Goal: Information Seeking & Learning: Find specific fact

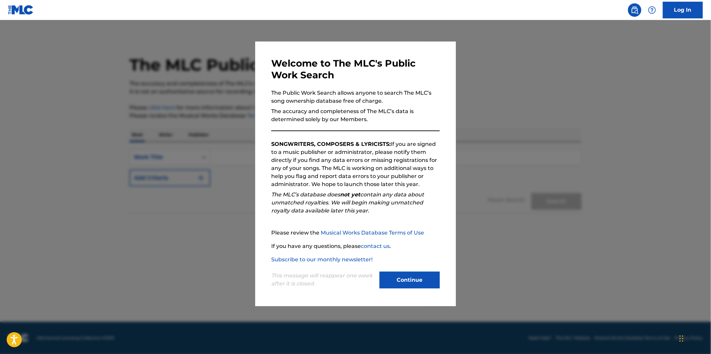
click at [392, 278] on button "Continue" at bounding box center [409, 279] width 60 height 17
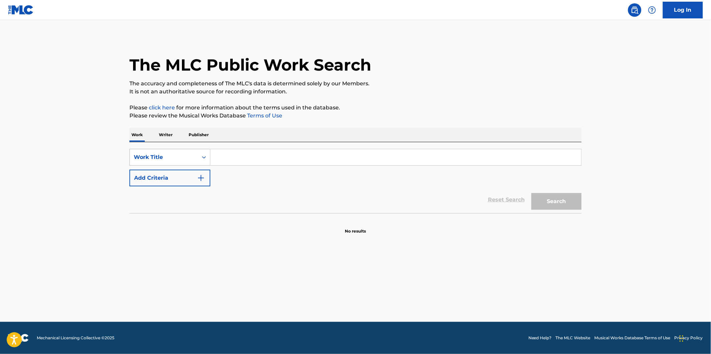
click at [204, 160] on icon "Search Form" at bounding box center [204, 157] width 7 height 7
click at [177, 175] on div "Writer Name" at bounding box center [170, 173] width 80 height 17
click at [230, 160] on input "Search Form" at bounding box center [395, 157] width 371 height 16
paste input "[PERSON_NAME]"
click at [562, 196] on button "Search" at bounding box center [556, 201] width 50 height 17
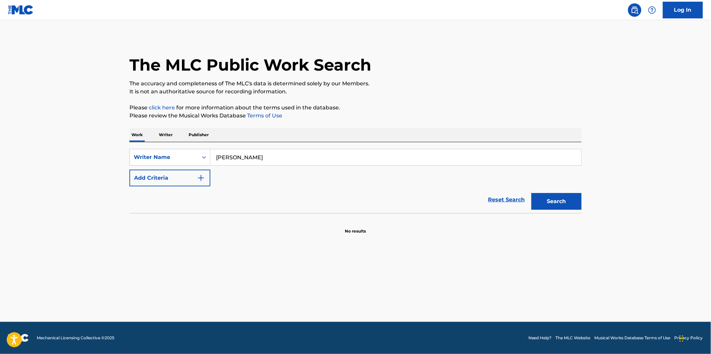
click at [562, 196] on button "Search" at bounding box center [556, 201] width 50 height 17
click at [244, 156] on input "[PERSON_NAME]" at bounding box center [395, 157] width 371 height 16
click at [282, 158] on input "[PERSON_NAME]" at bounding box center [395, 157] width 371 height 16
paste input "[PERSON_NAME]"
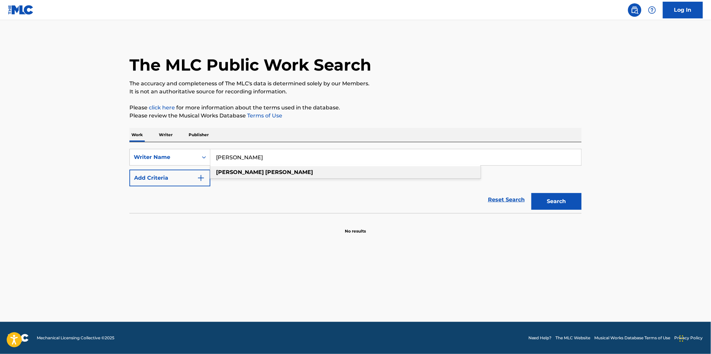
click at [279, 171] on div "[PERSON_NAME]" at bounding box center [345, 172] width 270 height 12
type input "[PERSON_NAME]"
click at [545, 192] on div "Search" at bounding box center [554, 199] width 53 height 27
click at [552, 200] on button "Search" at bounding box center [556, 201] width 50 height 17
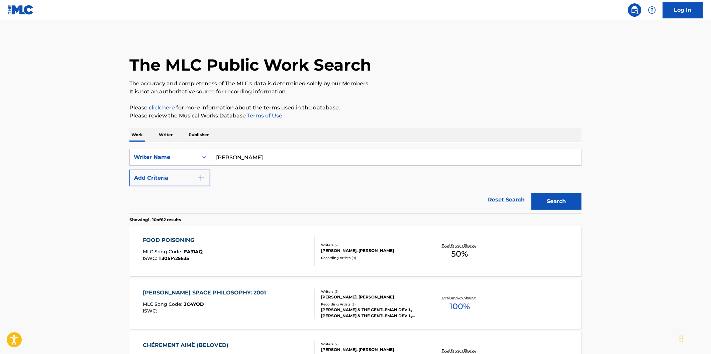
click at [202, 180] on img "Search Form" at bounding box center [201, 178] width 8 height 8
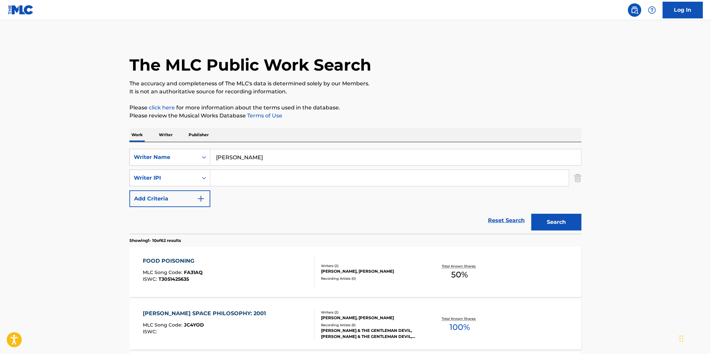
click at [396, 173] on input "Search Form" at bounding box center [389, 178] width 358 height 16
paste input "What You Mean"
type input "What You Mean"
click at [546, 222] on button "Search" at bounding box center [556, 222] width 50 height 17
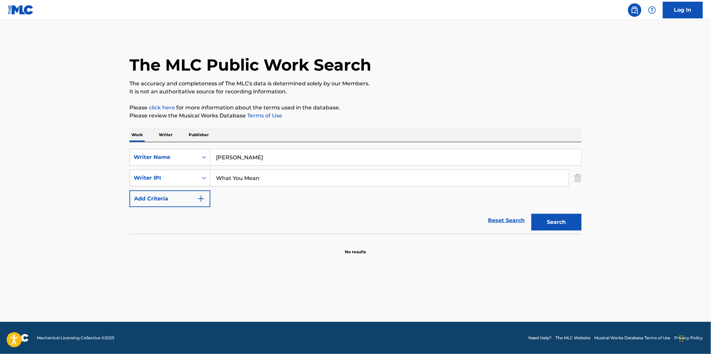
click at [291, 159] on input "[PERSON_NAME]" at bounding box center [395, 157] width 371 height 16
paste input "Loose Love"
type input "[PERSON_NAME]"
click at [300, 191] on div "SearchWithCriteria1cbaab89-2186-4e3e-b51f-b3c8c7178767 Writer Name [PERSON_NAME…" at bounding box center [355, 178] width 452 height 58
click at [289, 182] on input "What You Mean" at bounding box center [389, 178] width 358 height 16
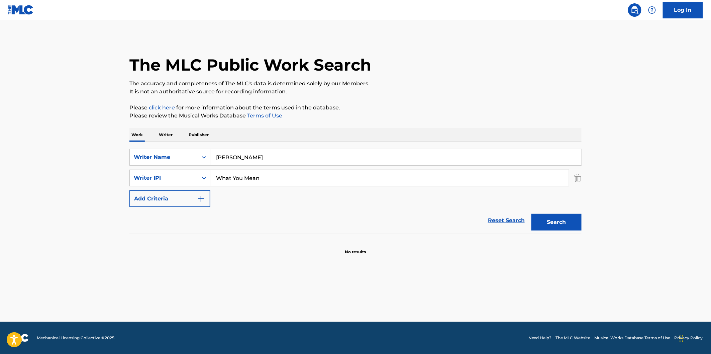
paste input "Loose Love"
type input "Loose Love"
click at [275, 161] on input "[PERSON_NAME]" at bounding box center [395, 157] width 371 height 16
click at [281, 183] on input "Loose Love" at bounding box center [389, 178] width 358 height 16
click at [186, 162] on div "Writer Name" at bounding box center [164, 157] width 68 height 13
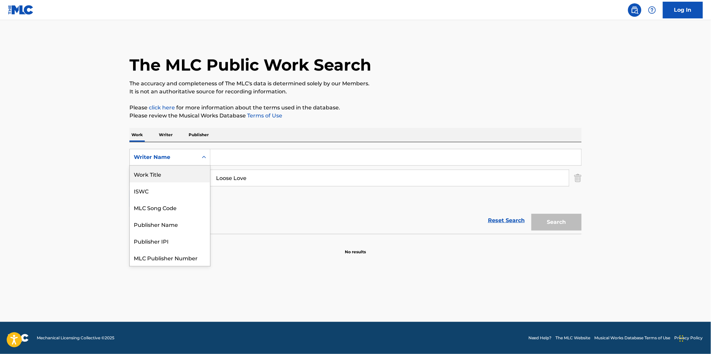
click at [183, 176] on div "Work Title" at bounding box center [170, 173] width 80 height 17
click at [185, 177] on div "Writer IPI" at bounding box center [164, 178] width 60 height 8
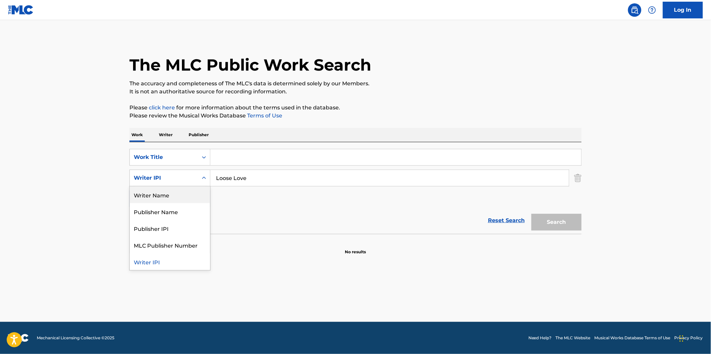
click at [180, 196] on div "Writer Name" at bounding box center [170, 194] width 80 height 17
click at [241, 174] on input "Search Form" at bounding box center [389, 178] width 358 height 16
paste input "[PERSON_NAME]"
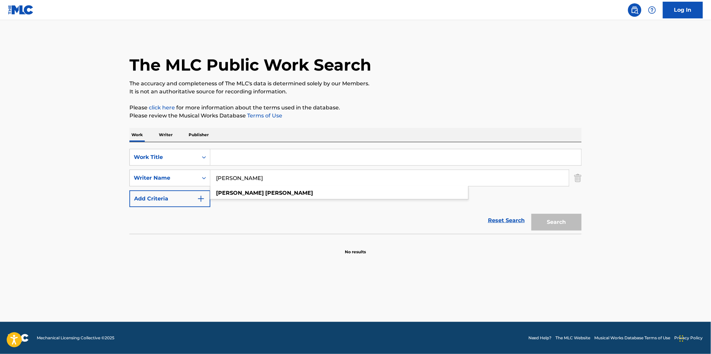
type input "[PERSON_NAME]"
click at [315, 165] on div "Search Form" at bounding box center [395, 157] width 371 height 17
click at [321, 158] on input "Search Form" at bounding box center [395, 157] width 371 height 16
paste input "Loose Love"
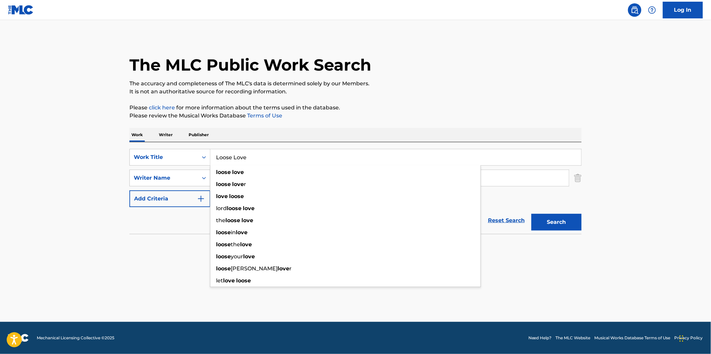
click at [556, 226] on button "Search" at bounding box center [556, 222] width 50 height 17
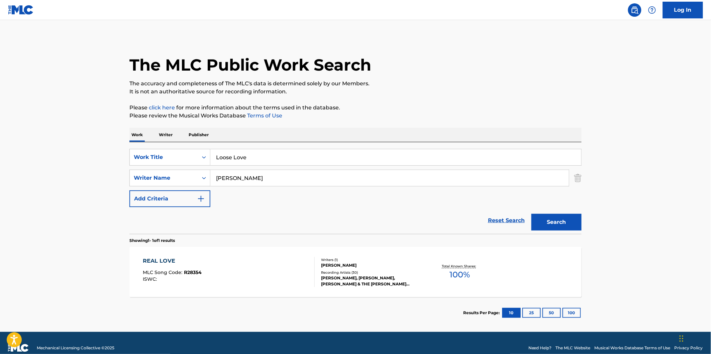
click at [296, 161] on input "Loose Love" at bounding box center [395, 157] width 371 height 16
paste input "Knew That"
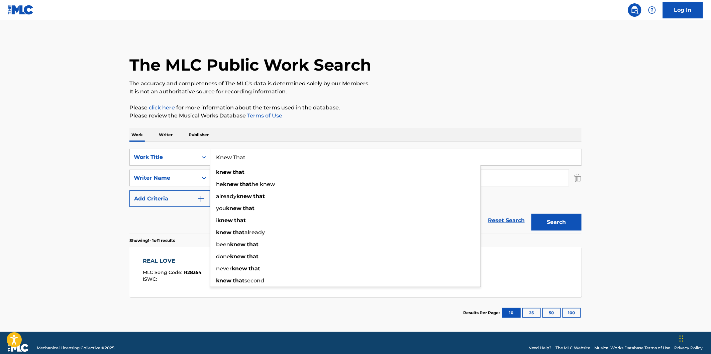
click at [582, 226] on div "The MLC Public Work Search The accuracy and completeness of The MLC's data is d…" at bounding box center [355, 182] width 468 height 291
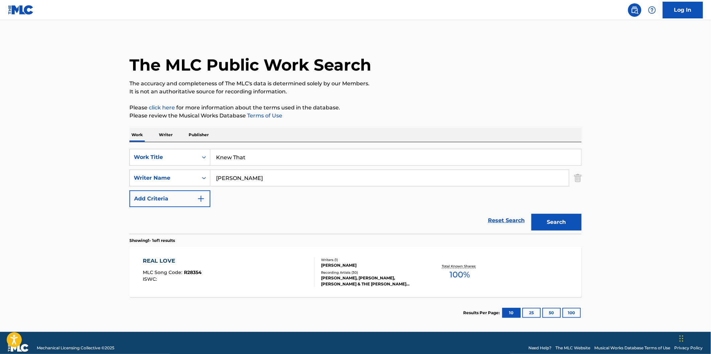
click at [574, 224] on button "Search" at bounding box center [556, 222] width 50 height 17
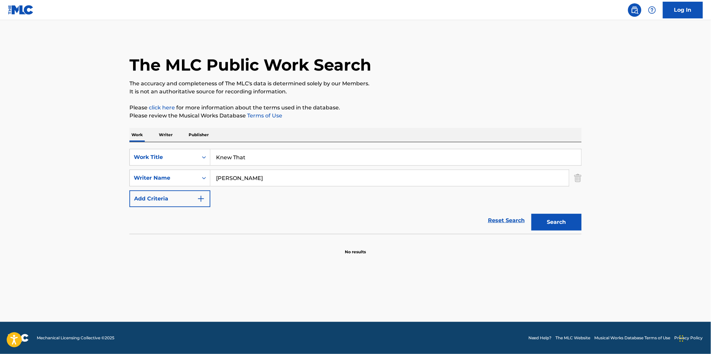
click at [618, 175] on main "The MLC Public Work Search The accuracy and completeness of The MLC's data is d…" at bounding box center [355, 171] width 711 height 302
click at [268, 166] on div "SearchWithCriteria21c372d6-f8f8-406a-85dd-5b9154ee67df Work Title Knew That Sea…" at bounding box center [355, 178] width 452 height 58
click at [269, 162] on input "Knew That" at bounding box center [395, 157] width 371 height 16
paste input "Thuggin'"
click at [553, 223] on button "Search" at bounding box center [556, 222] width 50 height 17
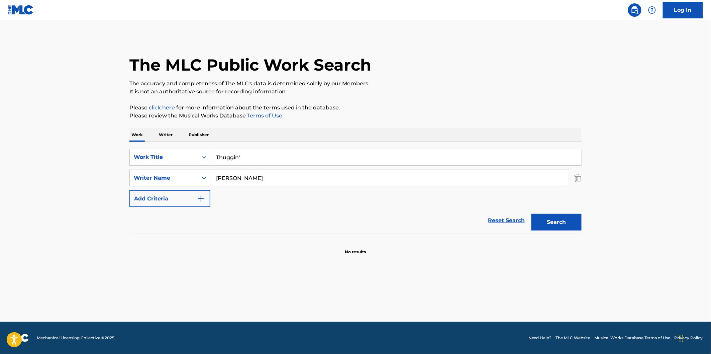
click at [320, 156] on input "Thuggin'" at bounding box center [395, 157] width 371 height 16
paste input "A Grim Chapter"
click at [446, 115] on p "Please review the Musical Works Database Terms of Use" at bounding box center [355, 116] width 452 height 8
click at [572, 220] on button "Search" at bounding box center [556, 222] width 50 height 17
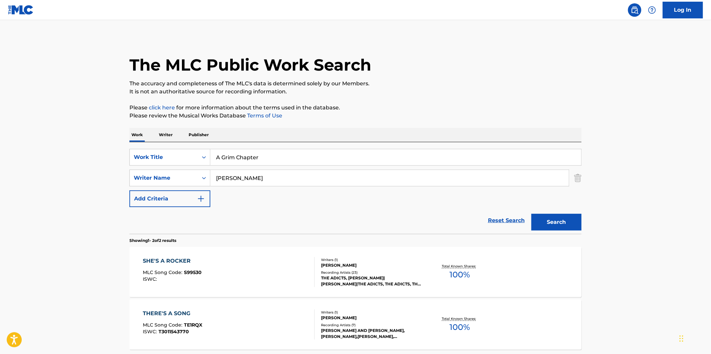
click at [285, 170] on input "[PERSON_NAME]" at bounding box center [389, 178] width 358 height 16
click at [289, 150] on input "A Grim Chapter" at bounding box center [395, 157] width 371 height 16
click at [288, 156] on input "A Grim Chapter" at bounding box center [395, 157] width 371 height 16
paste input "Way Up"
click at [459, 114] on p "Please review the Musical Works Database Terms of Use" at bounding box center [355, 116] width 452 height 8
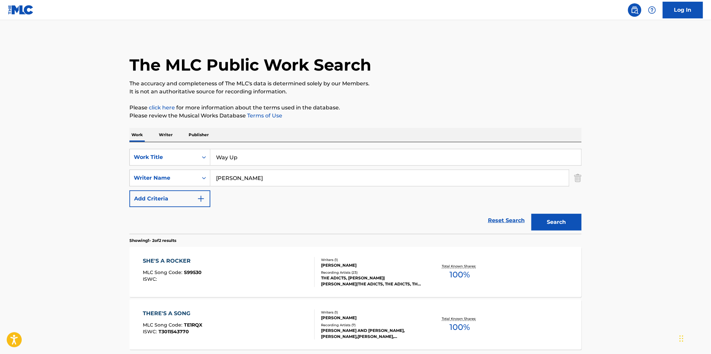
click at [573, 223] on button "Search" at bounding box center [556, 222] width 50 height 17
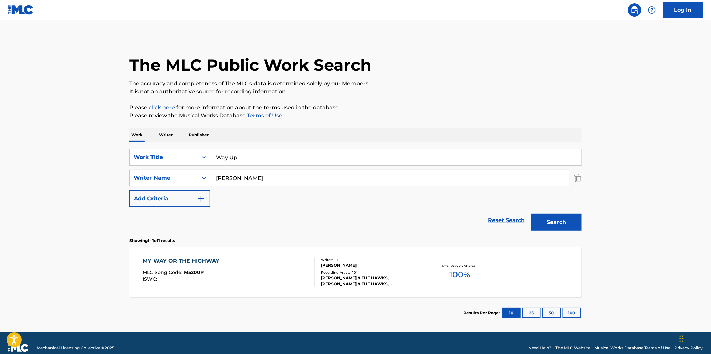
click at [599, 173] on main "The MLC Public Work Search The accuracy and completeness of The MLC's data is d…" at bounding box center [355, 176] width 711 height 312
click at [329, 149] on input "Way Up" at bounding box center [395, 157] width 371 height 16
paste input "All I Got"
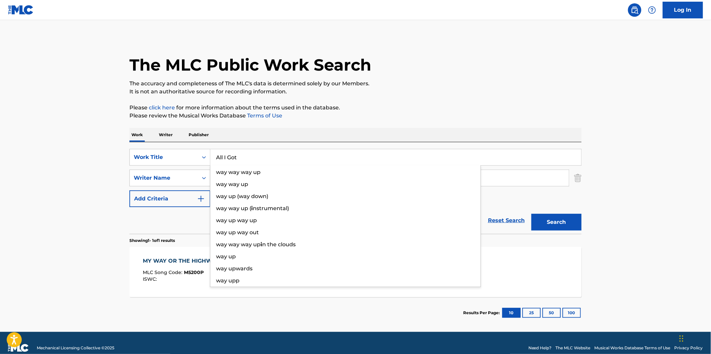
click at [460, 94] on p "It is not an authoritative source for recording information." at bounding box center [355, 92] width 452 height 8
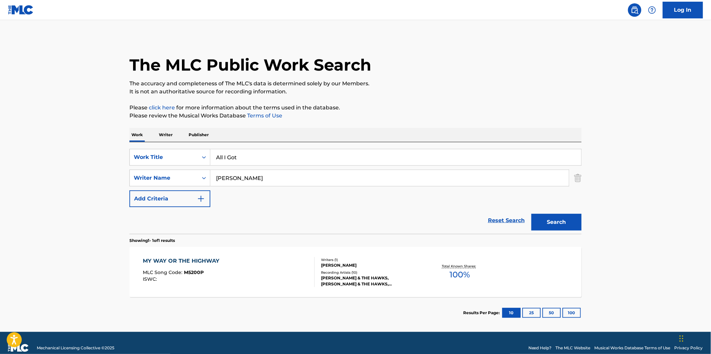
click at [550, 220] on button "Search" at bounding box center [556, 222] width 50 height 17
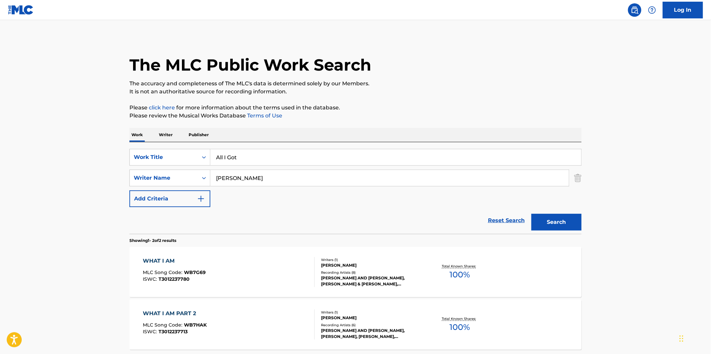
click at [516, 105] on p "Please click here for more information about the terms used in the database." at bounding box center [355, 108] width 452 height 8
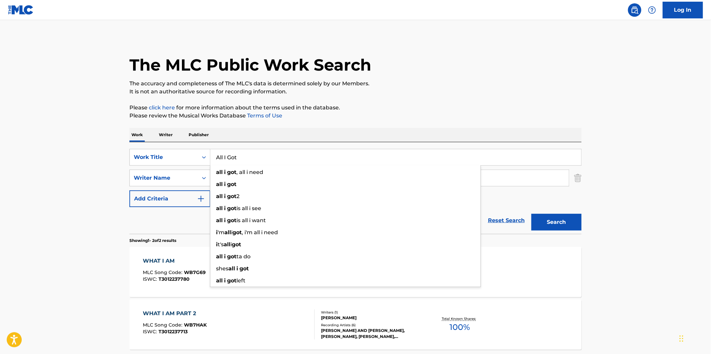
click at [395, 154] on input "All I Got" at bounding box center [395, 157] width 371 height 16
click at [445, 120] on div "The MLC Public Work Search The accuracy and completeness of The MLC's data is d…" at bounding box center [355, 209] width 468 height 344
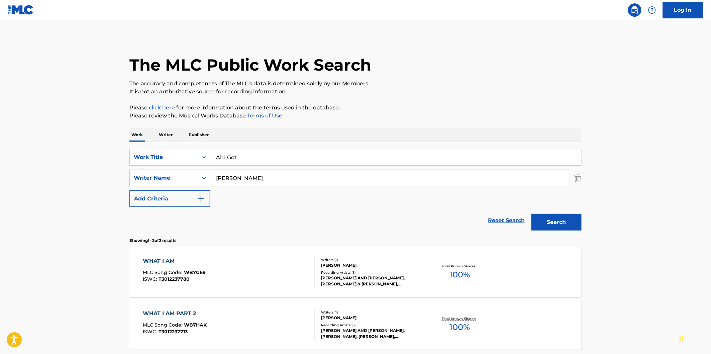
click at [282, 153] on input "All I Got" at bounding box center [395, 157] width 371 height 16
paste input "Savage"
click at [482, 105] on p "Please click here for more information about the terms used in the database." at bounding box center [355, 108] width 452 height 8
click at [552, 208] on div "Search" at bounding box center [554, 220] width 53 height 27
click at [559, 223] on button "Search" at bounding box center [556, 222] width 50 height 17
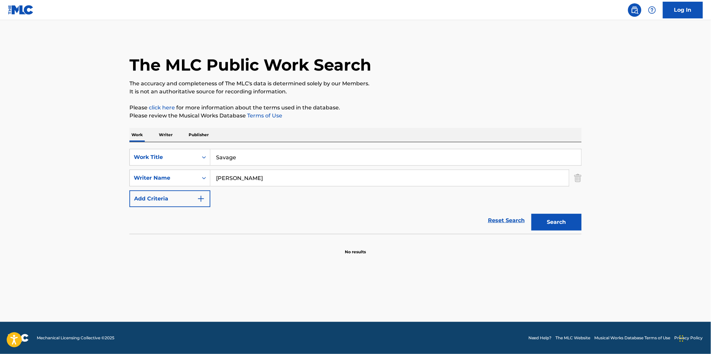
click at [286, 149] on div "Savage" at bounding box center [395, 157] width 371 height 17
click at [286, 155] on input "Savage" at bounding box center [395, 157] width 371 height 16
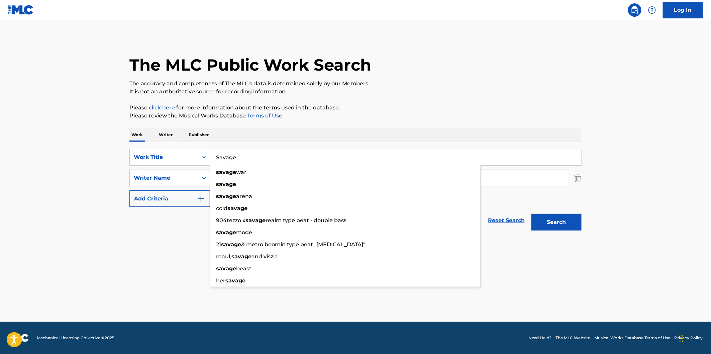
paste input "Lil Flex"
click at [455, 101] on div "The MLC Public Work Search The accuracy and completeness of The MLC's data is d…" at bounding box center [355, 146] width 468 height 218
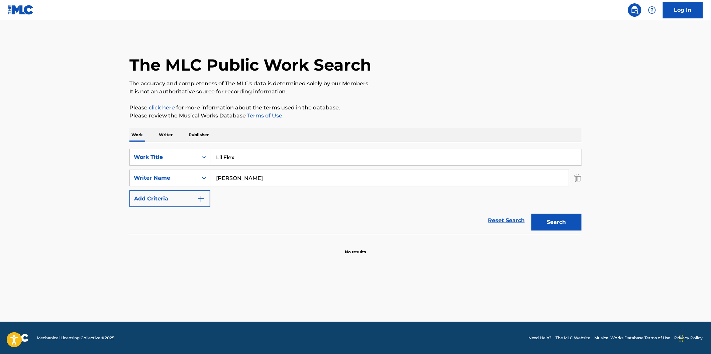
click at [559, 221] on button "Search" at bounding box center [556, 222] width 50 height 17
click at [252, 159] on input "Lil Flex" at bounding box center [395, 157] width 371 height 16
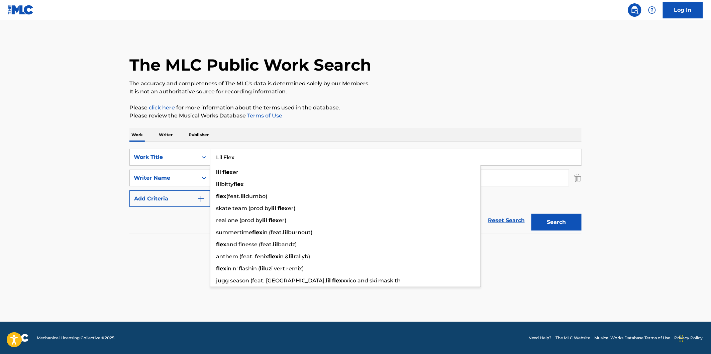
paste input "Cap"
click at [430, 118] on p "Please review the Musical Works Database Terms of Use" at bounding box center [355, 116] width 452 height 8
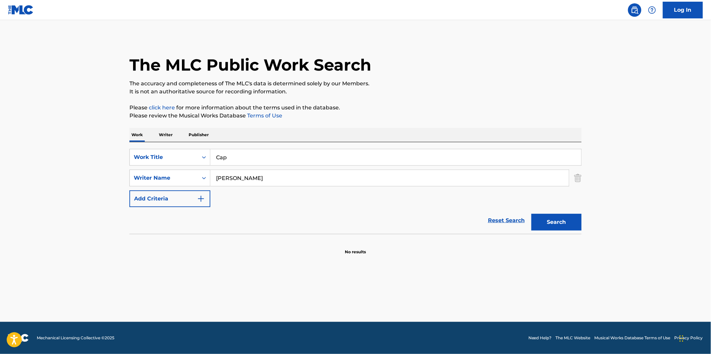
click at [566, 221] on button "Search" at bounding box center [556, 222] width 50 height 17
click at [320, 153] on input "Cap" at bounding box center [395, 157] width 371 height 16
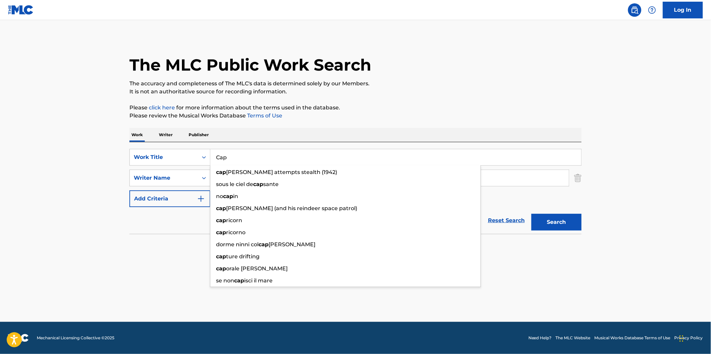
paste input "No Feeling"
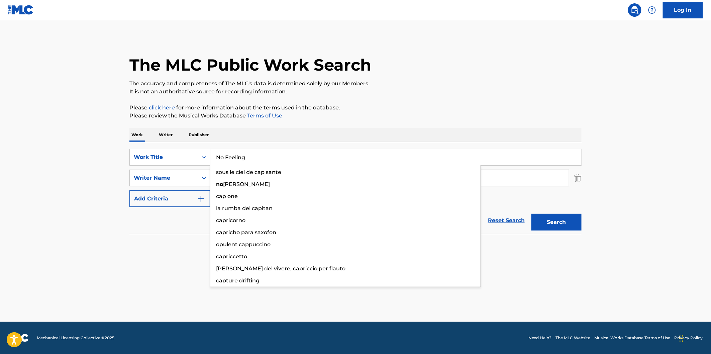
click at [508, 95] on p "It is not an authoritative source for recording information." at bounding box center [355, 92] width 452 height 8
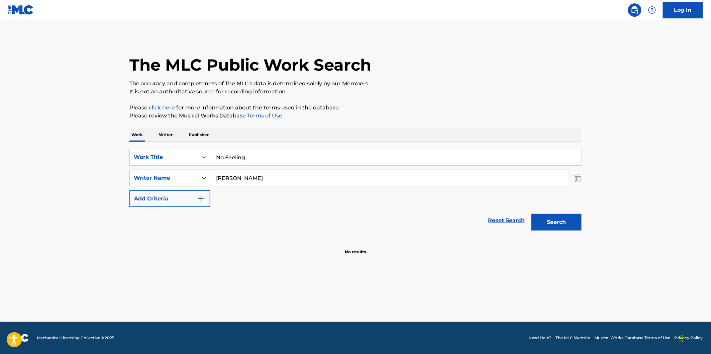
click at [564, 214] on button "Search" at bounding box center [556, 222] width 50 height 17
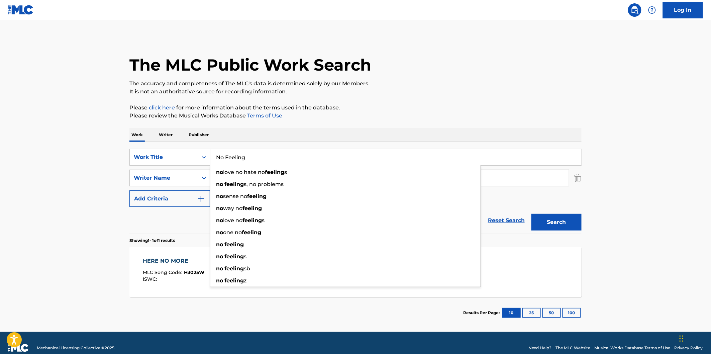
click at [265, 156] on input "No Feeling" at bounding box center [395, 157] width 371 height 16
paste input "Control"
click at [471, 98] on div "The MLC Public Work Search The accuracy and completeness of The MLC's data is d…" at bounding box center [355, 182] width 468 height 291
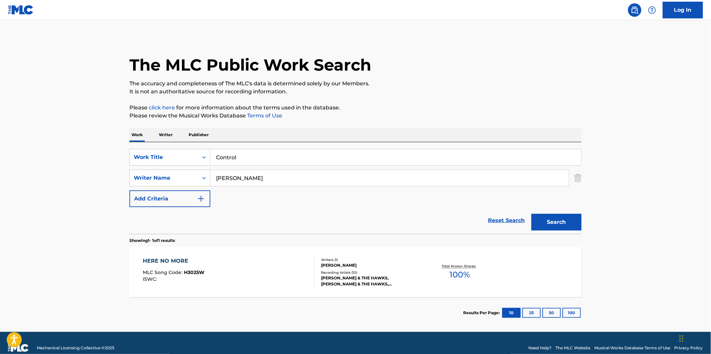
click at [551, 221] on button "Search" at bounding box center [556, 222] width 50 height 17
click at [473, 85] on p "The accuracy and completeness of The MLC's data is determined solely by our Mem…" at bounding box center [355, 84] width 452 height 8
click at [276, 159] on input "Control" at bounding box center [395, 157] width 371 height 16
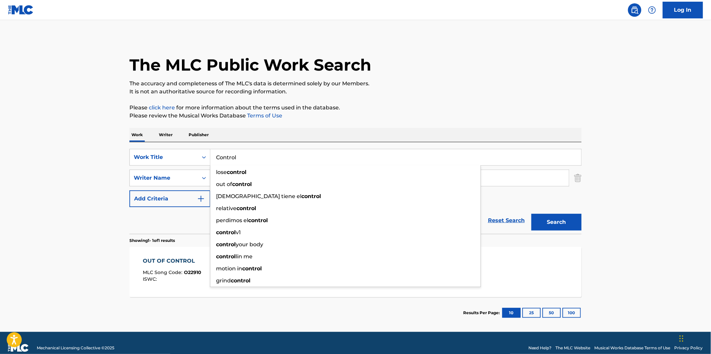
paste input "Boss"
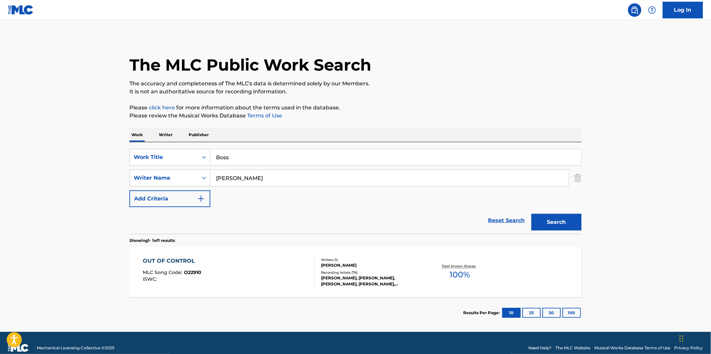
click at [491, 108] on p "Please click here for more information about the terms used in the database." at bounding box center [355, 108] width 452 height 8
click at [555, 222] on button "Search" at bounding box center [556, 222] width 50 height 17
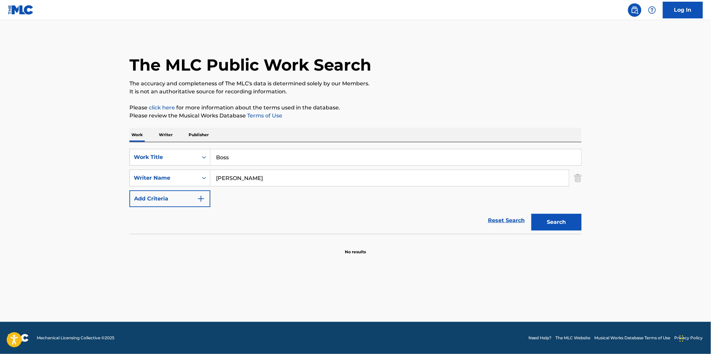
click at [285, 161] on input "Boss" at bounding box center [395, 157] width 371 height 16
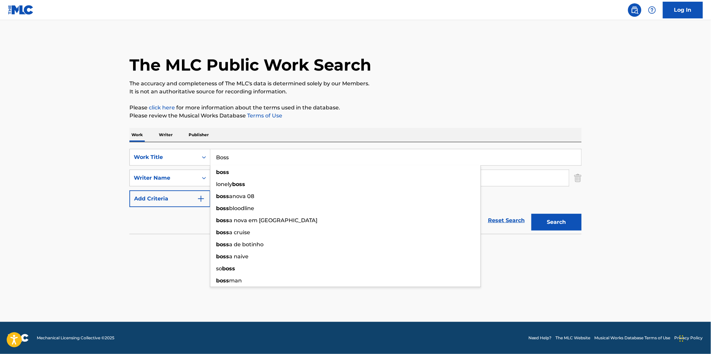
paste input "Up"
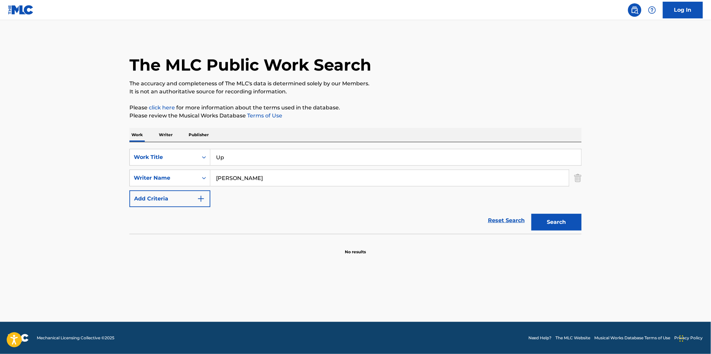
click at [483, 112] on p "Please review the Musical Works Database Terms of Use" at bounding box center [355, 116] width 452 height 8
click at [549, 226] on button "Search" at bounding box center [556, 222] width 50 height 17
click at [291, 154] on input "Up" at bounding box center [395, 157] width 371 height 16
paste input "Nissan"
click at [519, 98] on div "The MLC Public Work Search The accuracy and completeness of The MLC's data is d…" at bounding box center [355, 146] width 468 height 218
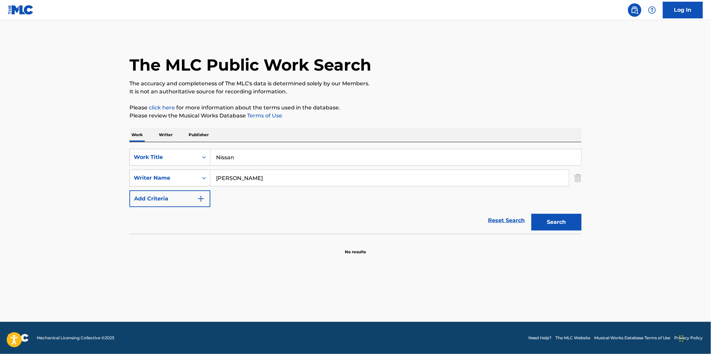
click at [561, 222] on button "Search" at bounding box center [556, 222] width 50 height 17
click at [308, 156] on input "Nissan" at bounding box center [395, 157] width 371 height 16
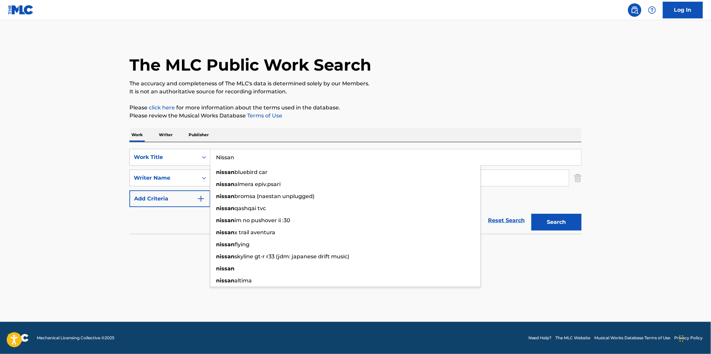
paste input "Subtle"
click at [531, 214] on button "Search" at bounding box center [556, 222] width 50 height 17
click at [407, 108] on p "Please click here for more information about the terms used in the database." at bounding box center [355, 108] width 452 height 8
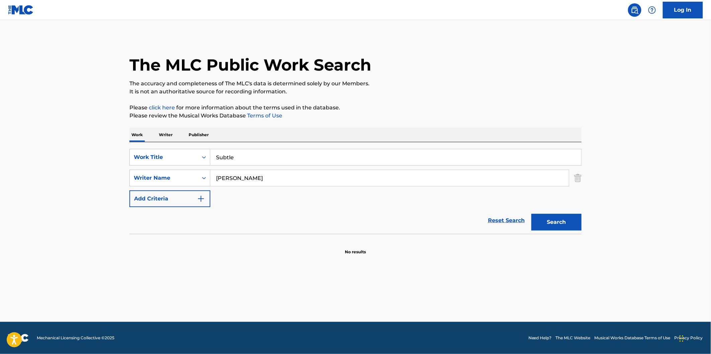
click at [544, 223] on button "Search" at bounding box center [556, 222] width 50 height 17
click at [255, 159] on input "Subtle" at bounding box center [395, 157] width 371 height 16
paste input "Undefeated"
click at [531, 214] on button "Search" at bounding box center [556, 222] width 50 height 17
click at [421, 125] on div "The MLC Public Work Search The accuracy and completeness of The MLC's data is d…" at bounding box center [355, 146] width 468 height 218
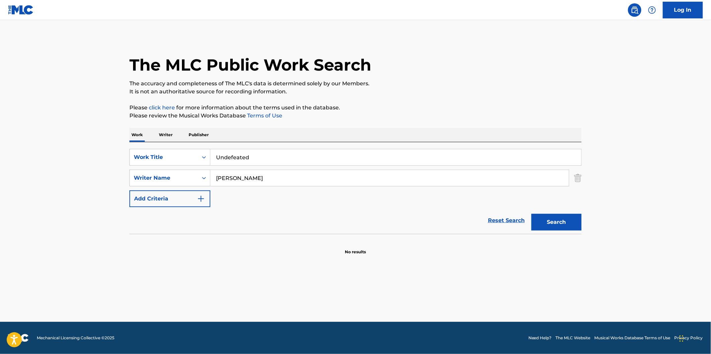
click at [535, 209] on div "Search" at bounding box center [554, 220] width 53 height 27
click at [540, 212] on div "Search" at bounding box center [554, 220] width 53 height 27
click at [553, 218] on button "Search" at bounding box center [556, 222] width 50 height 17
click at [299, 158] on input "Undefeated" at bounding box center [395, 157] width 371 height 16
paste input "Going Up"
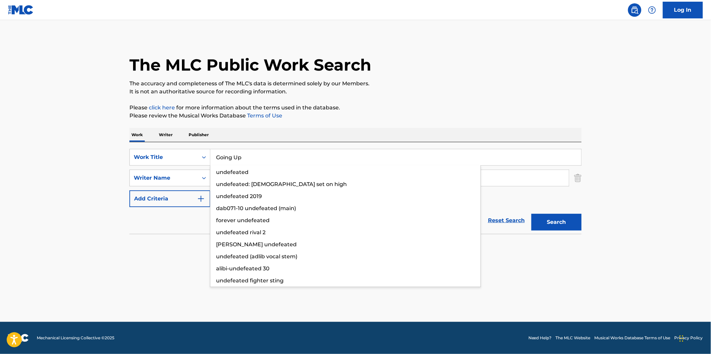
click at [531, 214] on button "Search" at bounding box center [556, 222] width 50 height 17
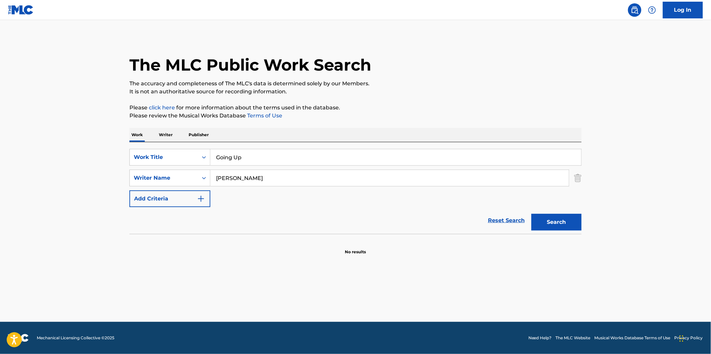
click at [385, 132] on div "Work Writer Publisher" at bounding box center [355, 135] width 452 height 14
click at [268, 155] on input "Going Up" at bounding box center [395, 157] width 371 height 16
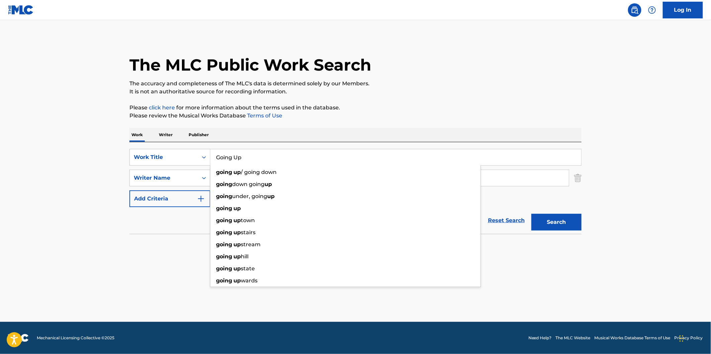
paste input "Cut Em Off"
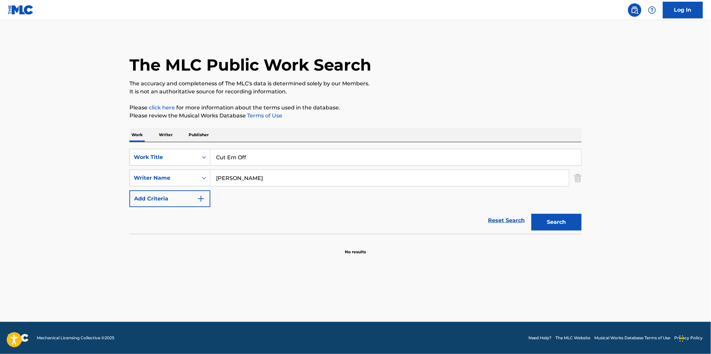
click at [433, 105] on p "Please click here for more information about the terms used in the database." at bounding box center [355, 108] width 452 height 8
click at [547, 222] on button "Search" at bounding box center [556, 222] width 50 height 17
click at [319, 154] on input "Cut Em Off" at bounding box center [395, 157] width 371 height 16
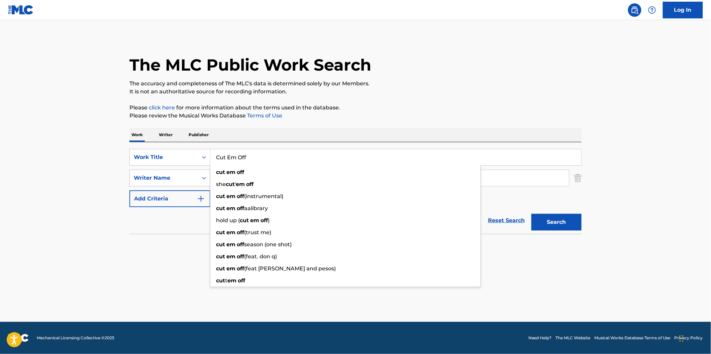
paste input "Nice2MeetYa"
click at [531, 214] on button "Search" at bounding box center [556, 222] width 50 height 17
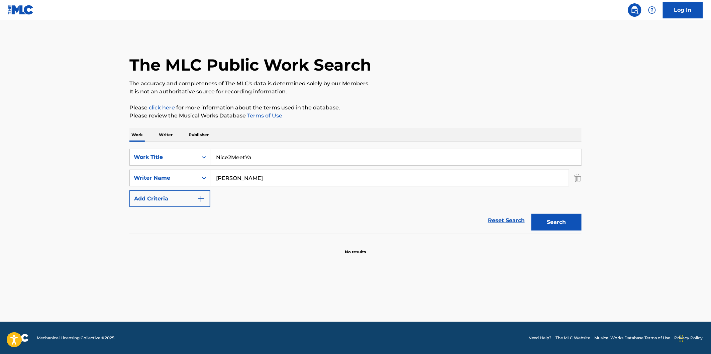
drag, startPoint x: 338, startPoint y: 144, endPoint x: 340, endPoint y: 159, distance: 15.3
click at [338, 144] on div "SearchWithCriteria21c372d6-f8f8-406a-85dd-5b9154ee67df Work Title Nice2MeetYa S…" at bounding box center [355, 188] width 452 height 92
click at [340, 159] on input "Nice2MeetYa" at bounding box center [395, 157] width 371 height 16
paste input "Drop"
click at [531, 214] on button "Search" at bounding box center [556, 222] width 50 height 17
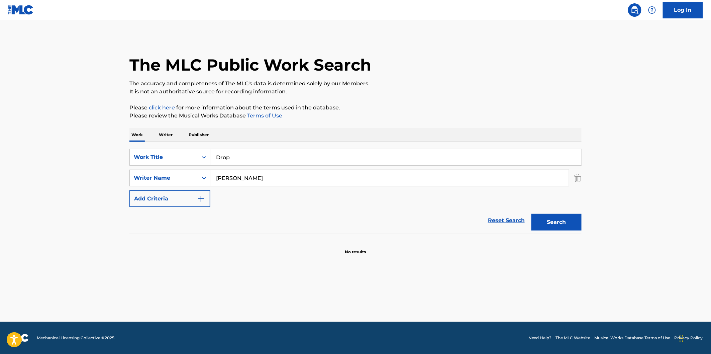
click at [416, 75] on div "The MLC Public Work Search" at bounding box center [355, 61] width 452 height 49
click at [253, 157] on input "Drop" at bounding box center [395, 157] width 371 height 16
paste input "Stop It"
click at [531, 214] on button "Search" at bounding box center [556, 222] width 50 height 17
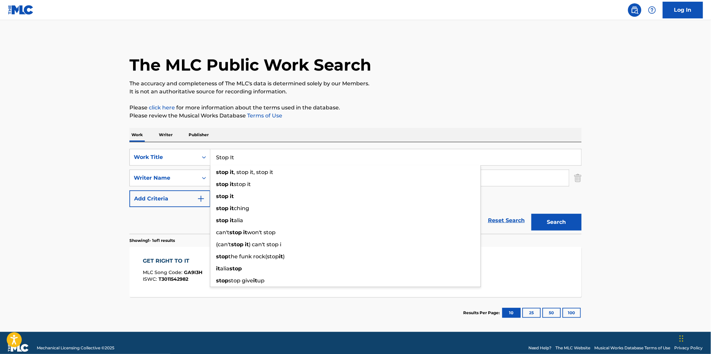
click at [476, 104] on p "Please click here for more information about the terms used in the database." at bounding box center [355, 108] width 452 height 8
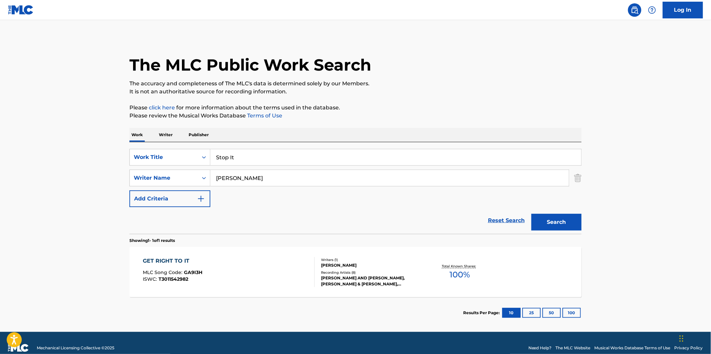
click at [310, 161] on input "Stop It" at bounding box center [395, 157] width 371 height 16
paste input "Confetti"
click at [455, 112] on p "Please review the Musical Works Database Terms of Use" at bounding box center [355, 116] width 452 height 8
click at [563, 221] on button "Search" at bounding box center [556, 222] width 50 height 17
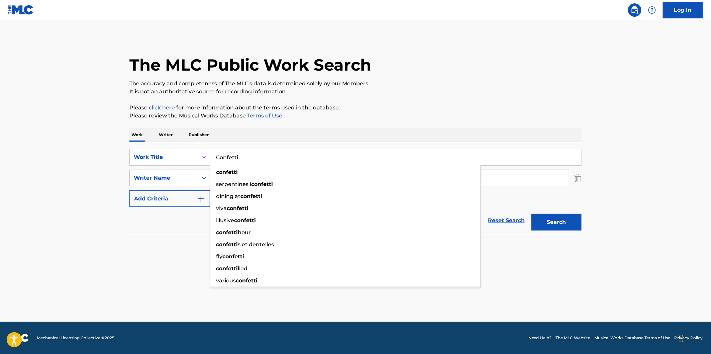
click at [257, 162] on input "Confetti" at bounding box center [395, 157] width 371 height 16
paste input "Still Scammin 2"
click at [498, 112] on p "Please review the Musical Works Database Terms of Use" at bounding box center [355, 116] width 452 height 8
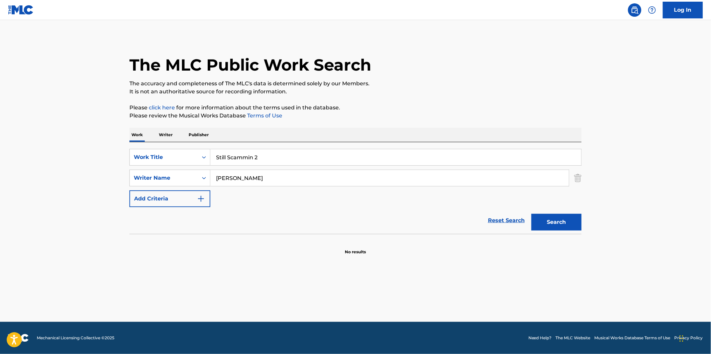
click at [560, 223] on button "Search" at bounding box center [556, 222] width 50 height 17
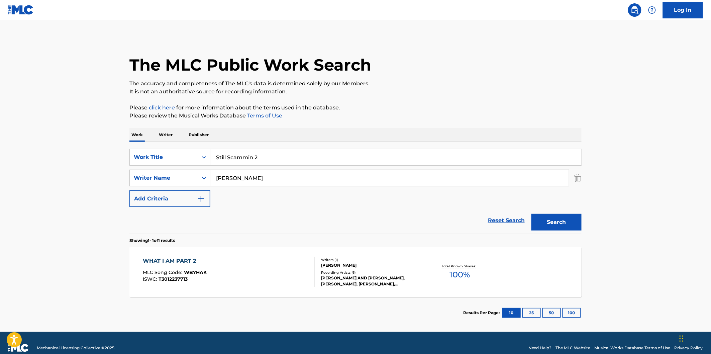
click at [307, 156] on input "Still Scammin 2" at bounding box center [395, 157] width 371 height 16
paste input "Far Away"
click at [482, 107] on p "Please click here for more information about the terms used in the database." at bounding box center [355, 108] width 452 height 8
click at [526, 154] on input "Far Away" at bounding box center [395, 157] width 371 height 16
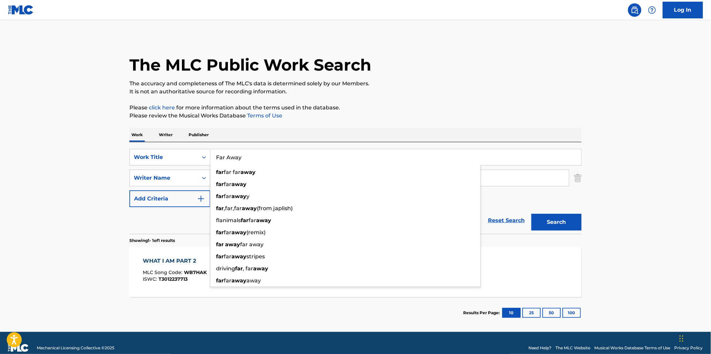
click at [587, 123] on div "The MLC Public Work Search The accuracy and completeness of The MLC's data is d…" at bounding box center [355, 182] width 468 height 291
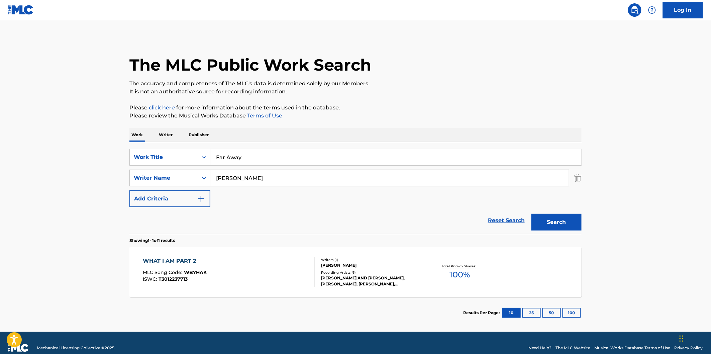
click at [577, 238] on section "Showing 1 - 1 of 1 results" at bounding box center [355, 239] width 452 height 10
click at [572, 226] on button "Search" at bounding box center [556, 222] width 50 height 17
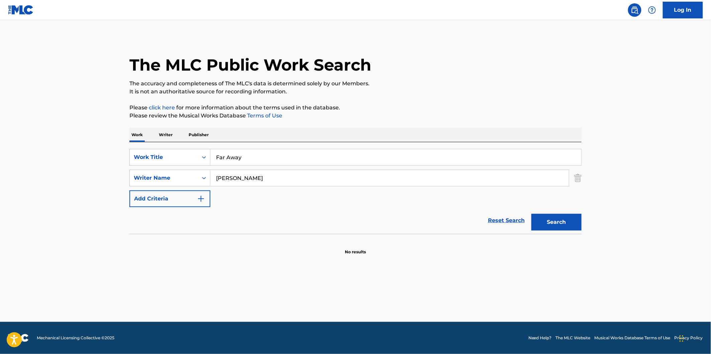
click at [305, 155] on input "Far Away" at bounding box center [395, 157] width 371 height 16
paste input "Lie"
click at [497, 104] on p "Please click here for more information about the terms used in the database." at bounding box center [355, 108] width 452 height 8
click at [556, 226] on button "Search" at bounding box center [556, 222] width 50 height 17
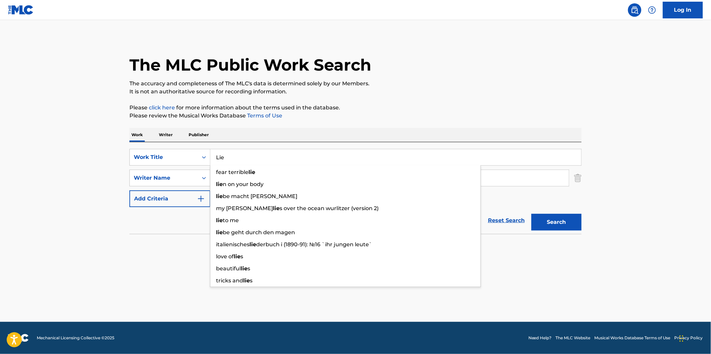
click at [266, 156] on input "Lie" at bounding box center [395, 157] width 371 height 16
paste input "Still Scammin 3"
click at [531, 214] on button "Search" at bounding box center [556, 222] width 50 height 17
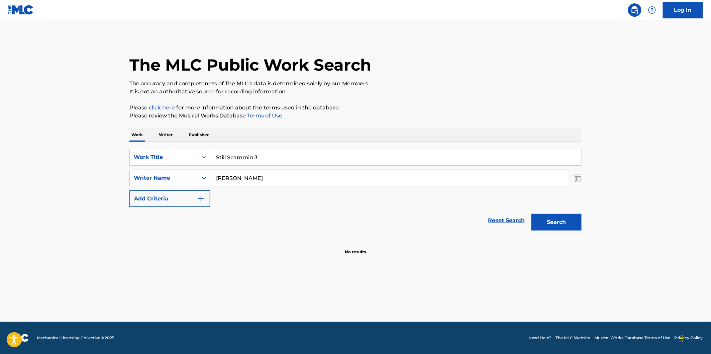
click at [293, 151] on input "Still Scammin 3" at bounding box center [395, 157] width 371 height 16
paste input "What Can I Say"
click at [531, 214] on button "Search" at bounding box center [556, 222] width 50 height 17
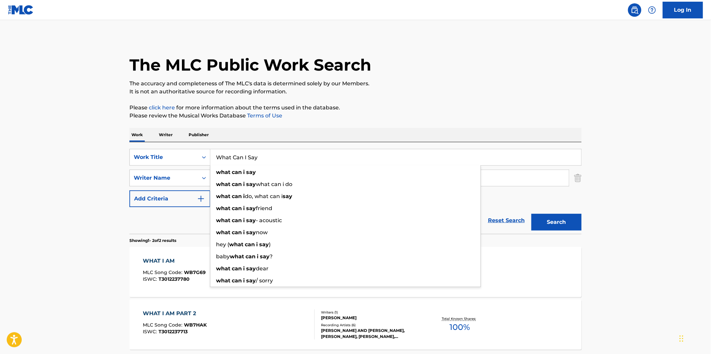
click at [402, 82] on p "The accuracy and completeness of The MLC's data is determined solely by our Mem…" at bounding box center [355, 84] width 452 height 8
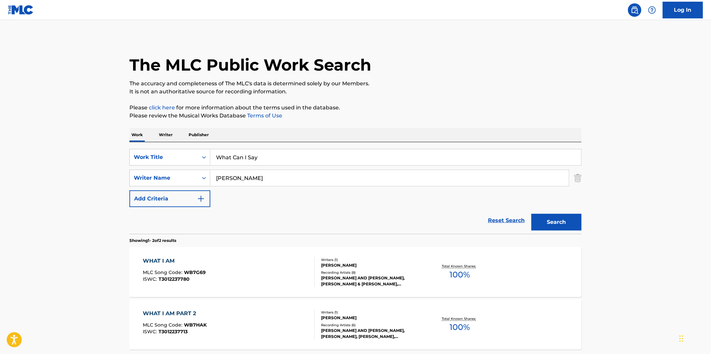
click at [267, 151] on input "What Can I Say" at bounding box center [395, 157] width 371 height 16
paste input "Dust"
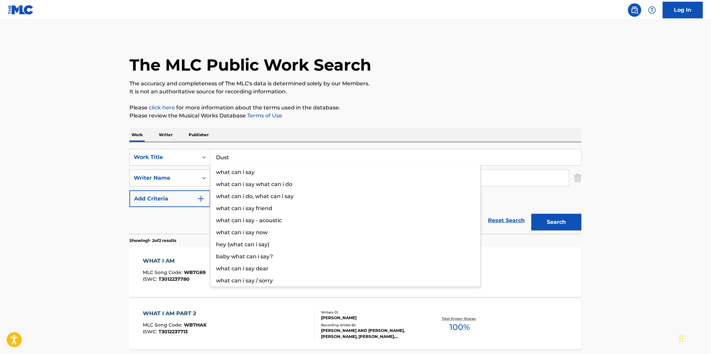
click at [436, 97] on div "The MLC Public Work Search The accuracy and completeness of The MLC's data is d…" at bounding box center [355, 209] width 468 height 344
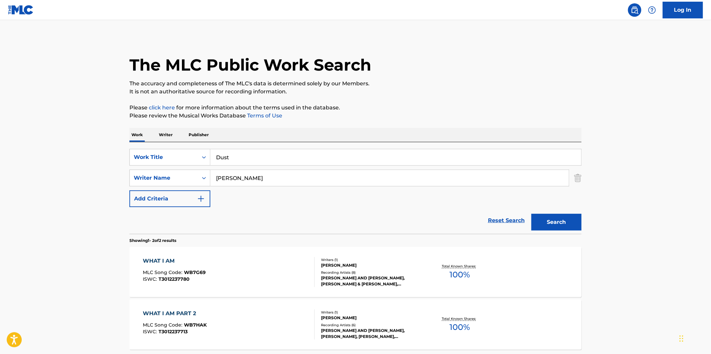
click at [545, 221] on button "Search" at bounding box center [556, 222] width 50 height 17
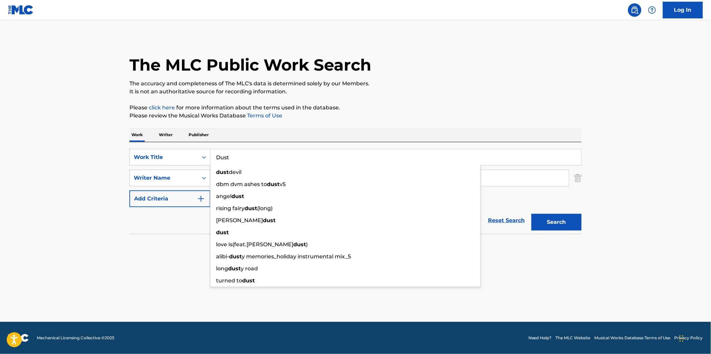
click at [265, 158] on input "Dust" at bounding box center [395, 157] width 371 height 16
paste input "Pineapple Soda"
click at [475, 106] on p "Please click here for more information about the terms used in the database." at bounding box center [355, 108] width 452 height 8
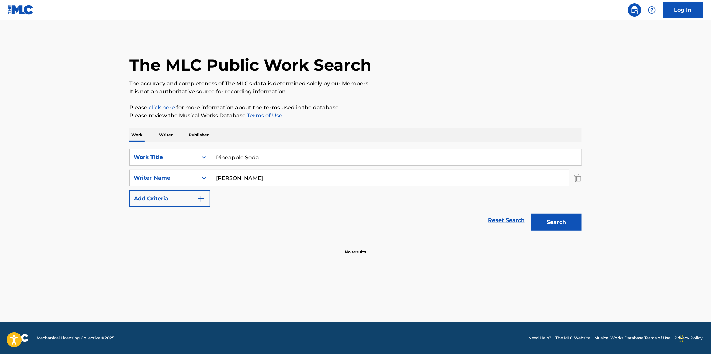
click at [553, 229] on button "Search" at bounding box center [556, 222] width 50 height 17
drag, startPoint x: 276, startPoint y: 136, endPoint x: 282, endPoint y: 149, distance: 14.4
click at [276, 136] on div "Work Writer Publisher" at bounding box center [355, 135] width 452 height 14
click at [282, 149] on input "Pineapple Soda" at bounding box center [395, 157] width 371 height 16
paste input "robably"
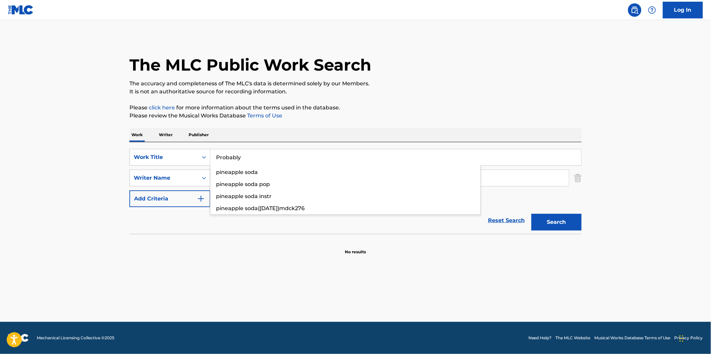
click at [531, 214] on button "Search" at bounding box center [556, 222] width 50 height 17
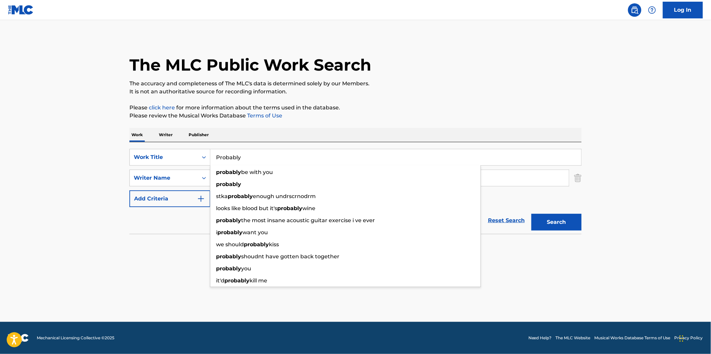
click at [503, 111] on p "Please click here for more information about the terms used in the database." at bounding box center [355, 108] width 452 height 8
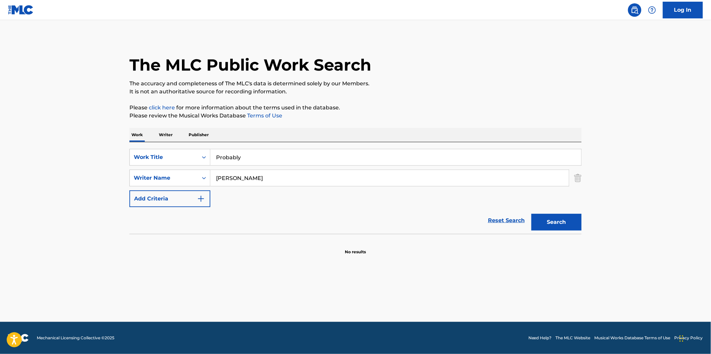
click at [540, 215] on button "Search" at bounding box center [556, 222] width 50 height 17
click at [263, 162] on input "Probably" at bounding box center [395, 157] width 371 height 16
paste input "Stupid"
click at [478, 116] on p "Please review the Musical Works Database Terms of Use" at bounding box center [355, 116] width 452 height 8
click at [559, 214] on button "Search" at bounding box center [556, 222] width 50 height 17
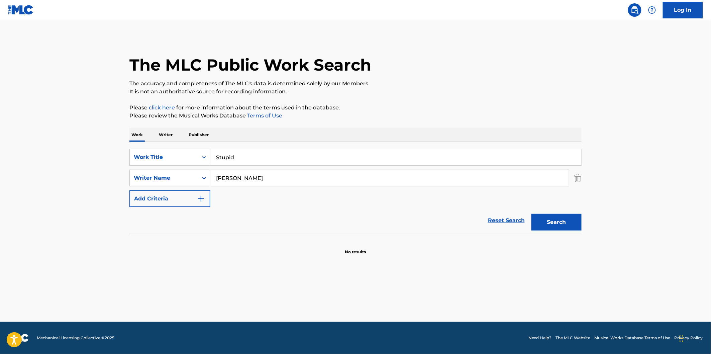
click at [259, 160] on input "Stupid" at bounding box center [395, 157] width 371 height 16
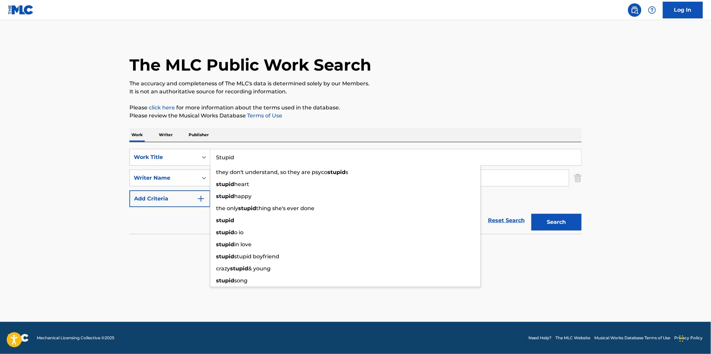
paste input "uburbs"
click at [513, 95] on p "It is not an authoritative source for recording information." at bounding box center [355, 92] width 452 height 8
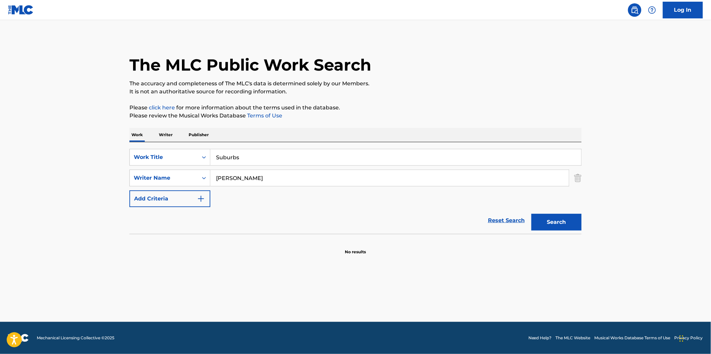
click at [550, 202] on div "SearchWithCriteria21c372d6-f8f8-406a-85dd-5b9154ee67df Work Title Suburbs Searc…" at bounding box center [355, 178] width 452 height 58
click at [560, 219] on button "Search" at bounding box center [556, 222] width 50 height 17
click at [316, 159] on input "Suburbs" at bounding box center [395, 157] width 371 height 16
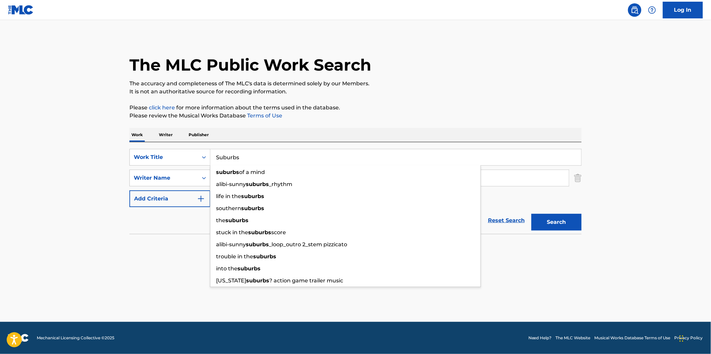
paste input "4Lifer"
click at [436, 94] on p "It is not an authoritative source for recording information." at bounding box center [355, 92] width 452 height 8
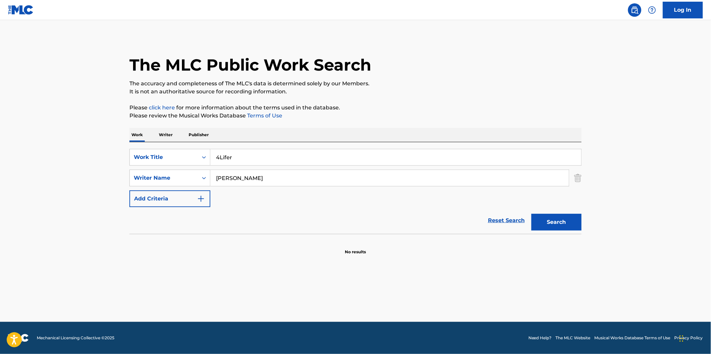
click at [556, 224] on button "Search" at bounding box center [556, 222] width 50 height 17
click at [305, 152] on input "4Lifer" at bounding box center [395, 157] width 371 height 16
paste input "In The Ai"
click at [441, 91] on p "It is not an authoritative source for recording information." at bounding box center [355, 92] width 452 height 8
click at [567, 215] on button "Search" at bounding box center [556, 222] width 50 height 17
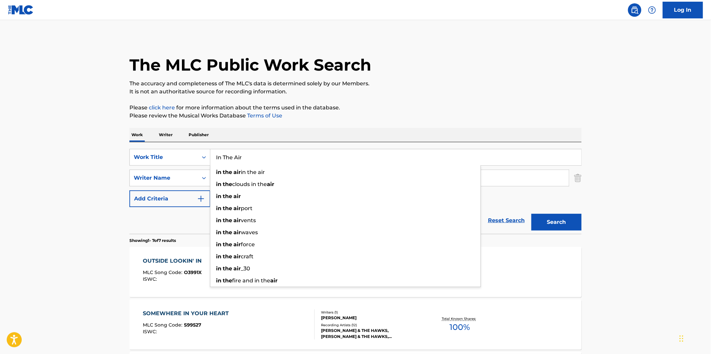
click at [301, 162] on input "In The Air" at bounding box center [395, 157] width 371 height 16
paste input "[GEOGRAPHIC_DATA]"
click at [463, 102] on div "The MLC Public Work Search The accuracy and completeness of The MLC's data is d…" at bounding box center [355, 340] width 468 height 606
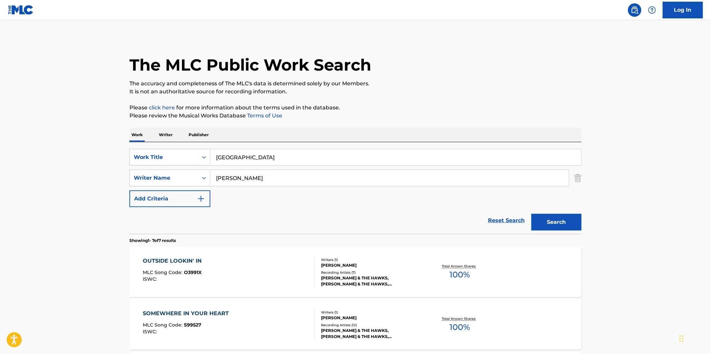
click at [560, 219] on button "Search" at bounding box center [556, 222] width 50 height 17
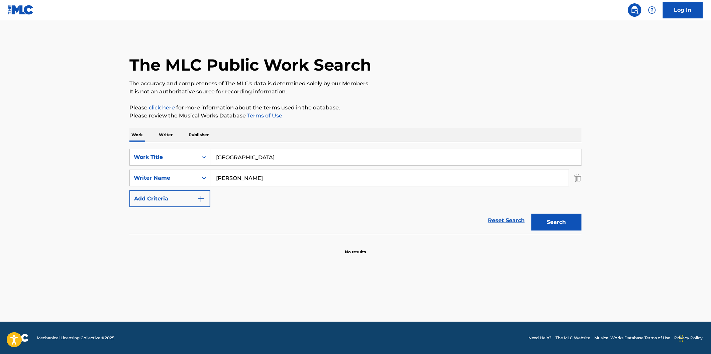
click at [276, 169] on div "SearchWithCriteria21c372d6-f8f8-406a-85dd-5b9154ee67df Work Title NYC SearchWit…" at bounding box center [355, 178] width 452 height 58
click at [279, 157] on input "[GEOGRAPHIC_DATA]" at bounding box center [395, 157] width 371 height 16
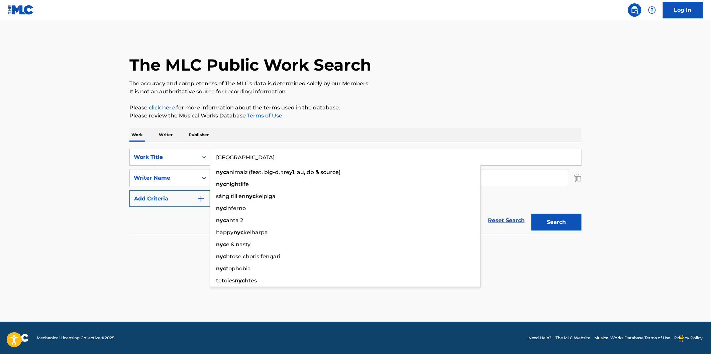
paste input "Lovesick"
click at [531, 214] on button "Search" at bounding box center [556, 222] width 50 height 17
click at [420, 69] on div "The MLC Public Work Search" at bounding box center [355, 61] width 452 height 49
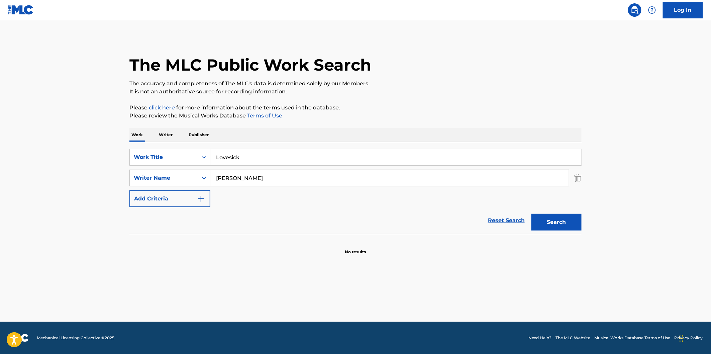
click at [544, 230] on button "Search" at bounding box center [556, 222] width 50 height 17
click at [297, 156] on input "Lovesick" at bounding box center [395, 157] width 371 height 16
paste input "You And Me"
click at [483, 109] on p "Please click here for more information about the terms used in the database." at bounding box center [355, 108] width 452 height 8
click at [560, 225] on button "Search" at bounding box center [556, 222] width 50 height 17
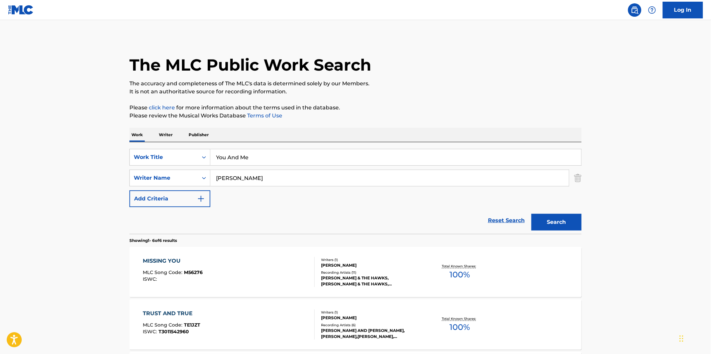
click at [328, 142] on div "SearchWithCriteria21c372d6-f8f8-406a-85dd-5b9154ee67df Work Title You And Me Se…" at bounding box center [355, 188] width 452 height 92
click at [323, 159] on input "You And Me" at bounding box center [395, 157] width 371 height 16
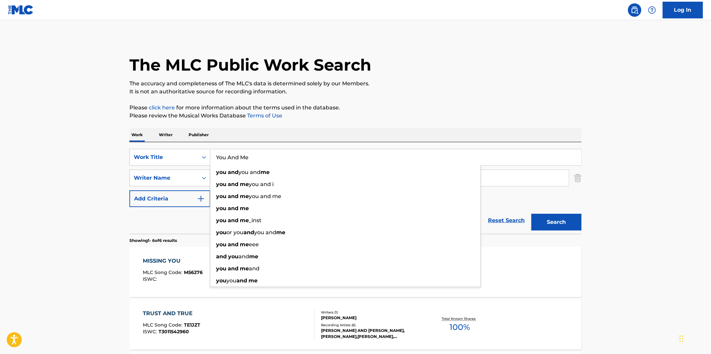
paste input "Dust 2"
click at [457, 94] on p "It is not an authoritative source for recording information." at bounding box center [355, 92] width 452 height 8
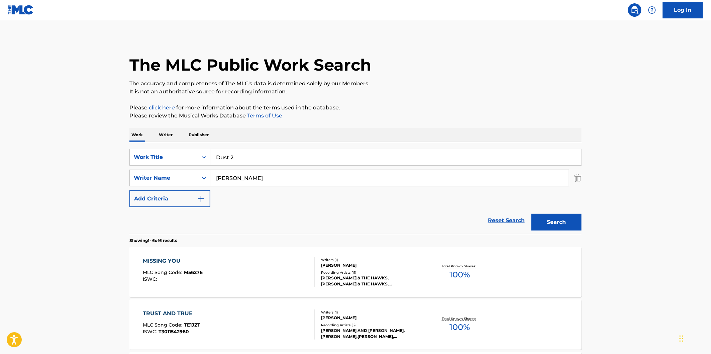
click at [554, 213] on div "Search" at bounding box center [554, 220] width 53 height 27
click at [556, 219] on button "Search" at bounding box center [556, 222] width 50 height 17
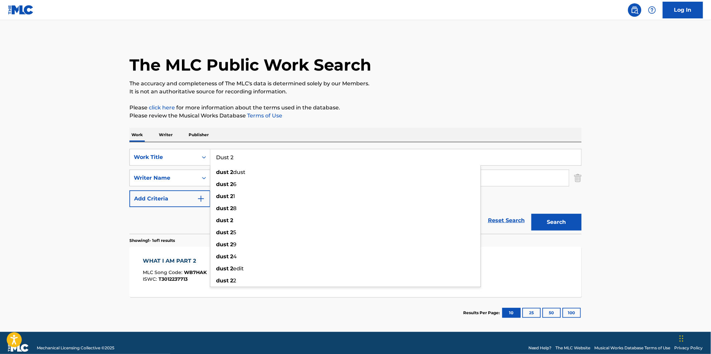
click at [270, 153] on input "Dust 2" at bounding box center [395, 157] width 371 height 16
paste input "irty Water"
click at [443, 106] on p "Please click here for more information about the terms used in the database." at bounding box center [355, 108] width 452 height 8
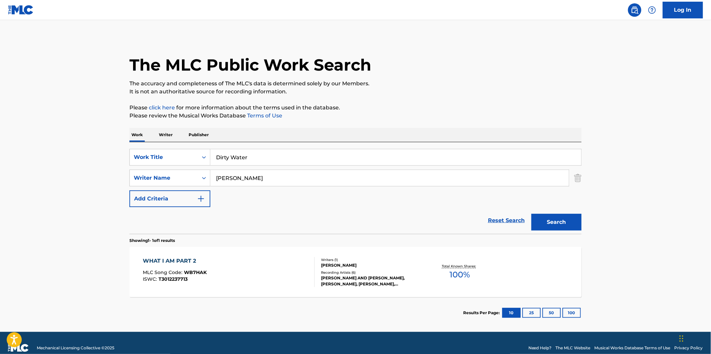
click at [555, 216] on button "Search" at bounding box center [556, 222] width 50 height 17
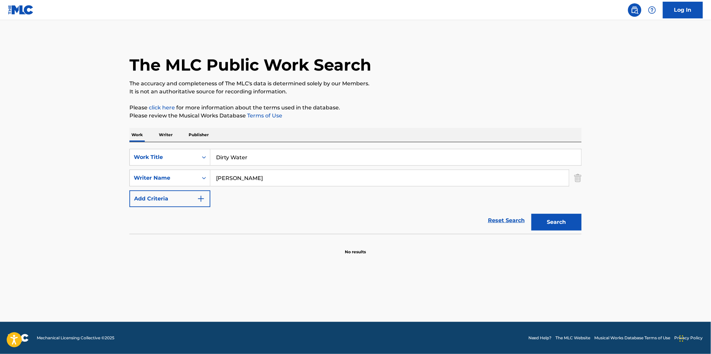
click at [326, 161] on input "Dirty Water" at bounding box center [395, 157] width 371 height 16
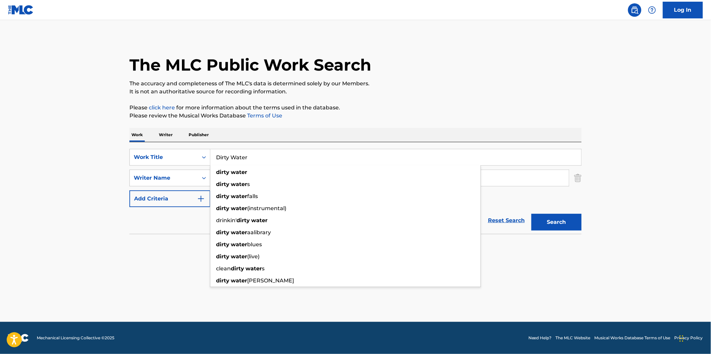
paste input "No Kidding"
click at [459, 98] on div "The MLC Public Work Search The accuracy and completeness of The MLC's data is d…" at bounding box center [355, 146] width 468 height 218
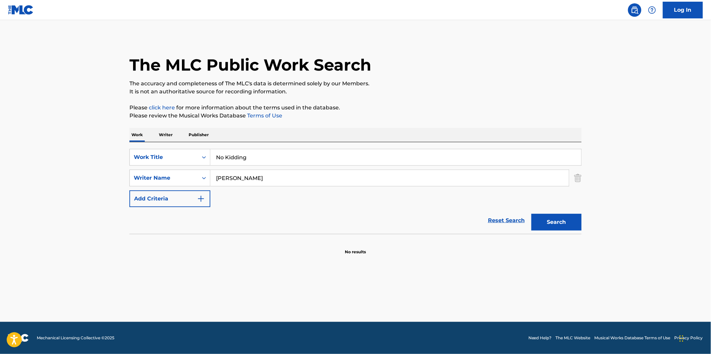
click at [557, 225] on button "Search" at bounding box center [556, 222] width 50 height 17
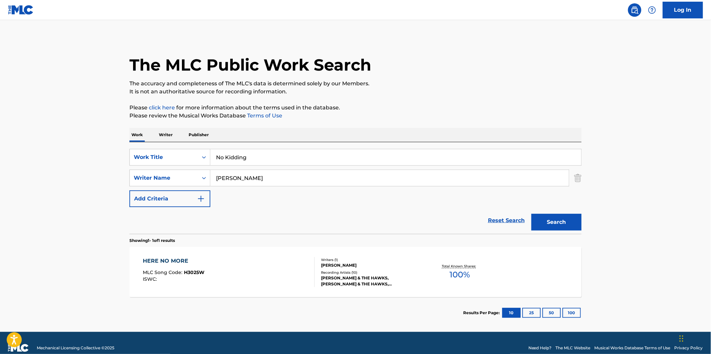
click at [298, 151] on input "No Kidding" at bounding box center [395, 157] width 371 height 16
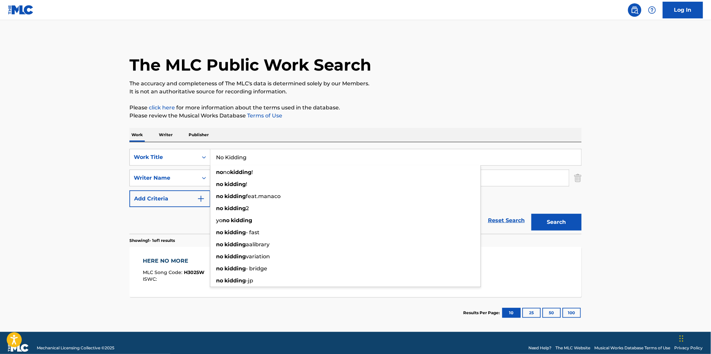
paste input "Marry Myself"
click at [413, 105] on p "Please click here for more information about the terms used in the database." at bounding box center [355, 108] width 452 height 8
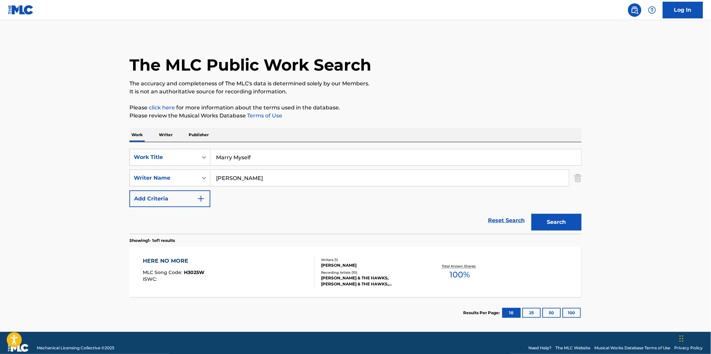
click at [572, 215] on button "Search" at bounding box center [556, 222] width 50 height 17
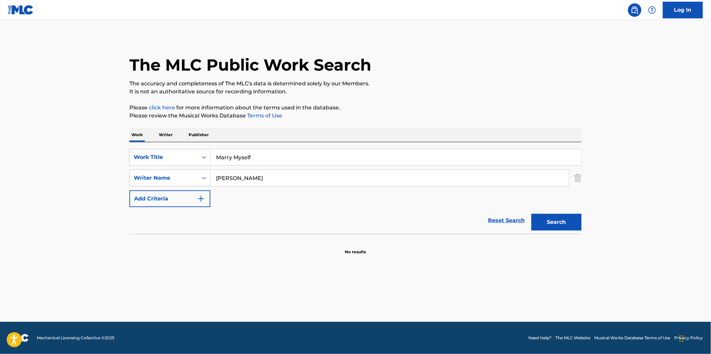
click at [462, 106] on p "Please click here for more information about the terms used in the database." at bounding box center [355, 108] width 452 height 8
click at [336, 156] on input "Marry Myself" at bounding box center [395, 157] width 371 height 16
paste input "indblown"
click at [455, 104] on p "Please click here for more information about the terms used in the database." at bounding box center [355, 108] width 452 height 8
click at [555, 227] on button "Search" at bounding box center [556, 222] width 50 height 17
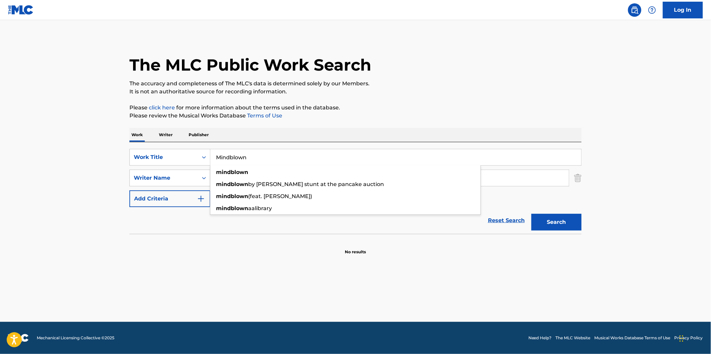
click at [285, 159] on input "Mindblown" at bounding box center [395, 157] width 371 height 16
paste input "Sky"
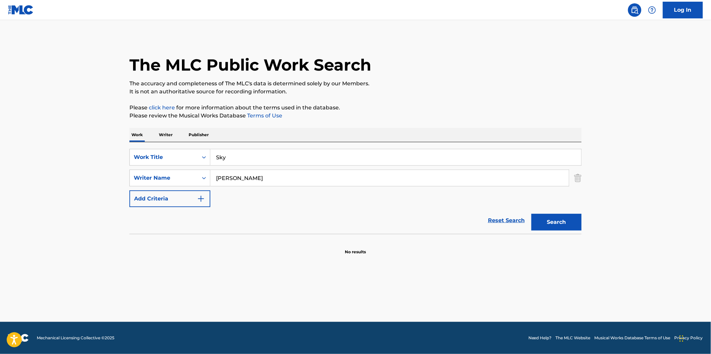
click at [479, 106] on p "Please click here for more information about the terms used in the database." at bounding box center [355, 108] width 452 height 8
click at [577, 224] on button "Search" at bounding box center [556, 222] width 50 height 17
click at [287, 154] on input "Sky" at bounding box center [395, 157] width 371 height 16
paste input "I Got You"
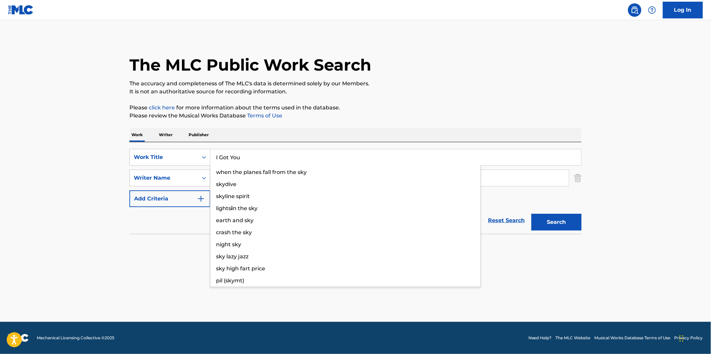
click at [437, 91] on p "It is not an authoritative source for recording information." at bounding box center [355, 92] width 452 height 8
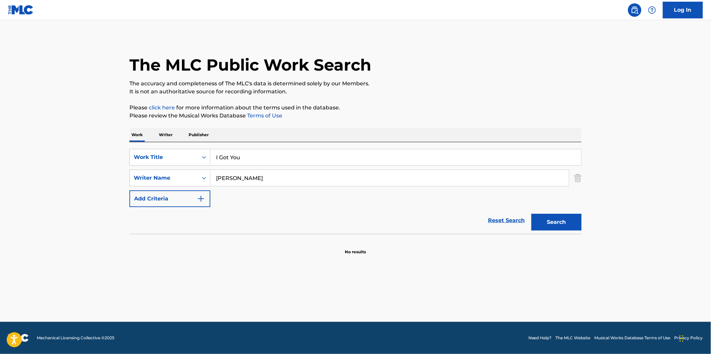
click at [549, 219] on button "Search" at bounding box center [556, 222] width 50 height 17
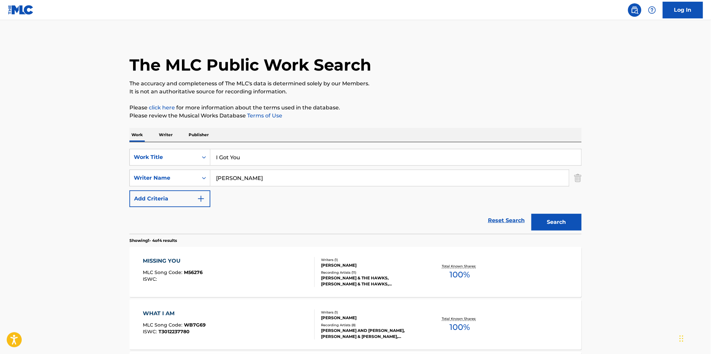
click at [257, 159] on input "I Got You" at bounding box center [395, 157] width 371 height 16
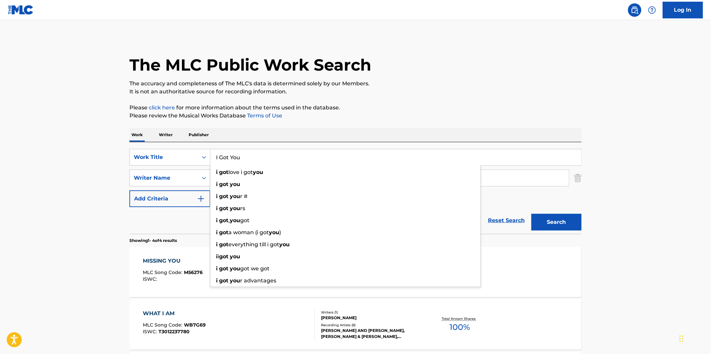
paste input "WDYW"
click at [436, 100] on div "The MLC Public Work Search The accuracy and completeness of The MLC's data is d…" at bounding box center [355, 261] width 468 height 449
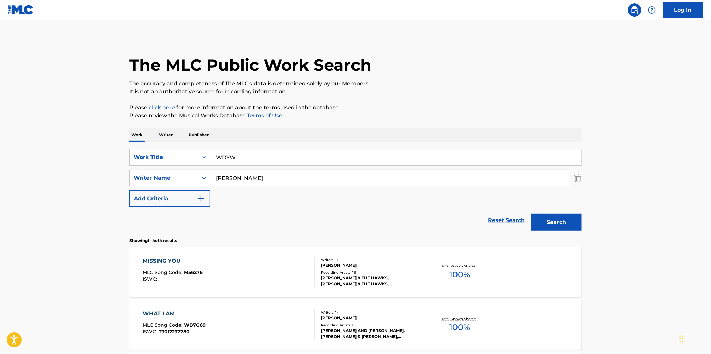
click at [571, 208] on div "Search" at bounding box center [554, 220] width 53 height 27
click at [571, 222] on button "Search" at bounding box center [556, 222] width 50 height 17
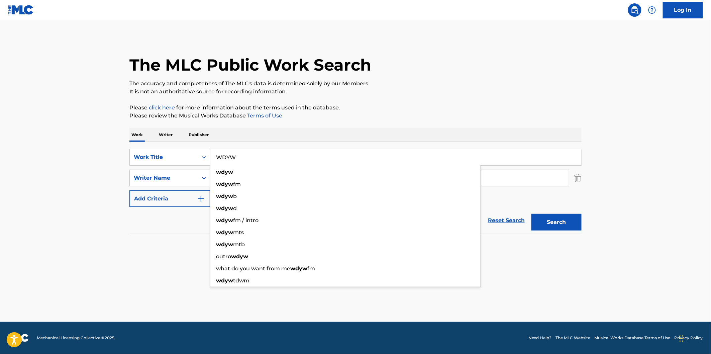
click at [306, 154] on input "WDYW" at bounding box center [395, 157] width 371 height 16
paste input "I Got You"
click at [531, 214] on button "Search" at bounding box center [556, 222] width 50 height 17
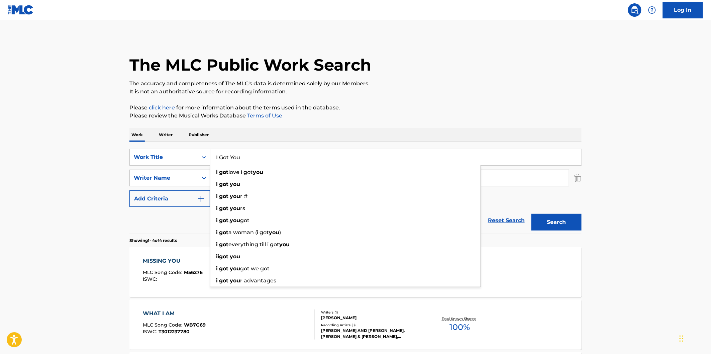
click at [393, 120] on div "The MLC Public Work Search The accuracy and completeness of The MLC's data is d…" at bounding box center [355, 261] width 468 height 449
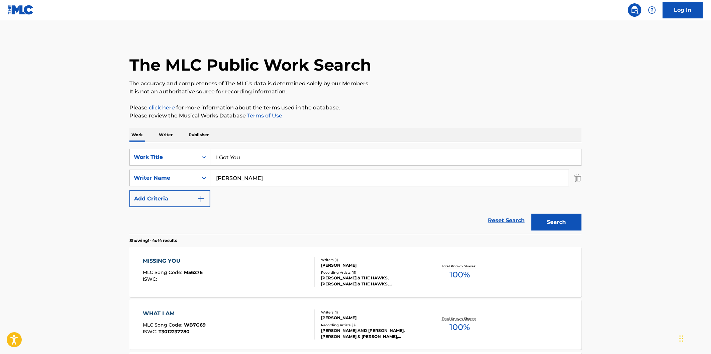
click at [327, 145] on div "SearchWithCriteria21c372d6-f8f8-406a-85dd-5b9154ee67df Work Title I Got You Sea…" at bounding box center [355, 188] width 452 height 92
click at [332, 155] on input "I Got You" at bounding box center [395, 157] width 371 height 16
paste input "mminent"
click at [426, 109] on p "Please click here for more information about the terms used in the database." at bounding box center [355, 108] width 452 height 8
click at [562, 220] on button "Search" at bounding box center [556, 222] width 50 height 17
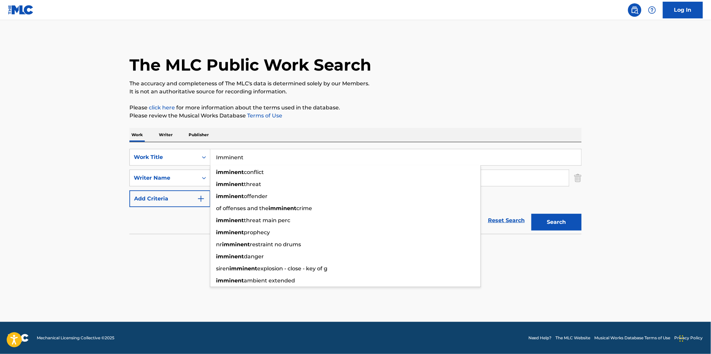
click at [258, 154] on input "Imminent" at bounding box center [395, 157] width 371 height 16
paste input "Breathe"
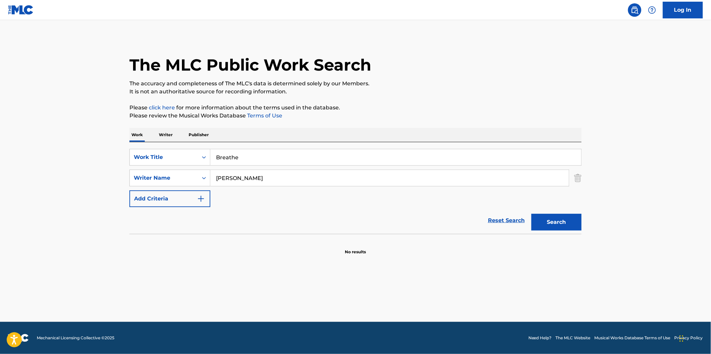
click at [533, 121] on div "The MLC Public Work Search The accuracy and completeness of The MLC's data is d…" at bounding box center [355, 146] width 468 height 218
click at [558, 208] on div "Search" at bounding box center [554, 220] width 53 height 27
click at [559, 220] on button "Search" at bounding box center [556, 222] width 50 height 17
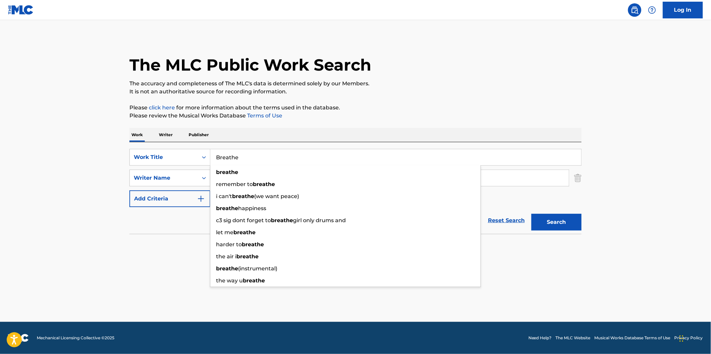
click at [316, 154] on input "Breathe" at bounding box center [395, 157] width 371 height 16
paste input "X Em Out"
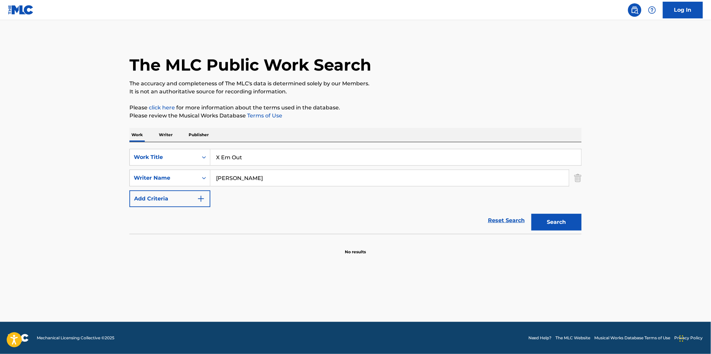
click at [460, 81] on p "The accuracy and completeness of The MLC's data is determined solely by our Mem…" at bounding box center [355, 84] width 452 height 8
click at [563, 223] on button "Search" at bounding box center [556, 222] width 50 height 17
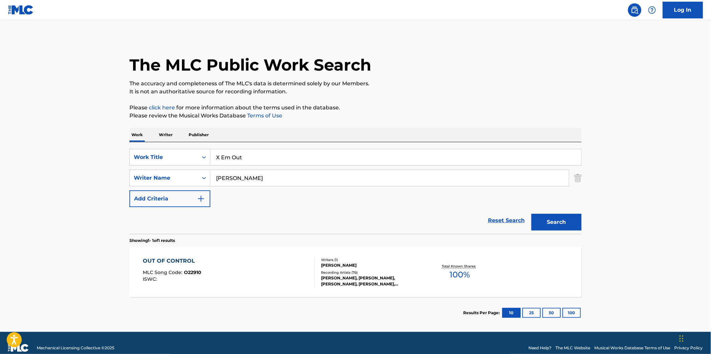
click at [271, 164] on input "X Em Out" at bounding box center [395, 157] width 371 height 16
paste input "Reservations"
click at [459, 74] on div "The MLC Public Work Search" at bounding box center [355, 61] width 452 height 49
click at [553, 223] on button "Search" at bounding box center [556, 222] width 50 height 17
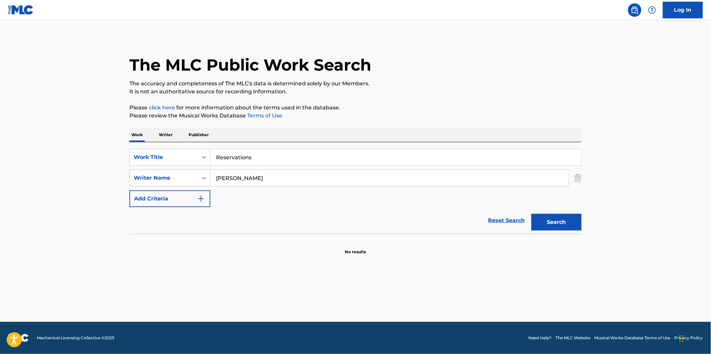
click at [311, 163] on input "Reservations" at bounding box center [395, 157] width 371 height 16
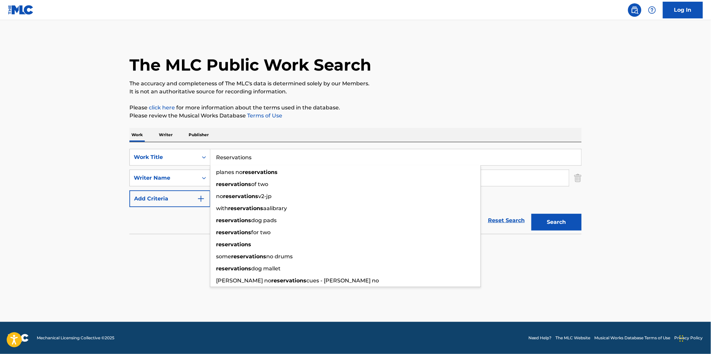
paste input "Do What I Do"
click at [480, 95] on p "It is not an authoritative source for recording information." at bounding box center [355, 92] width 452 height 8
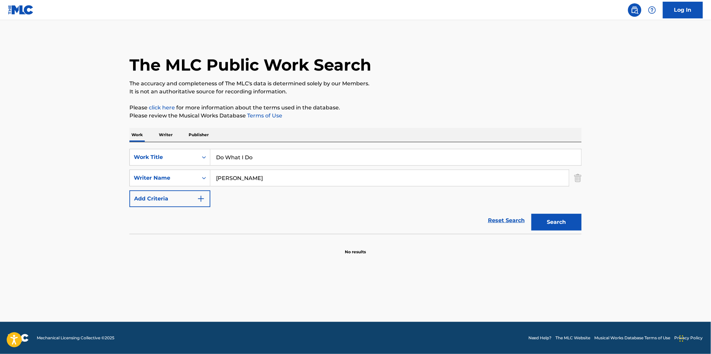
click at [562, 219] on button "Search" at bounding box center [556, 222] width 50 height 17
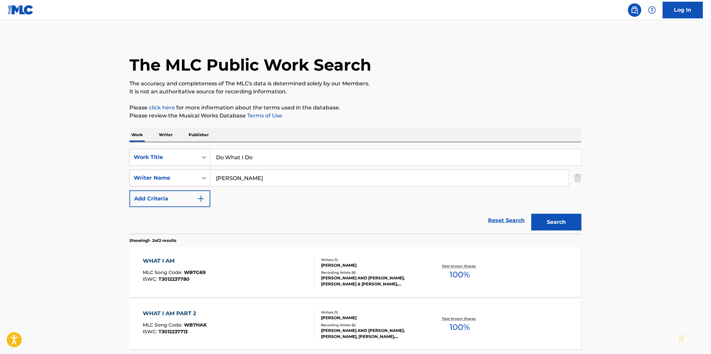
click at [320, 160] on input "Do What I Do" at bounding box center [395, 157] width 371 height 16
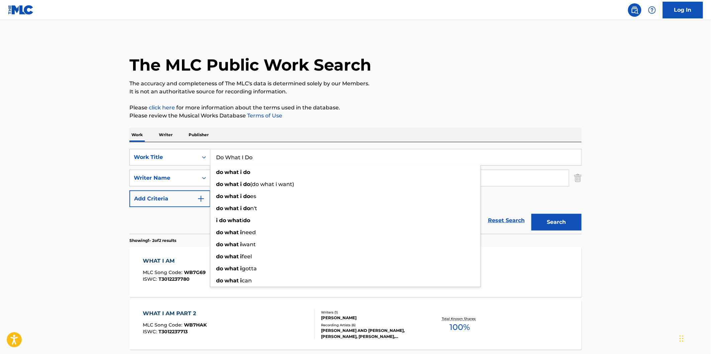
paste input "Room"
click at [471, 91] on p "It is not an authoritative source for recording information." at bounding box center [355, 92] width 452 height 8
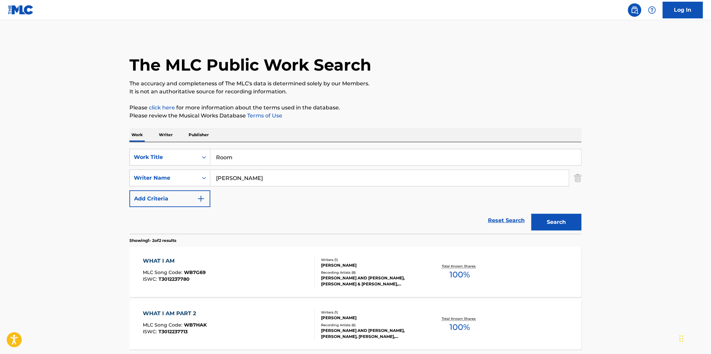
click at [563, 223] on button "Search" at bounding box center [556, 222] width 50 height 17
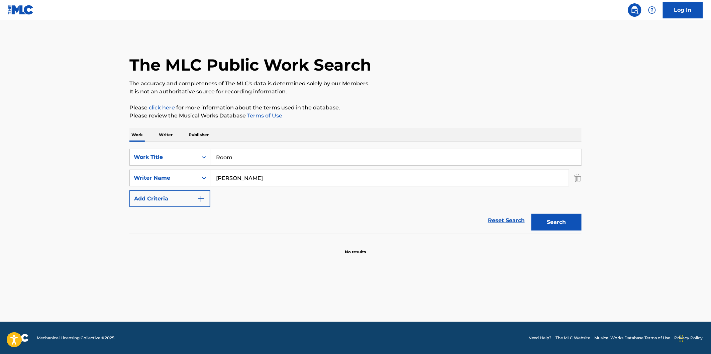
click at [319, 151] on input "Room" at bounding box center [395, 157] width 371 height 16
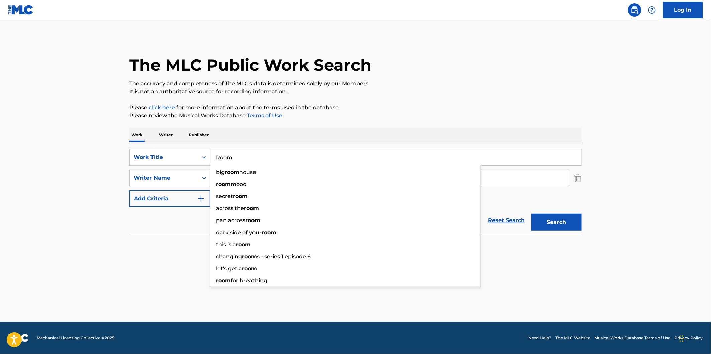
paste input "dntneedu"
click at [465, 89] on p "It is not an authoritative source for recording information." at bounding box center [355, 92] width 452 height 8
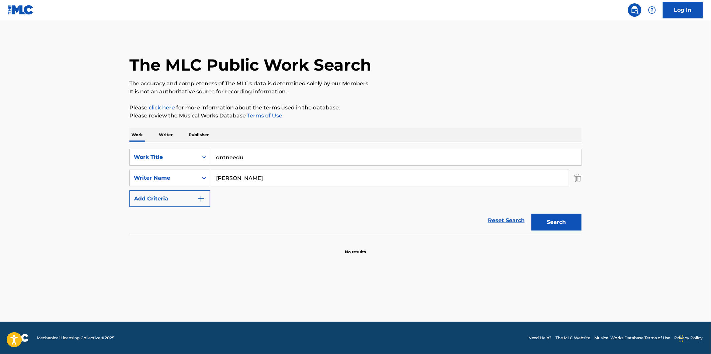
click at [564, 225] on button "Search" at bounding box center [556, 222] width 50 height 17
click at [345, 155] on input "dntneedu" at bounding box center [395, 157] width 371 height 16
paste input "can u tell"
click at [462, 104] on p "Please click here for more information about the terms used in the database." at bounding box center [355, 108] width 452 height 8
click at [561, 216] on button "Search" at bounding box center [556, 222] width 50 height 17
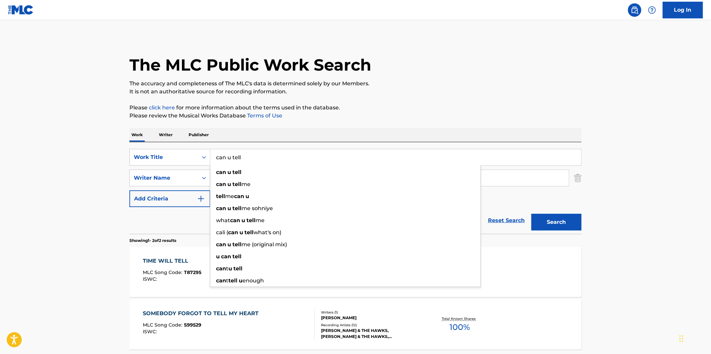
click at [296, 163] on input "can u tell" at bounding box center [395, 157] width 371 height 16
paste input "not him"
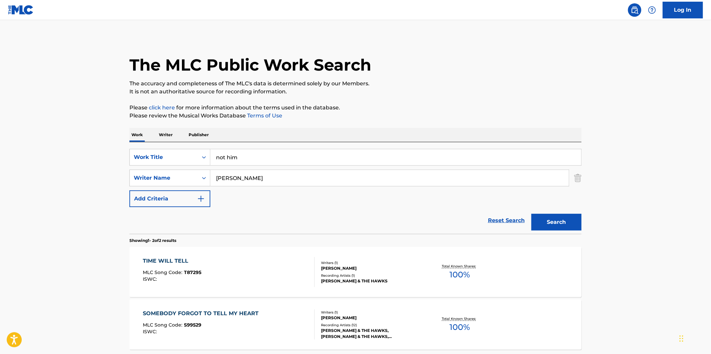
click at [466, 82] on p "The accuracy and completeness of The MLC's data is determined solely by our Mem…" at bounding box center [355, 84] width 452 height 8
click at [570, 221] on button "Search" at bounding box center [556, 222] width 50 height 17
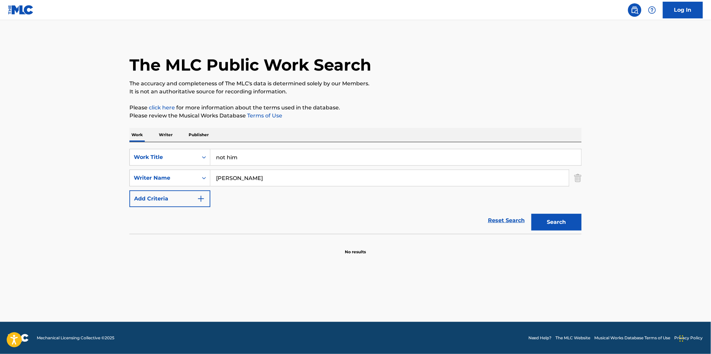
click at [294, 158] on input "not him" at bounding box center [395, 157] width 371 height 16
paste input "mood"
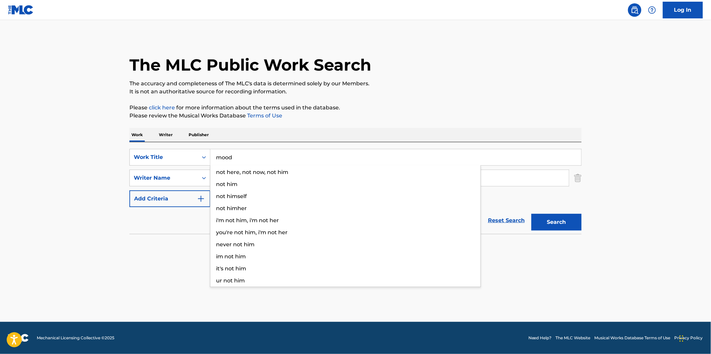
click at [460, 88] on p "It is not an authoritative source for recording information." at bounding box center [355, 92] width 452 height 8
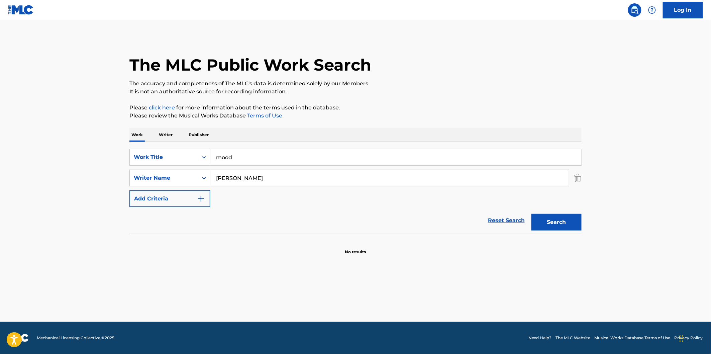
click at [552, 221] on button "Search" at bounding box center [556, 222] width 50 height 17
click at [266, 158] on input "mood" at bounding box center [395, 157] width 371 height 16
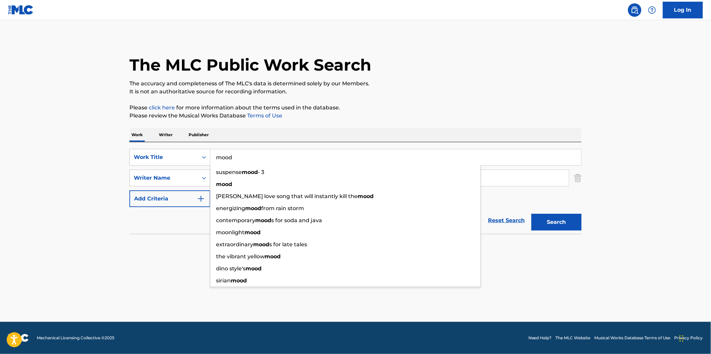
paste input "tto"
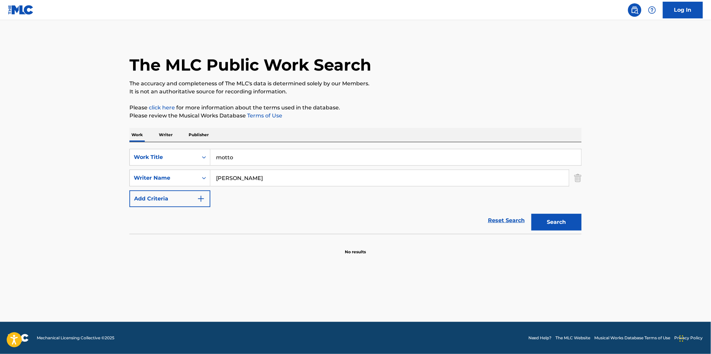
click at [417, 100] on div "The MLC Public Work Search The accuracy and completeness of The MLC's data is d…" at bounding box center [355, 146] width 468 height 218
click at [565, 221] on button "Search" at bounding box center [556, 222] width 50 height 17
click at [258, 166] on div "SearchWithCriteria21c372d6-f8f8-406a-85dd-5b9154ee67df Work Title motto SearchW…" at bounding box center [355, 178] width 452 height 58
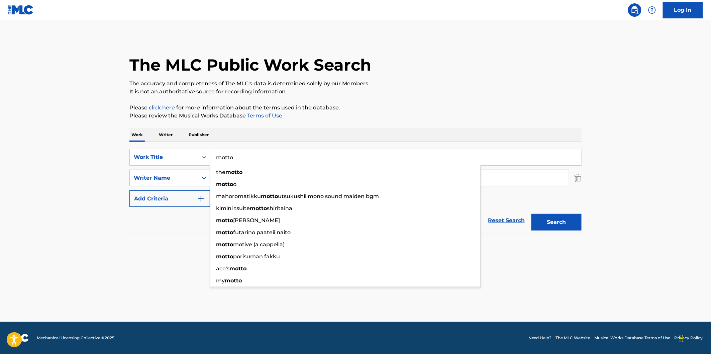
click at [259, 162] on input "motto" at bounding box center [395, 157] width 371 height 16
paste input "trust"
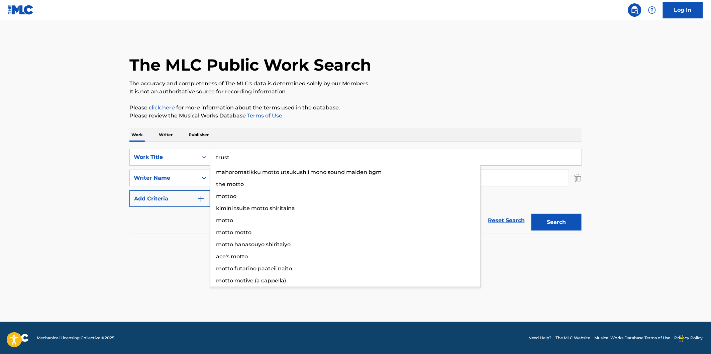
click at [415, 103] on div "The MLC Public Work Search The accuracy and completeness of The MLC's data is d…" at bounding box center [355, 146] width 468 height 218
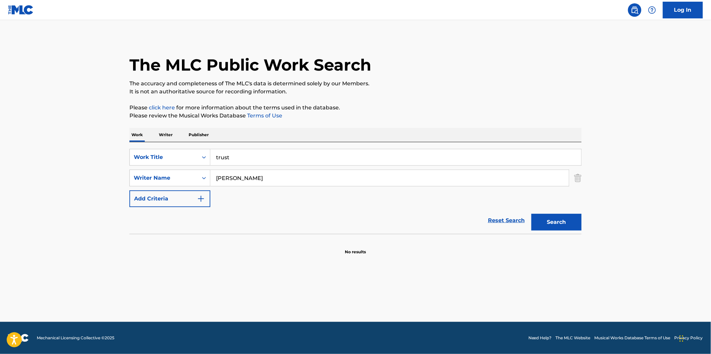
click at [547, 212] on div "Search" at bounding box center [554, 220] width 53 height 27
click at [550, 219] on button "Search" at bounding box center [556, 222] width 50 height 17
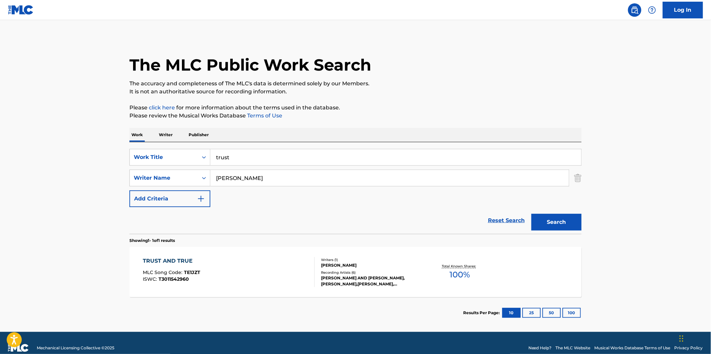
click at [340, 156] on input "trust" at bounding box center [395, 157] width 371 height 16
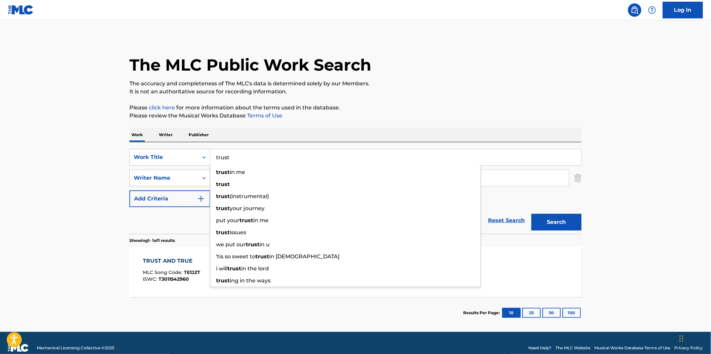
paste input "slide"
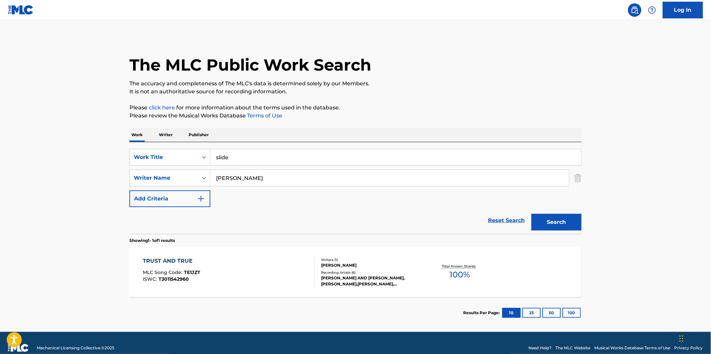
click at [469, 96] on div "The MLC Public Work Search The accuracy and completeness of The MLC's data is d…" at bounding box center [355, 182] width 468 height 291
click at [567, 219] on button "Search" at bounding box center [556, 222] width 50 height 17
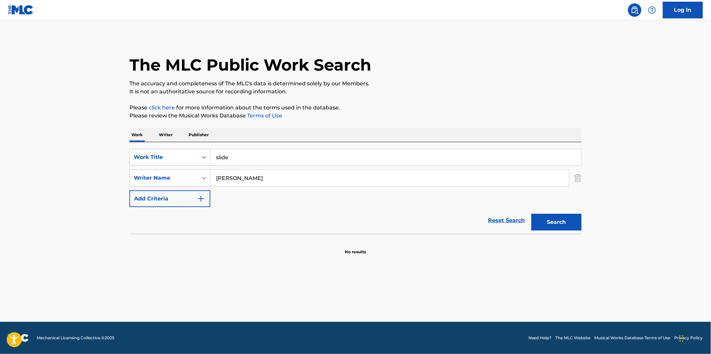
click at [325, 149] on input "slide" at bounding box center [395, 157] width 371 height 16
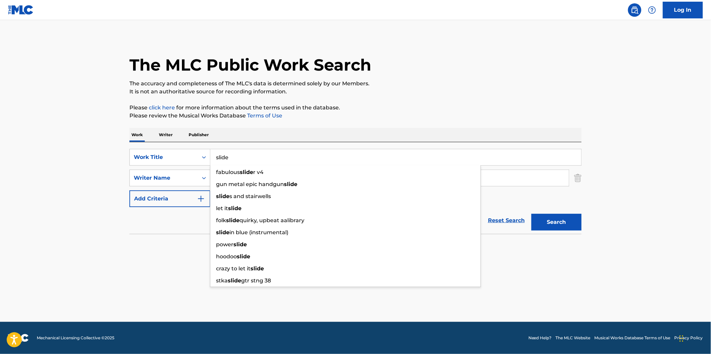
paste input "blinded"
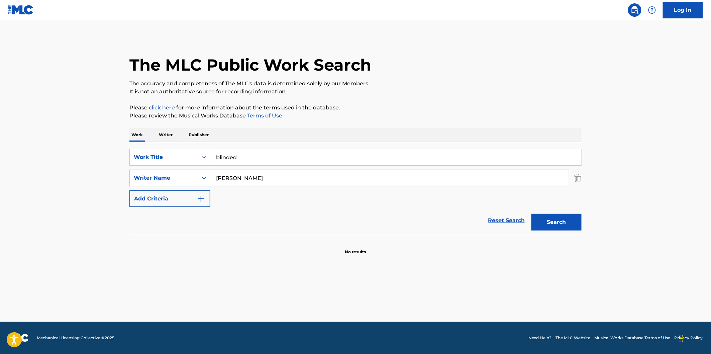
click at [448, 96] on div "The MLC Public Work Search The accuracy and completeness of The MLC's data is d…" at bounding box center [355, 146] width 468 height 218
click at [540, 213] on div "Search" at bounding box center [554, 220] width 53 height 27
click at [543, 215] on button "Search" at bounding box center [556, 222] width 50 height 17
click at [332, 159] on input "blinded" at bounding box center [395, 157] width 371 height 16
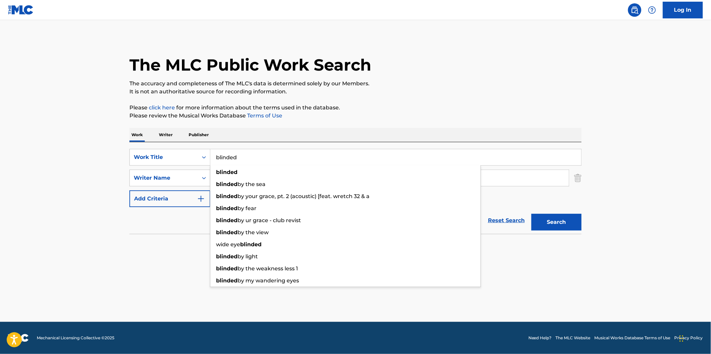
paste input "feel"
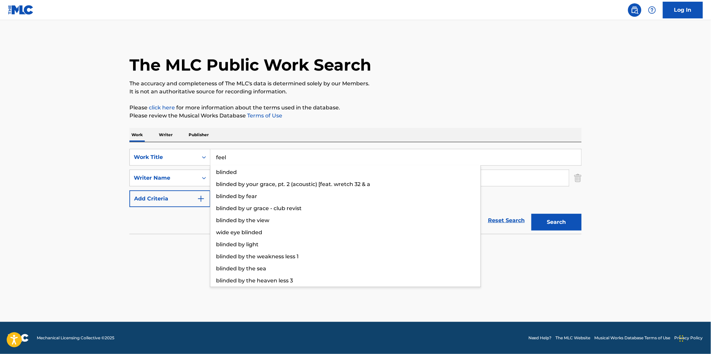
click at [459, 95] on p "It is not an authoritative source for recording information." at bounding box center [355, 92] width 452 height 8
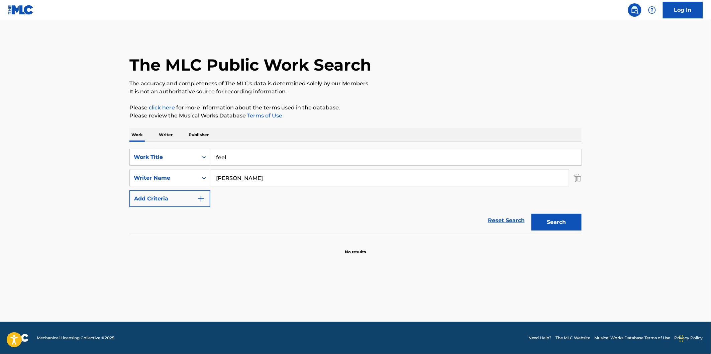
click at [566, 221] on button "Search" at bounding box center [556, 222] width 50 height 17
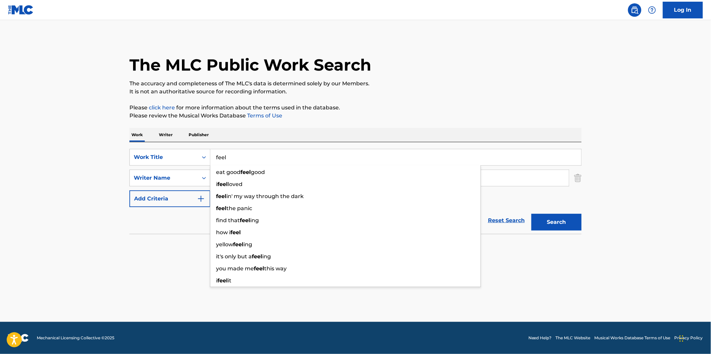
click at [310, 164] on input "feel" at bounding box center [395, 157] width 371 height 16
paste input "our"
click at [450, 100] on div "The MLC Public Work Search The accuracy and completeness of The MLC's data is d…" at bounding box center [355, 146] width 468 height 218
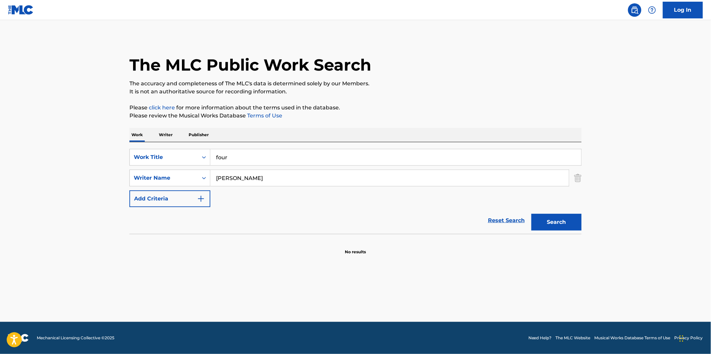
click at [566, 229] on button "Search" at bounding box center [556, 222] width 50 height 17
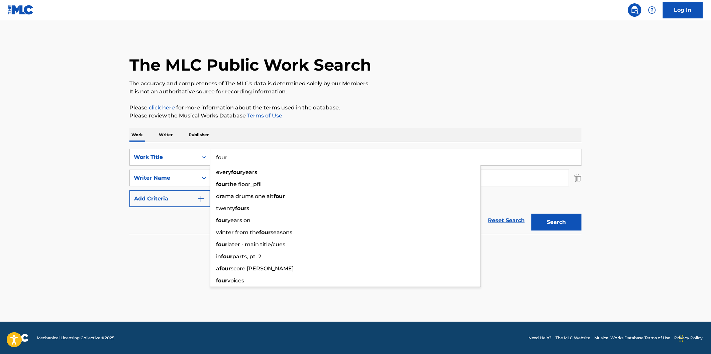
click at [289, 154] on input "four" at bounding box center [395, 157] width 371 height 16
paste input "lights out"
click at [531, 214] on button "Search" at bounding box center [556, 222] width 50 height 17
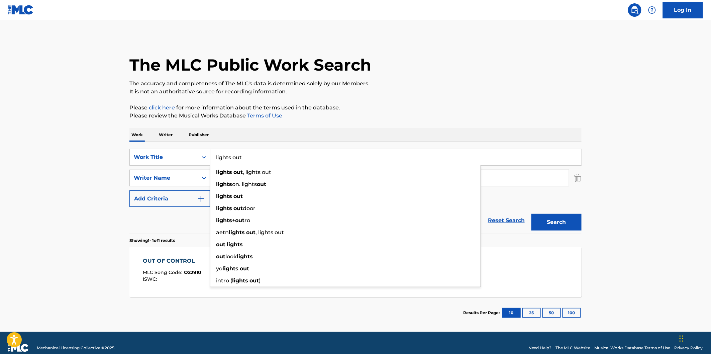
click at [296, 161] on input "lights out" at bounding box center [395, 157] width 371 height 16
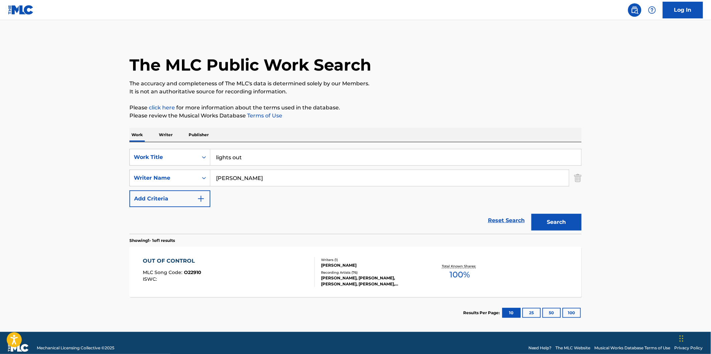
click at [322, 122] on div "The MLC Public Work Search The accuracy and completeness of The MLC's data is d…" at bounding box center [355, 182] width 468 height 291
click at [305, 168] on div "SearchWithCriteria21c372d6-f8f8-406a-85dd-5b9154ee67df Work Title lights out Se…" at bounding box center [355, 178] width 452 height 58
click at [309, 157] on input "lights out" at bounding box center [395, 157] width 371 height 16
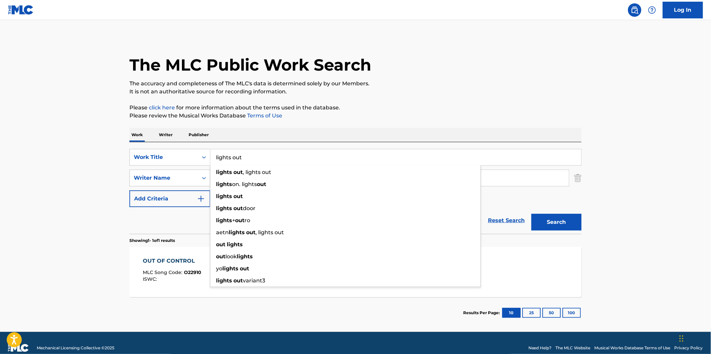
paste input "i love u"
click at [531, 214] on button "Search" at bounding box center [556, 222] width 50 height 17
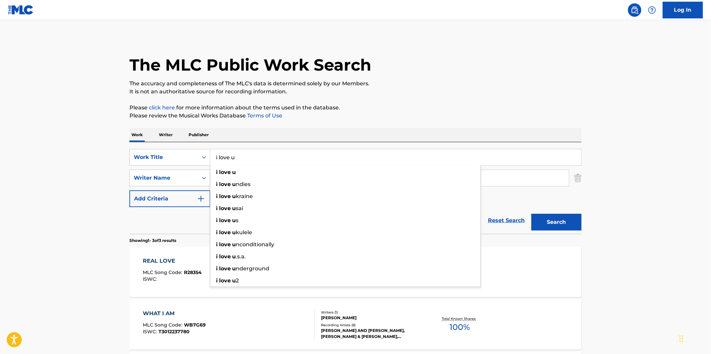
click at [310, 117] on p "Please review the Musical Works Database Terms of Use" at bounding box center [355, 116] width 452 height 8
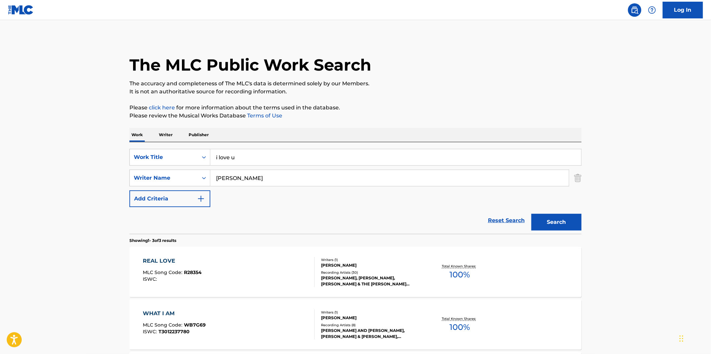
click at [277, 161] on input "i love u" at bounding box center [395, 157] width 371 height 16
paste input "spin"
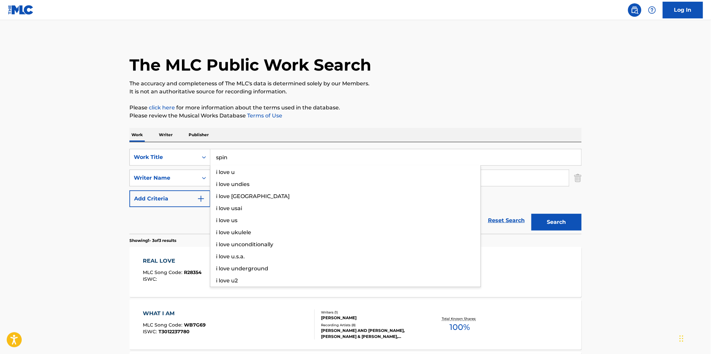
click at [531, 214] on button "Search" at bounding box center [556, 222] width 50 height 17
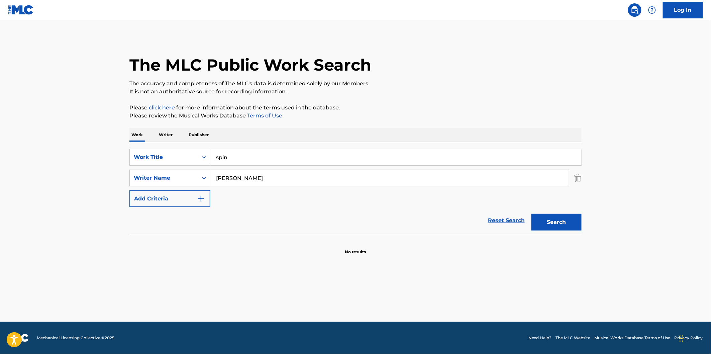
click at [362, 111] on p "Please click here for more information about the terms used in the database." at bounding box center [355, 108] width 452 height 8
click at [257, 156] on input "spin" at bounding box center [395, 157] width 371 height 16
paste input "hells"
click at [486, 97] on div "The MLC Public Work Search The accuracy and completeness of The MLC's data is d…" at bounding box center [355, 146] width 468 height 218
click at [553, 222] on button "Search" at bounding box center [556, 222] width 50 height 17
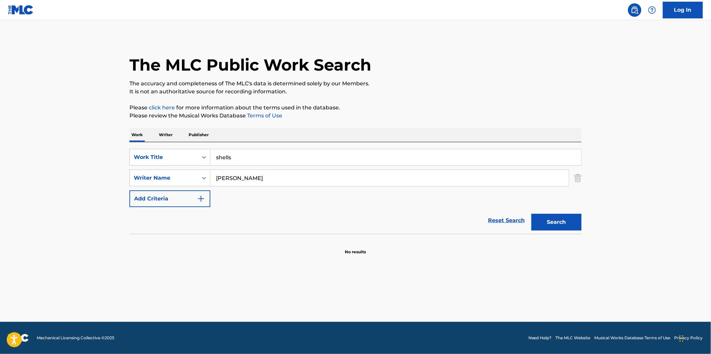
click at [332, 149] on input "shells" at bounding box center [395, 157] width 371 height 16
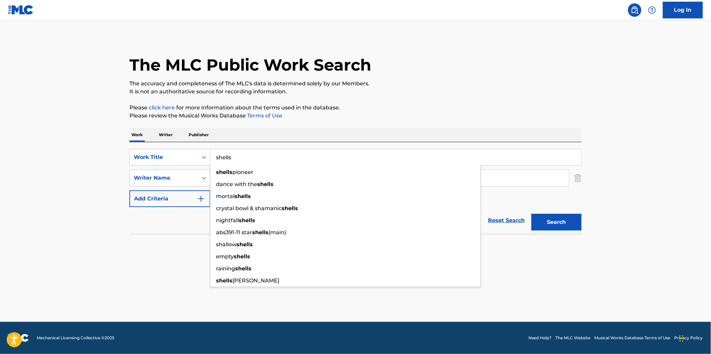
paste input "how to live"
click at [494, 85] on p "The accuracy and completeness of The MLC's data is determined solely by our Mem…" at bounding box center [355, 84] width 452 height 8
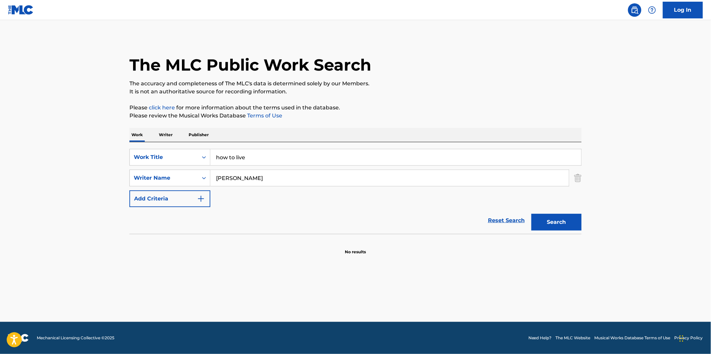
click at [556, 219] on button "Search" at bounding box center [556, 222] width 50 height 17
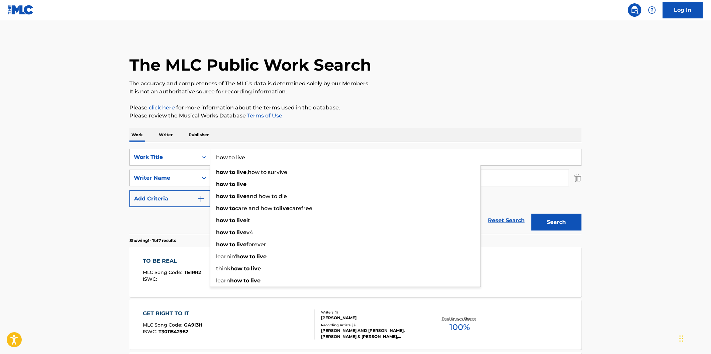
click at [309, 161] on input "how to live" at bounding box center [395, 157] width 371 height 16
paste input "pacquiao"
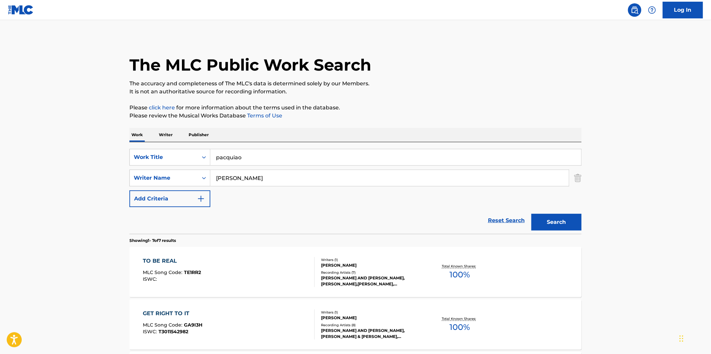
click at [497, 92] on p "It is not an authoritative source for recording information." at bounding box center [355, 92] width 452 height 8
click at [560, 219] on button "Search" at bounding box center [556, 222] width 50 height 17
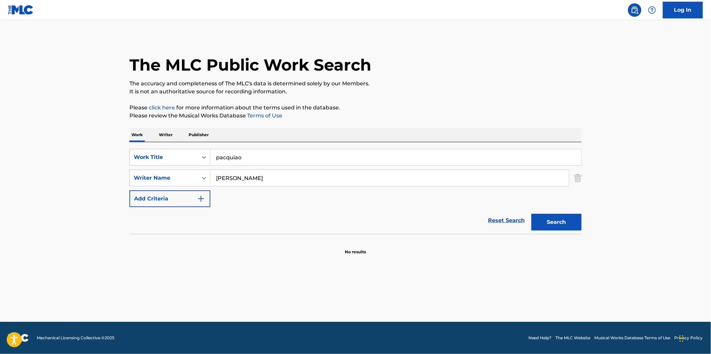
click at [289, 146] on div "SearchWithCriteria21c372d6-f8f8-406a-85dd-5b9154ee67df Work Title pacquiao Sear…" at bounding box center [355, 188] width 452 height 92
click at [288, 156] on input "pacquiao" at bounding box center [395, 157] width 371 height 16
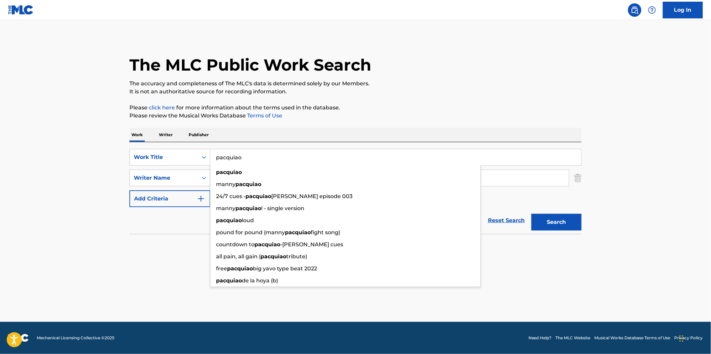
paste input "bag"
click at [531, 214] on button "Search" at bounding box center [556, 222] width 50 height 17
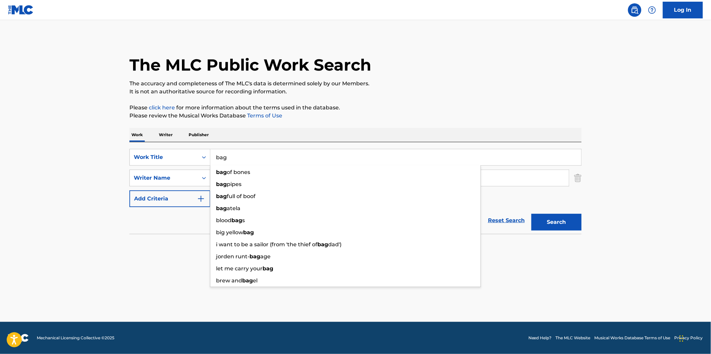
click at [531, 214] on button "Search" at bounding box center [556, 222] width 50 height 17
click at [279, 159] on input "bag" at bounding box center [395, 157] width 371 height 16
paste input "illion"
click at [531, 214] on button "Search" at bounding box center [556, 222] width 50 height 17
click at [289, 151] on input "billion" at bounding box center [395, 157] width 371 height 16
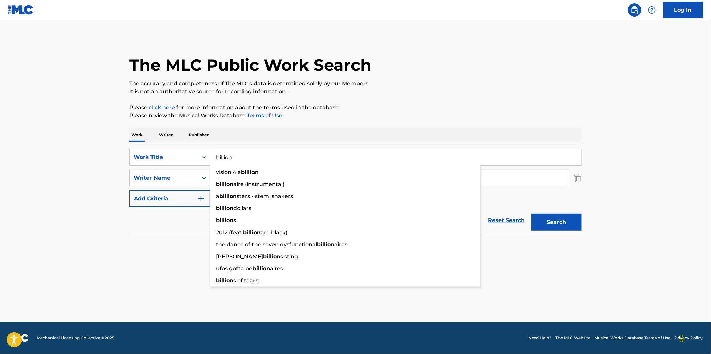
paste input "1of1"
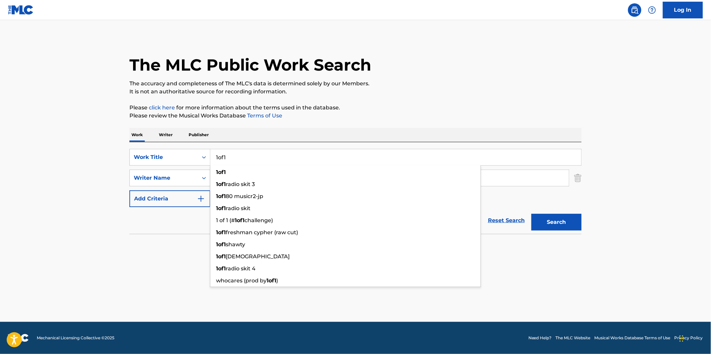
click at [590, 118] on main "The MLC Public Work Search The accuracy and completeness of The MLC's data is d…" at bounding box center [355, 171] width 711 height 302
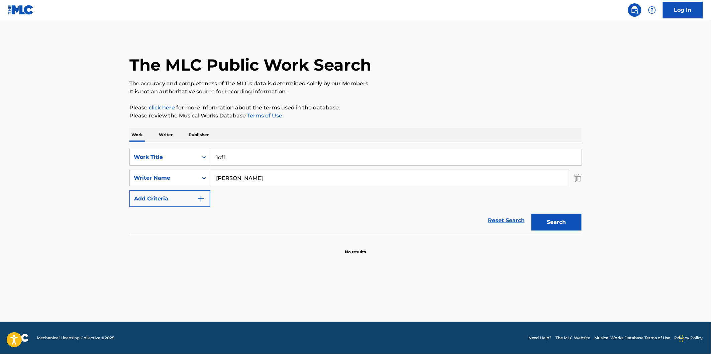
click at [567, 214] on button "Search" at bounding box center [556, 222] width 50 height 17
click at [566, 220] on div "Search" at bounding box center [554, 220] width 53 height 27
click at [362, 161] on input "1of1" at bounding box center [395, 157] width 371 height 16
paste input "fck it"
click at [531, 214] on button "Search" at bounding box center [556, 222] width 50 height 17
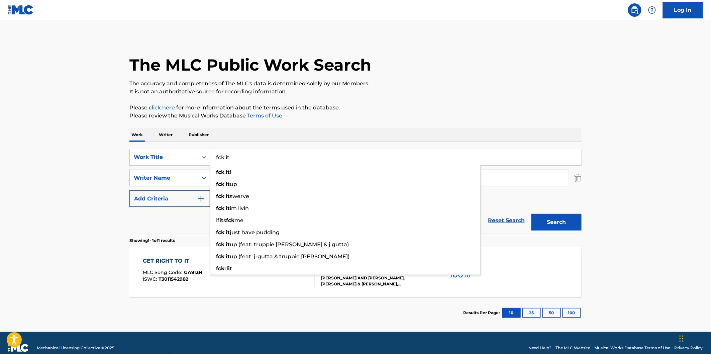
click at [428, 75] on div "The MLC Public Work Search" at bounding box center [355, 61] width 452 height 49
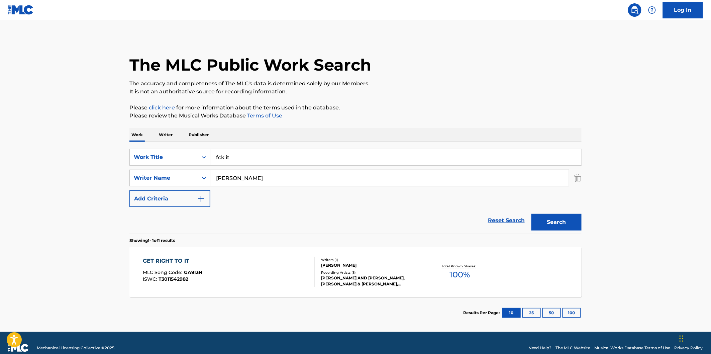
click at [295, 157] on input "fck it" at bounding box center [395, 157] width 371 height 16
paste input "Not Me"
click at [483, 86] on p "The accuracy and completeness of The MLC's data is determined solely by our Mem…" at bounding box center [355, 84] width 452 height 8
click at [564, 219] on button "Search" at bounding box center [556, 222] width 50 height 17
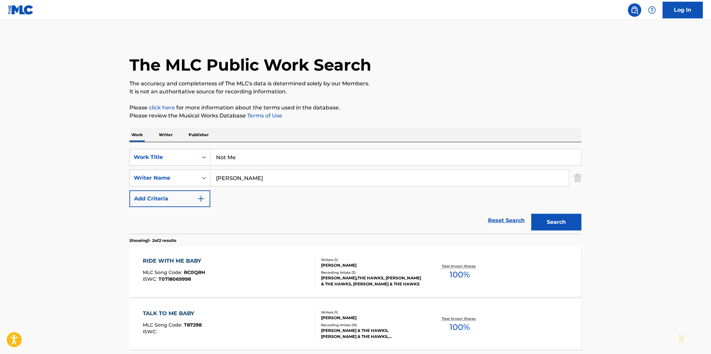
click at [343, 158] on input "Not Me" at bounding box center [395, 157] width 371 height 16
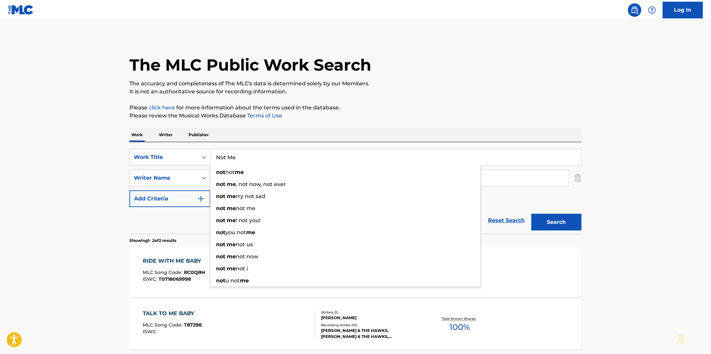
paste input "Bad Influences"
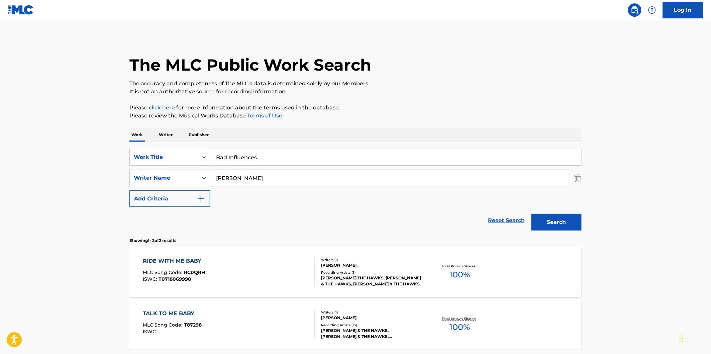
click at [443, 108] on p "Please click here for more information about the terms used in the database." at bounding box center [355, 108] width 452 height 8
click at [553, 221] on button "Search" at bounding box center [556, 222] width 50 height 17
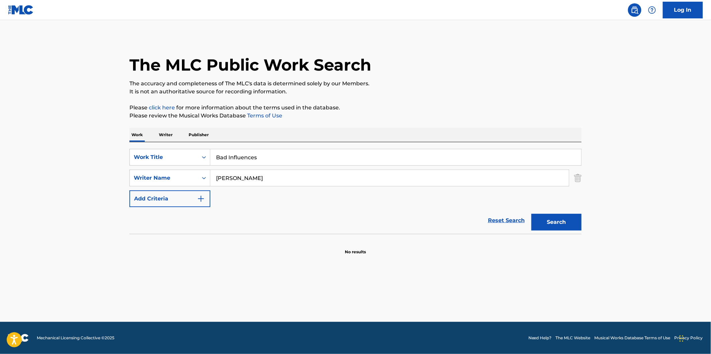
click at [338, 162] on input "Bad Influences" at bounding box center [395, 157] width 371 height 16
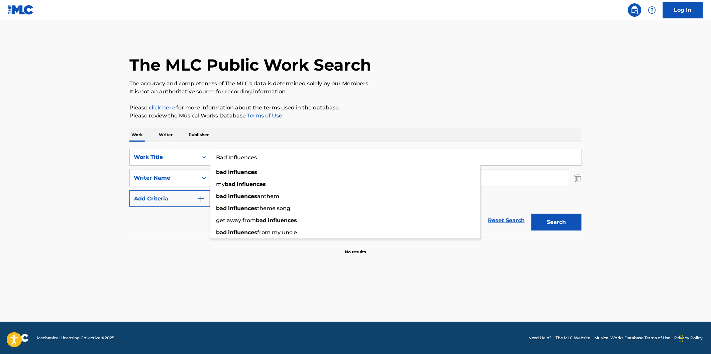
paste input "Come Outside"
click at [502, 67] on div "The MLC Public Work Search" at bounding box center [355, 61] width 452 height 49
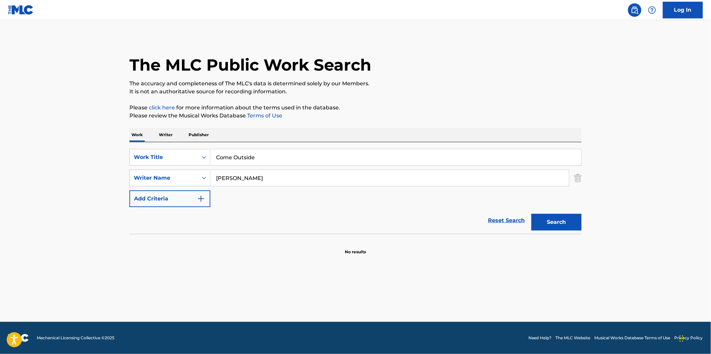
click at [559, 223] on button "Search" at bounding box center [556, 222] width 50 height 17
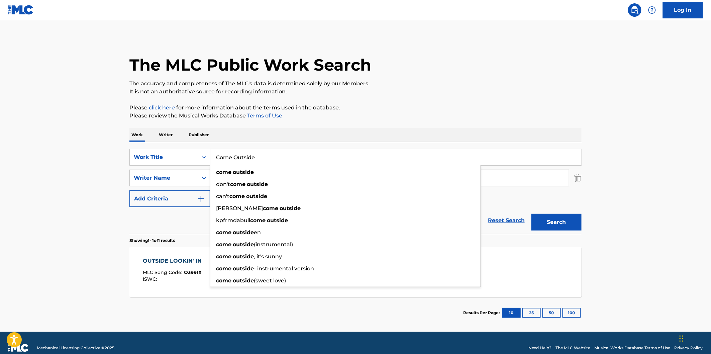
click at [338, 157] on input "Come Outside" at bounding box center [395, 157] width 371 height 16
paste input "Rockin'"
click at [456, 104] on p "Please click here for more information about the terms used in the database." at bounding box center [355, 108] width 452 height 8
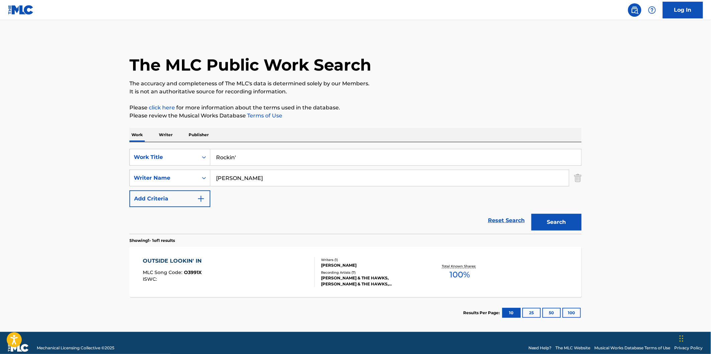
click at [554, 222] on button "Search" at bounding box center [556, 222] width 50 height 17
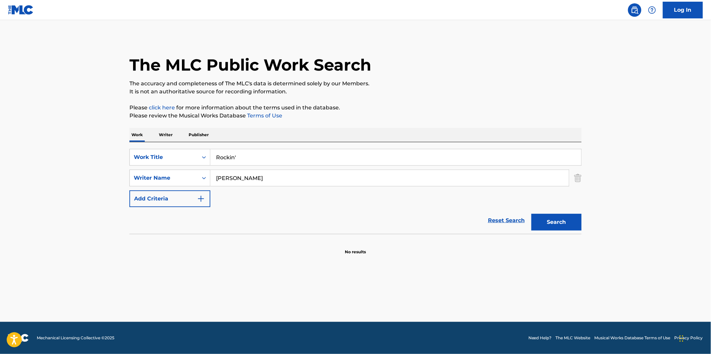
click at [274, 162] on input "Rockin'" at bounding box center [395, 157] width 371 height 16
paste input "Swervin' & Finessin"
click at [433, 111] on p "Please click here for more information about the terms used in the database." at bounding box center [355, 108] width 452 height 8
click at [559, 226] on button "Search" at bounding box center [556, 222] width 50 height 17
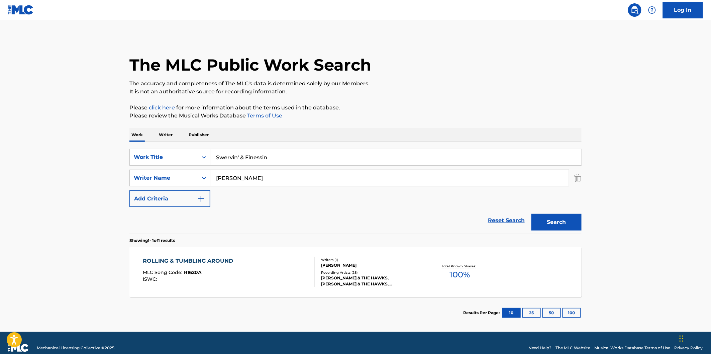
click at [324, 153] on input "Swervin' & Finessin" at bounding box center [395, 157] width 371 height 16
paste input "Perfect Timing"
click at [502, 66] on div "The MLC Public Work Search" at bounding box center [355, 61] width 452 height 49
click at [556, 210] on div "Search" at bounding box center [554, 220] width 53 height 27
click at [559, 220] on button "Search" at bounding box center [556, 222] width 50 height 17
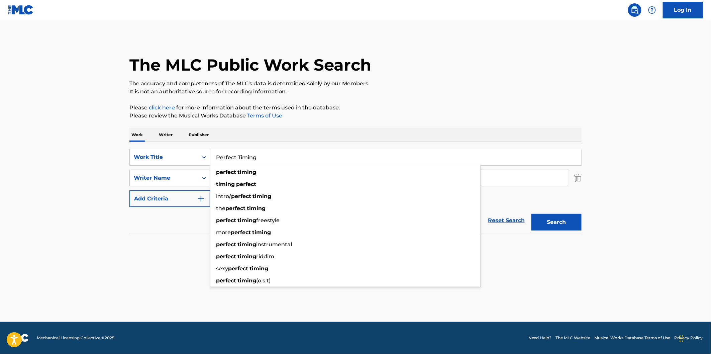
click at [269, 164] on input "Perfect Timing" at bounding box center [395, 157] width 371 height 16
paste input "Kawasaki"
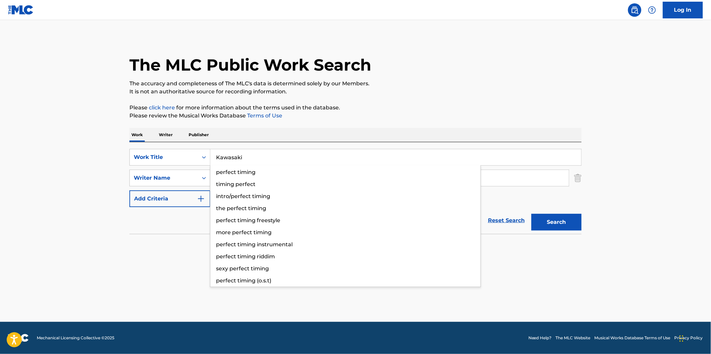
click at [428, 93] on p "It is not an authoritative source for recording information." at bounding box center [355, 92] width 452 height 8
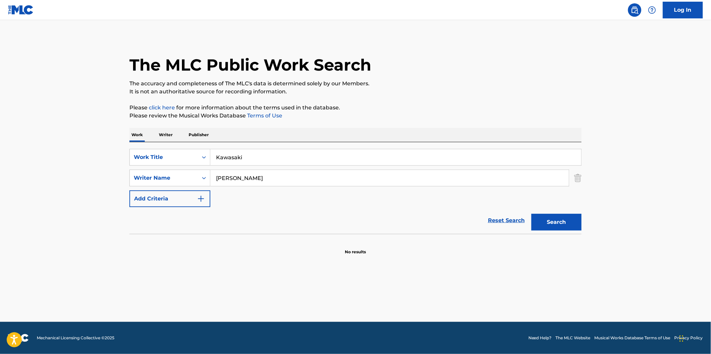
click at [551, 223] on button "Search" at bounding box center [556, 222] width 50 height 17
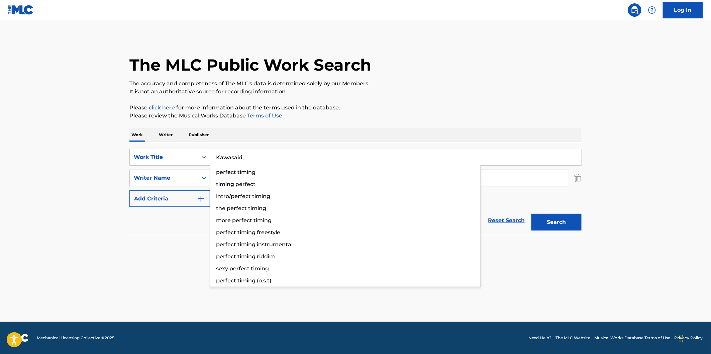
click at [293, 159] on input "Kawasaki" at bounding box center [395, 157] width 371 height 16
paste input "23 Freestyle"
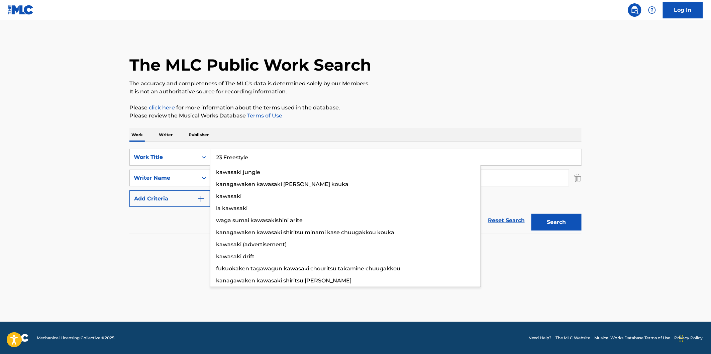
click at [465, 94] on p "It is not an authoritative source for recording information." at bounding box center [355, 92] width 452 height 8
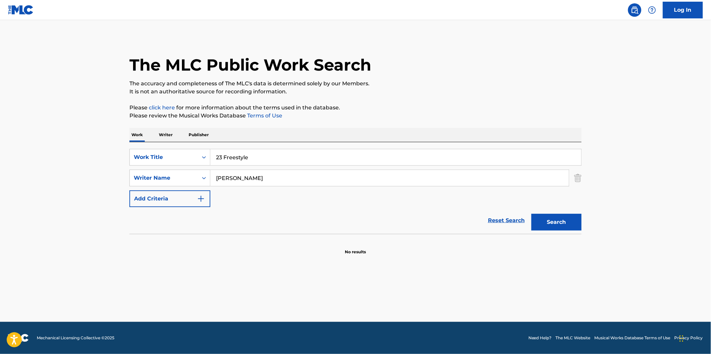
click at [560, 225] on button "Search" at bounding box center [556, 222] width 50 height 17
click at [310, 159] on input "23 Freestyle" at bounding box center [395, 157] width 371 height 16
paste input "OG"
click at [459, 109] on p "Please click here for more information about the terms used in the database." at bounding box center [355, 108] width 452 height 8
click at [547, 222] on button "Search" at bounding box center [556, 222] width 50 height 17
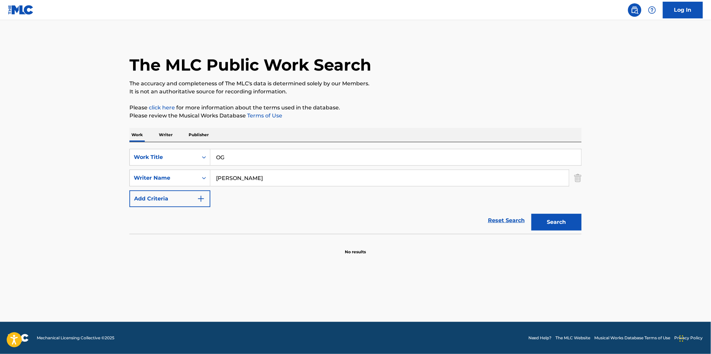
click at [286, 151] on input "OG" at bounding box center [395, 157] width 371 height 16
paste input "Free Throw"
click at [464, 93] on p "It is not an authoritative source for recording information." at bounding box center [355, 92] width 452 height 8
click at [563, 220] on button "Search" at bounding box center [556, 222] width 50 height 17
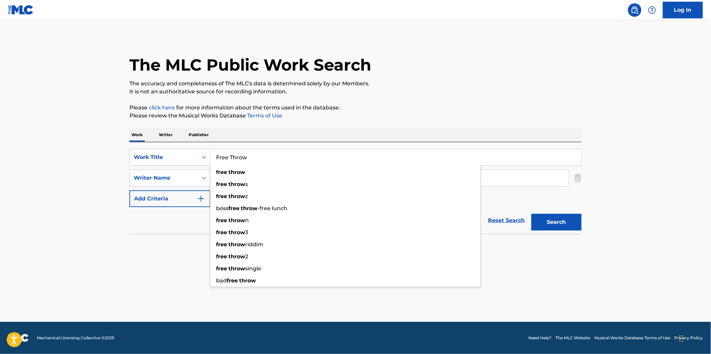
click at [369, 149] on input "Free Throw" at bounding box center [395, 157] width 371 height 16
paste input "[GEOGRAPHIC_DATA]"
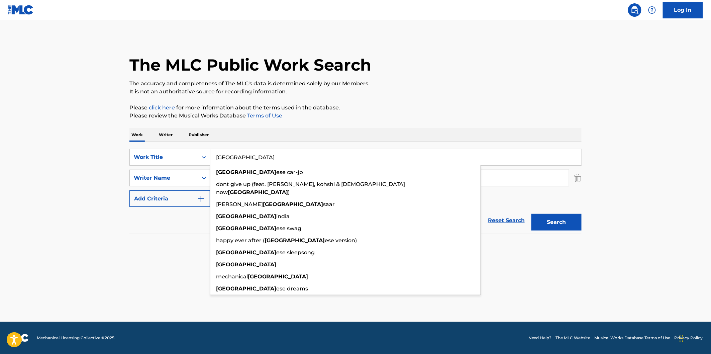
click at [473, 111] on p "Please click here for more information about the terms used in the database." at bounding box center [355, 108] width 452 height 8
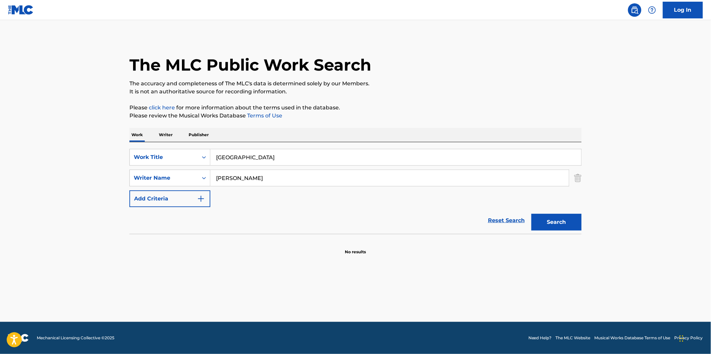
click at [562, 221] on button "Search" at bounding box center [556, 222] width 50 height 17
click at [283, 161] on input "[GEOGRAPHIC_DATA]" at bounding box center [395, 157] width 371 height 16
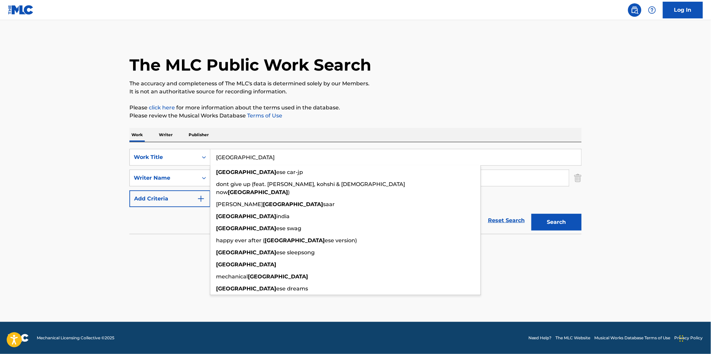
paste input "[GEOGRAPHIC_DATA]"
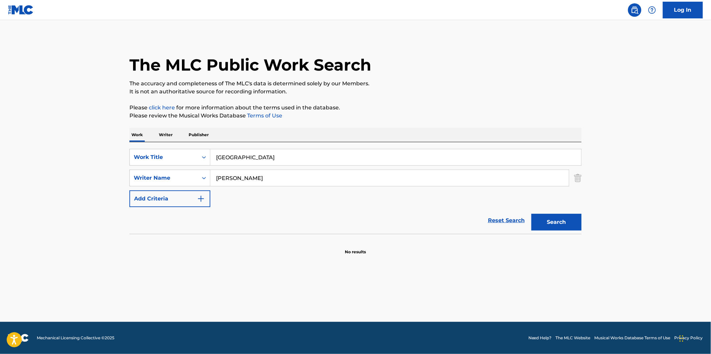
click at [431, 86] on p "The accuracy and completeness of The MLC's data is determined solely by our Mem…" at bounding box center [355, 84] width 452 height 8
click at [556, 221] on button "Search" at bounding box center [556, 222] width 50 height 17
click at [307, 150] on input "[GEOGRAPHIC_DATA]" at bounding box center [395, 157] width 371 height 16
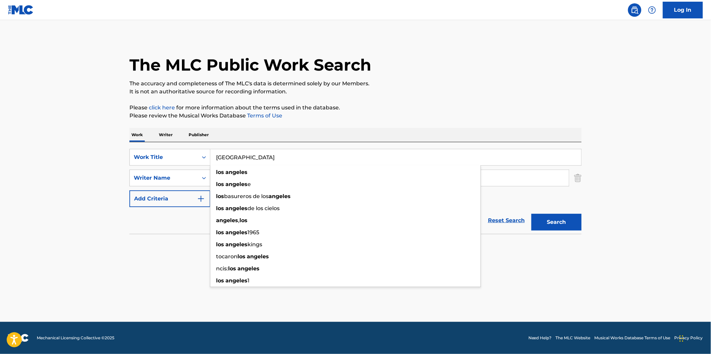
paste input "Hit My Phone"
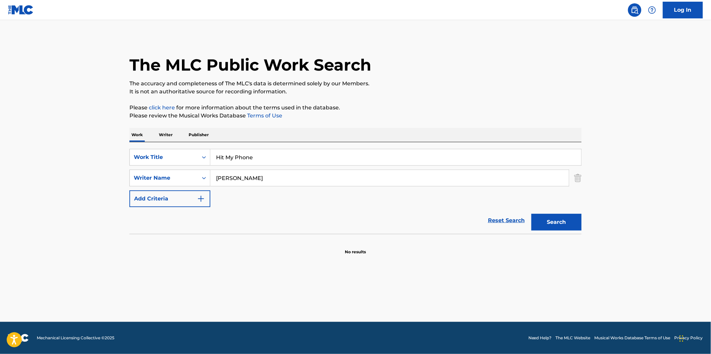
click at [461, 99] on div "The MLC Public Work Search The accuracy and completeness of The MLC's data is d…" at bounding box center [355, 146] width 468 height 218
click at [561, 230] on button "Search" at bounding box center [556, 222] width 50 height 17
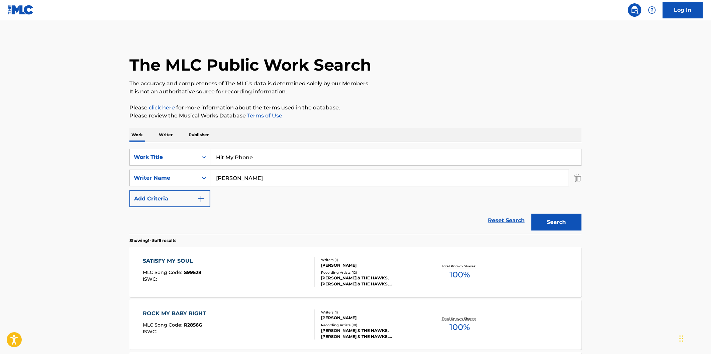
click at [346, 164] on input "Hit My Phone" at bounding box center [395, 157] width 371 height 16
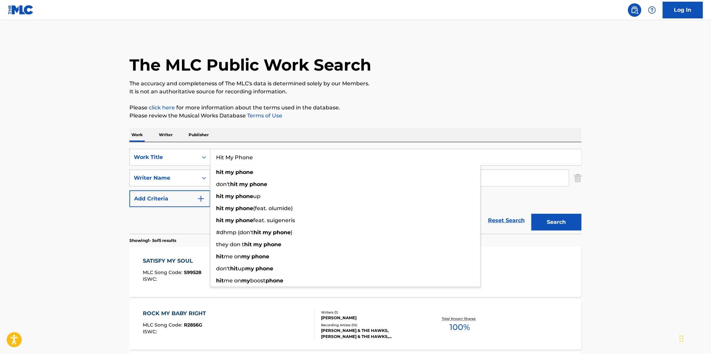
paste input "Sky High"
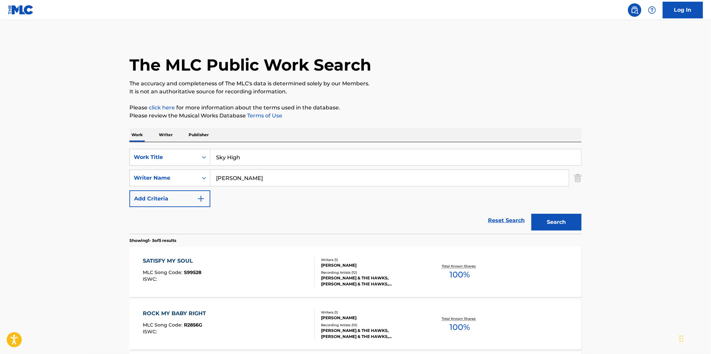
click at [457, 101] on div "The MLC Public Work Search The accuracy and completeness of The MLC's data is d…" at bounding box center [355, 287] width 468 height 501
click at [541, 219] on button "Search" at bounding box center [556, 222] width 50 height 17
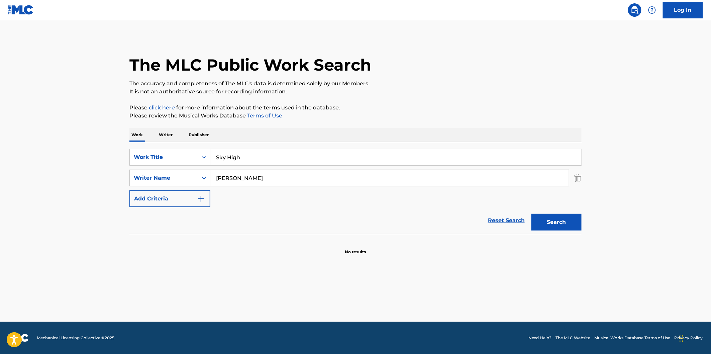
click at [355, 152] on input "Sky High" at bounding box center [395, 157] width 371 height 16
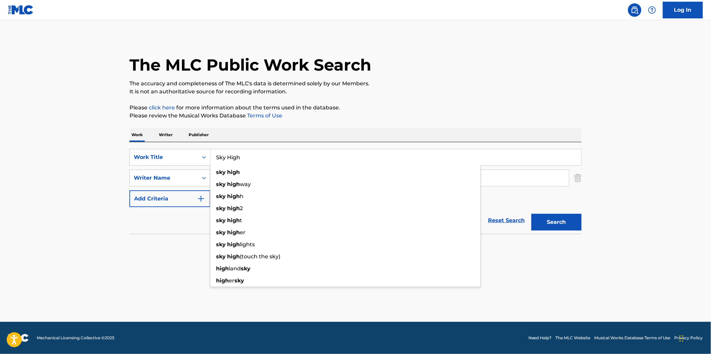
paste input "Handsome"
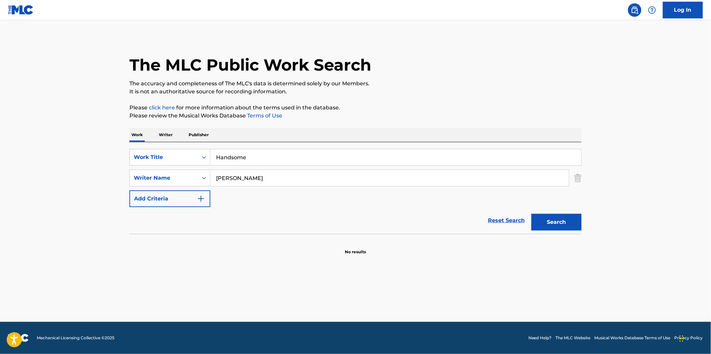
click at [489, 114] on p "Please review the Musical Works Database Terms of Use" at bounding box center [355, 116] width 452 height 8
click at [547, 207] on div "Search" at bounding box center [554, 220] width 53 height 27
click at [553, 216] on button "Search" at bounding box center [556, 222] width 50 height 17
click at [378, 141] on div "Work Writer Publisher" at bounding box center [355, 135] width 452 height 14
click at [378, 156] on input "Handsome" at bounding box center [395, 157] width 371 height 16
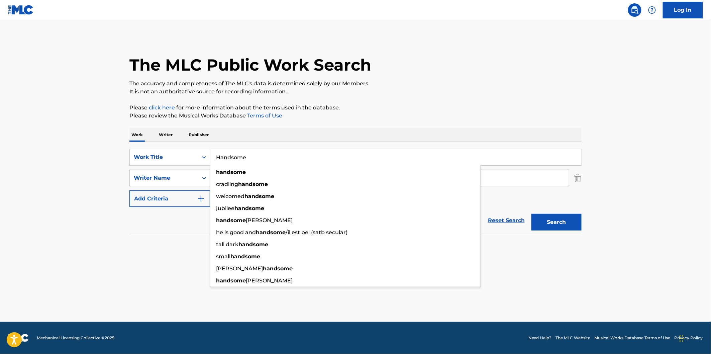
paste input "Made It"
click at [495, 108] on p "Please click here for more information about the terms used in the database." at bounding box center [355, 108] width 452 height 8
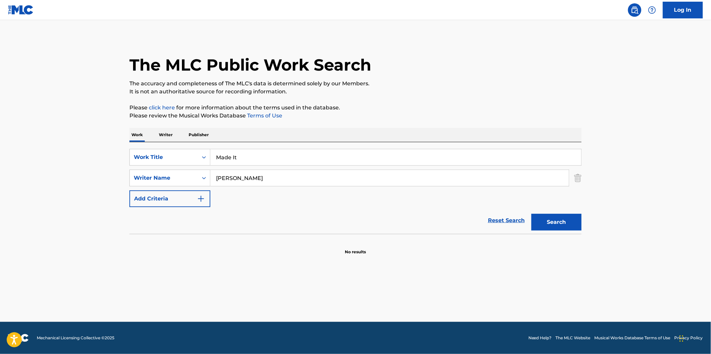
click at [567, 223] on button "Search" at bounding box center [556, 222] width 50 height 17
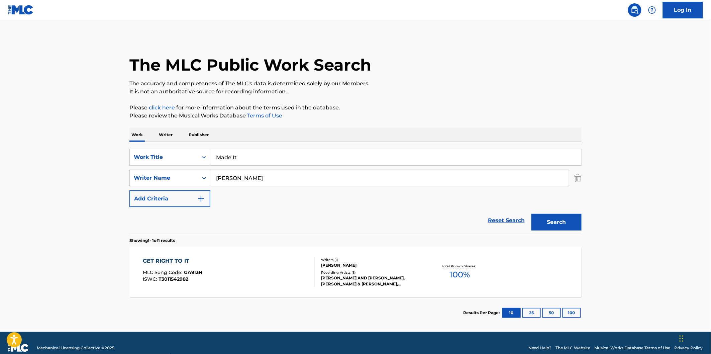
click at [288, 160] on input "Made It" at bounding box center [395, 157] width 371 height 16
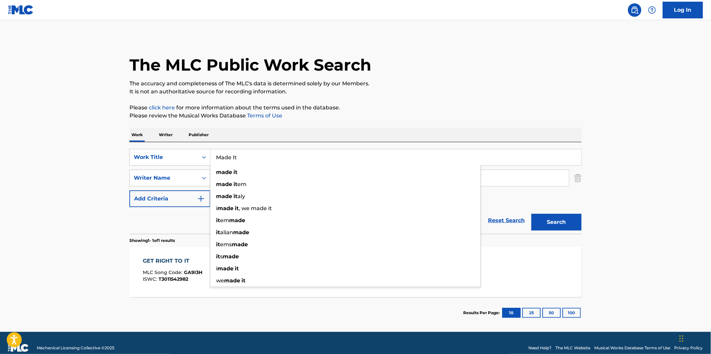
paste input "Woah"
click at [499, 96] on div "The MLC Public Work Search The accuracy and completeness of The MLC's data is d…" at bounding box center [355, 182] width 468 height 291
click at [530, 156] on input "Woah" at bounding box center [395, 157] width 371 height 16
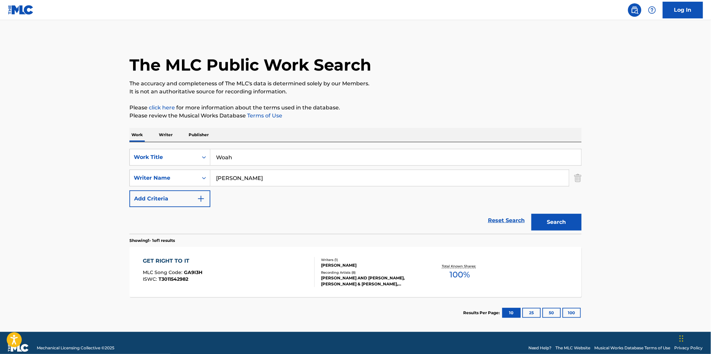
click at [568, 227] on button "Search" at bounding box center [556, 222] width 50 height 17
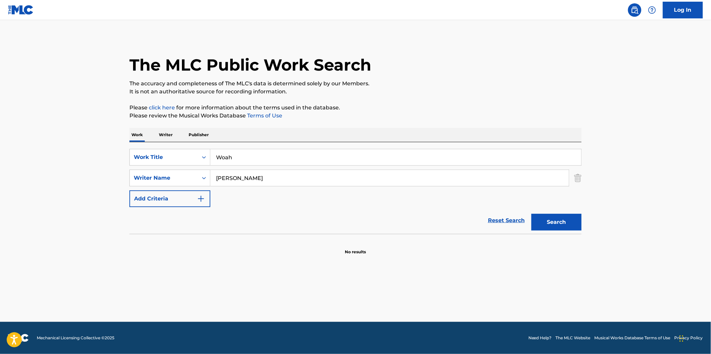
click at [307, 153] on input "Woah" at bounding box center [395, 157] width 371 height 16
paste input "No I.D."
click at [522, 72] on div "The MLC Public Work Search" at bounding box center [355, 61] width 452 height 49
click at [574, 220] on button "Search" at bounding box center [556, 222] width 50 height 17
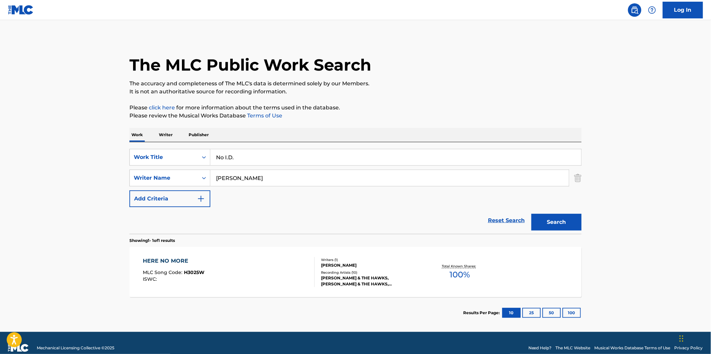
click at [282, 164] on input "No I.D." at bounding box center [395, 157] width 371 height 16
paste input "Control"
click at [543, 215] on button "Search" at bounding box center [556, 222] width 50 height 17
click at [321, 154] on input "Control" at bounding box center [395, 157] width 371 height 16
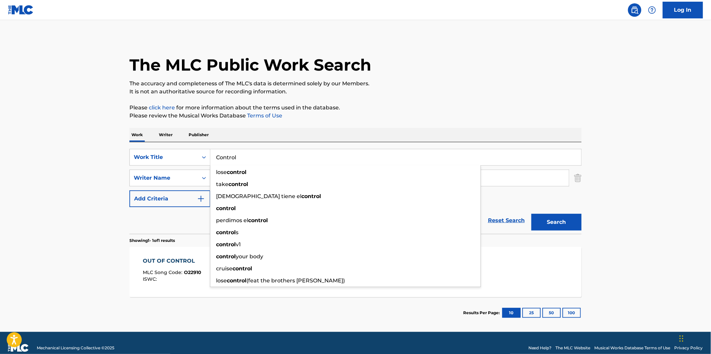
paste input "Forget Me"
click at [472, 95] on p "It is not an authoritative source for recording information." at bounding box center [355, 92] width 452 height 8
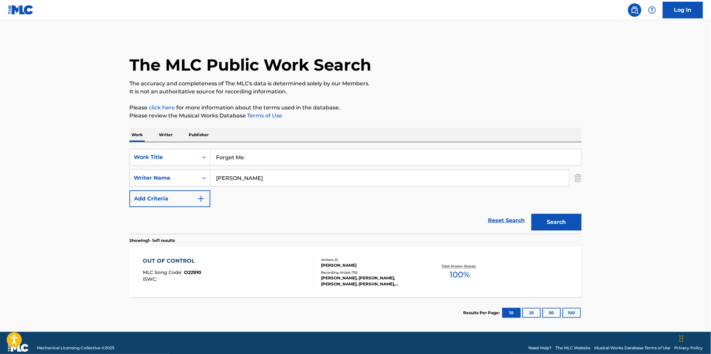
click at [552, 213] on div "Search" at bounding box center [554, 220] width 53 height 27
click at [554, 220] on button "Search" at bounding box center [556, 222] width 50 height 17
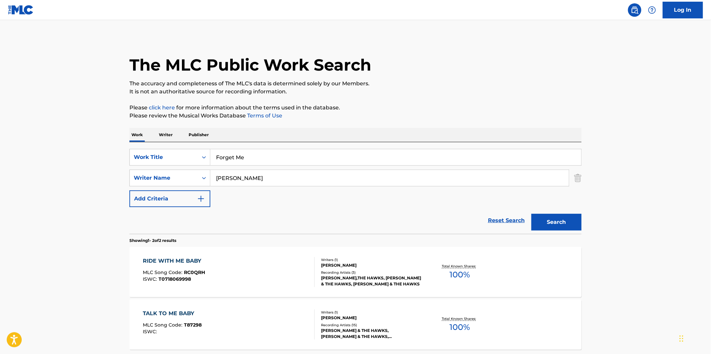
click at [309, 161] on input "Forget Me" at bounding box center [395, 157] width 371 height 16
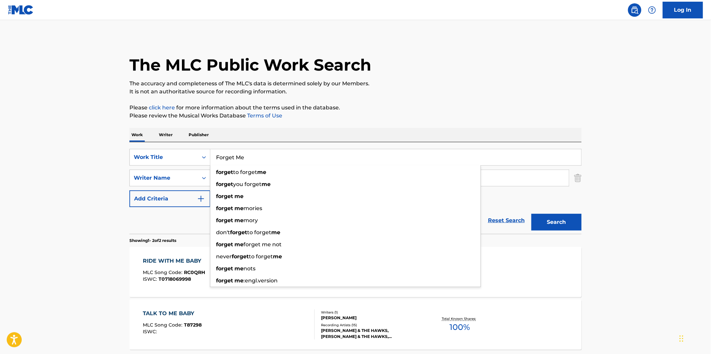
paste input "Nothing to Fear"
click at [457, 103] on div "The MLC Public Work Search The accuracy and completeness of The MLC's data is d…" at bounding box center [355, 209] width 468 height 344
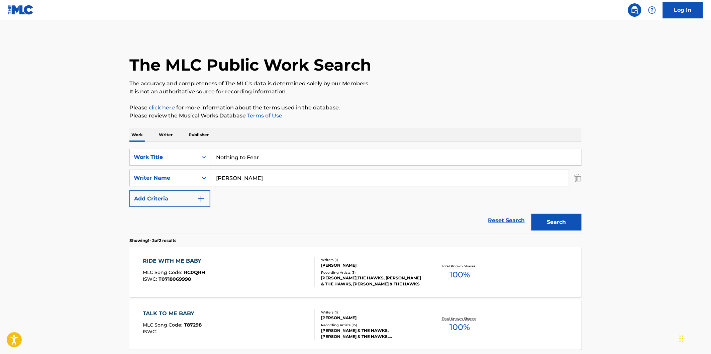
click at [562, 225] on button "Search" at bounding box center [556, 222] width 50 height 17
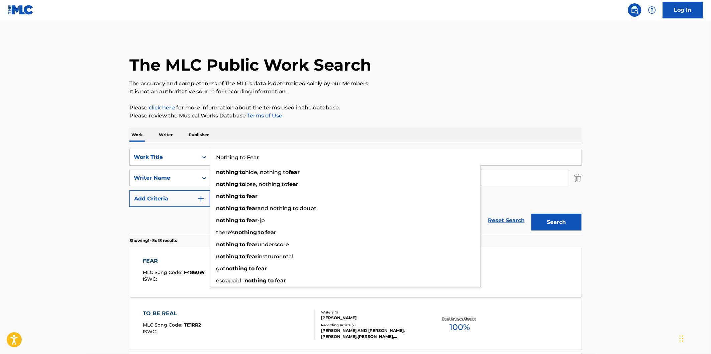
click at [275, 165] on div "Nothing to Fear nothing to hide, nothing to fear nothing to lose, nothing to fe…" at bounding box center [395, 157] width 371 height 16
click at [278, 162] on input "Nothing to Fear" at bounding box center [395, 157] width 371 height 16
paste input "ew Girl"
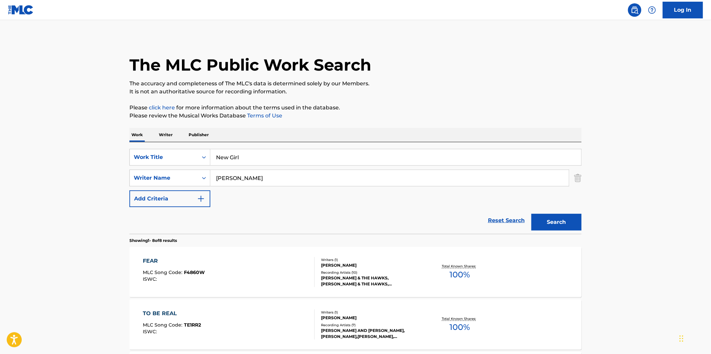
click at [567, 215] on button "Search" at bounding box center [556, 222] width 50 height 17
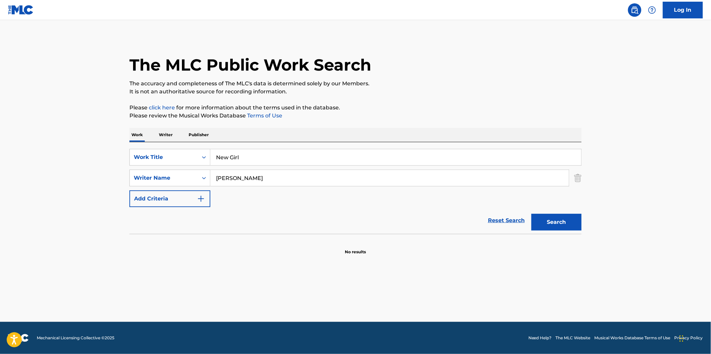
click at [290, 162] on input "New Girl" at bounding box center [395, 157] width 371 height 16
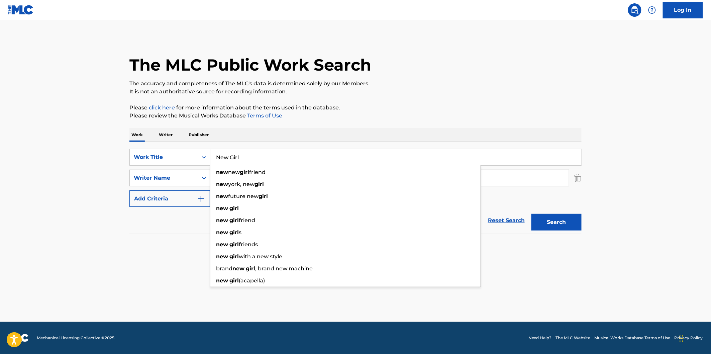
paste
click at [439, 111] on p "Please click here for more information about the terms used in the database." at bounding box center [355, 108] width 452 height 8
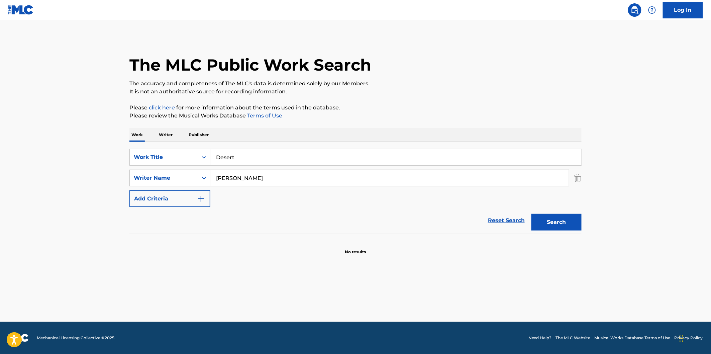
click at [563, 220] on button "Search" at bounding box center [556, 222] width 50 height 17
click at [294, 152] on input "Desert" at bounding box center [395, 157] width 371 height 16
click at [496, 109] on p "Please click here for more information about the terms used in the database." at bounding box center [355, 108] width 452 height 8
click at [570, 218] on button "Search" at bounding box center [556, 222] width 50 height 17
click at [279, 151] on input "Do U Feel Me" at bounding box center [395, 157] width 371 height 16
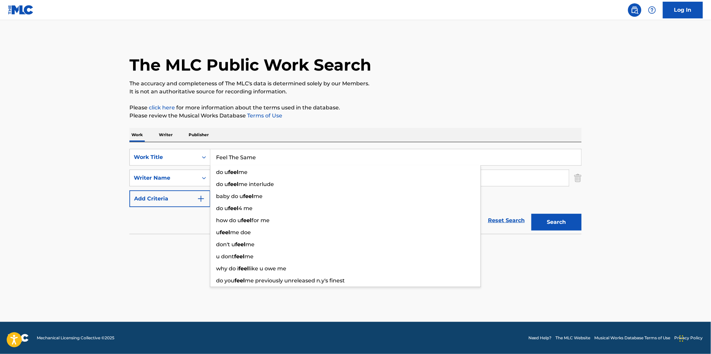
click at [437, 116] on p "Please review the Musical Works Database Terms of Use" at bounding box center [355, 116] width 452 height 8
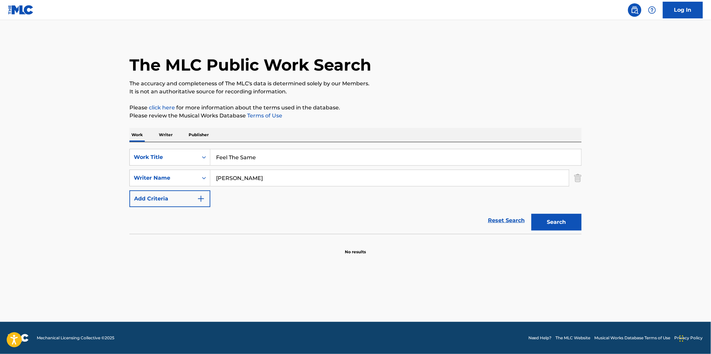
click at [567, 230] on button "Search" at bounding box center [556, 222] width 50 height 17
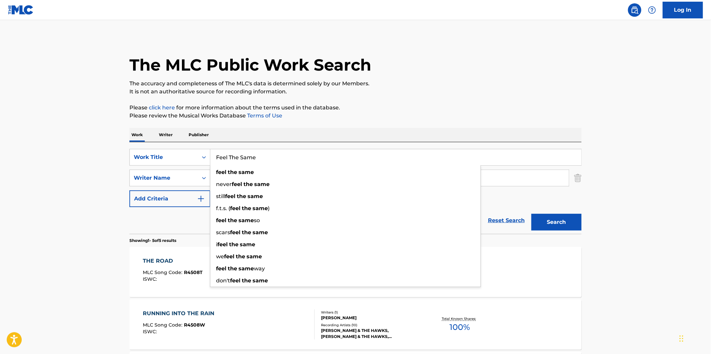
click at [279, 151] on input "Feel The Same" at bounding box center [395, 157] width 371 height 16
click at [279, 155] on input "Feel The Same" at bounding box center [395, 157] width 371 height 16
click at [426, 104] on p "Please click here for more information about the terms used in the database." at bounding box center [355, 108] width 452 height 8
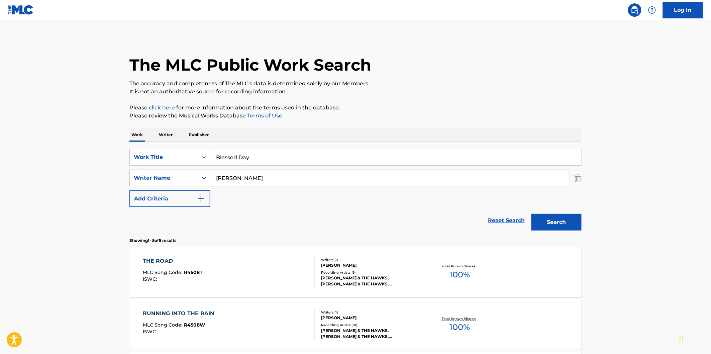
click at [560, 225] on button "Search" at bounding box center [556, 222] width 50 height 17
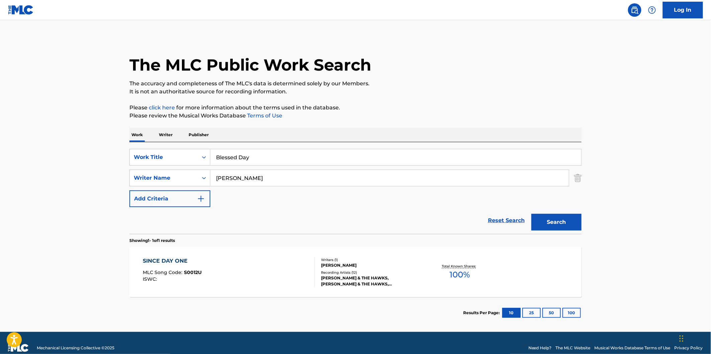
click at [497, 103] on div "The MLC Public Work Search The accuracy and completeness of The MLC's data is d…" at bounding box center [355, 182] width 468 height 291
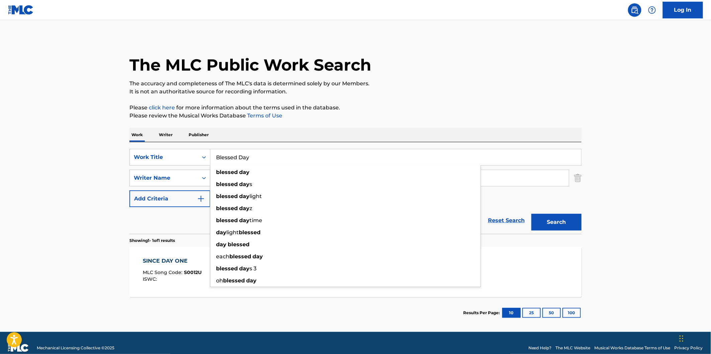
click at [305, 152] on input "Blessed Day" at bounding box center [395, 157] width 371 height 16
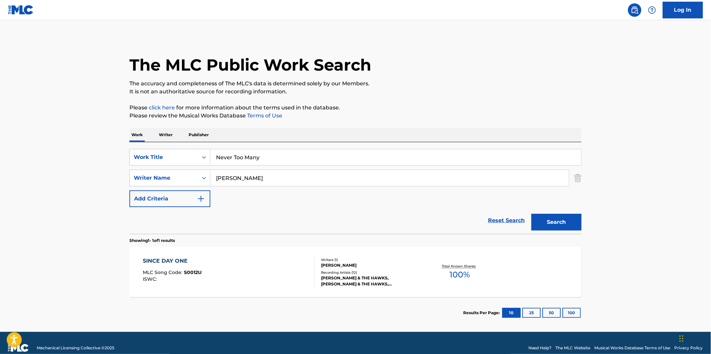
click at [443, 100] on div "The MLC Public Work Search The accuracy and completeness of The MLC's data is d…" at bounding box center [355, 182] width 468 height 291
click at [560, 219] on button "Search" at bounding box center [556, 222] width 50 height 17
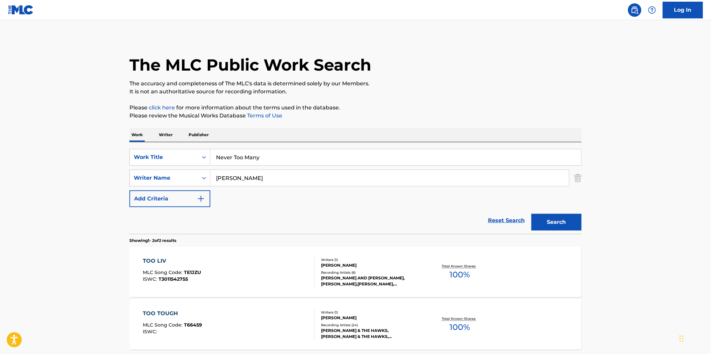
click at [429, 111] on p "Please click here for more information about the terms used in the database." at bounding box center [355, 108] width 452 height 8
click at [281, 156] on input "Never Too Many" at bounding box center [395, 157] width 371 height 16
click at [473, 93] on p "It is not an authoritative source for recording information." at bounding box center [355, 92] width 452 height 8
click at [577, 227] on button "Search" at bounding box center [556, 222] width 50 height 17
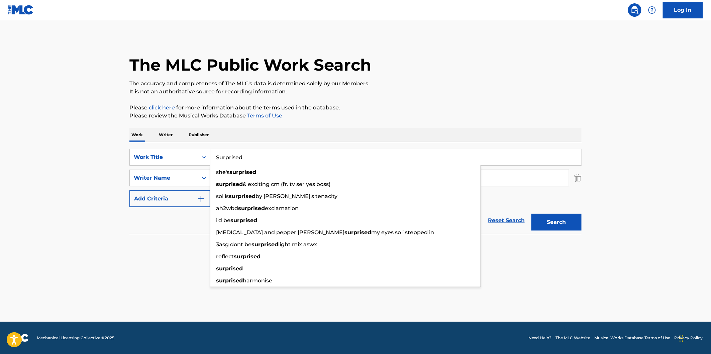
click at [288, 152] on input "Surprised" at bounding box center [395, 157] width 371 height 16
click at [491, 106] on p "Please click here for more information about the terms used in the database." at bounding box center [355, 108] width 452 height 8
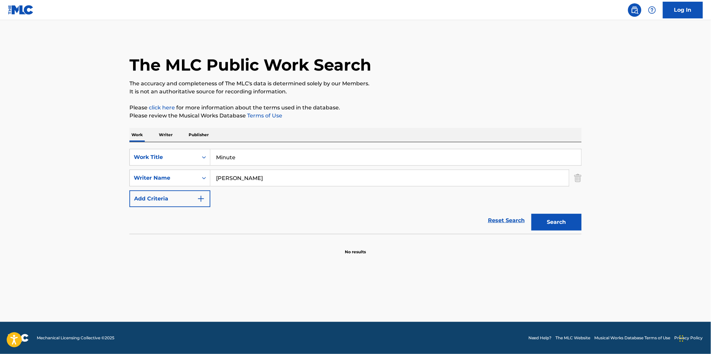
click at [570, 228] on button "Search" at bounding box center [556, 222] width 50 height 17
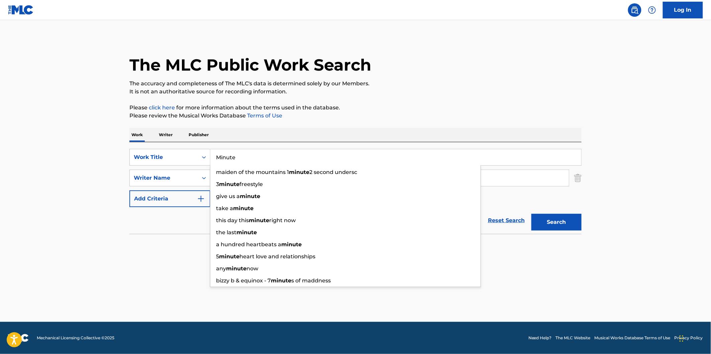
click at [289, 150] on input "Minute" at bounding box center [395, 157] width 371 height 16
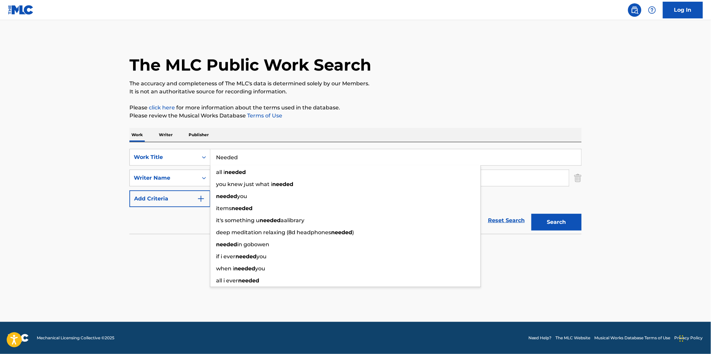
click at [531, 214] on button "Search" at bounding box center [556, 222] width 50 height 17
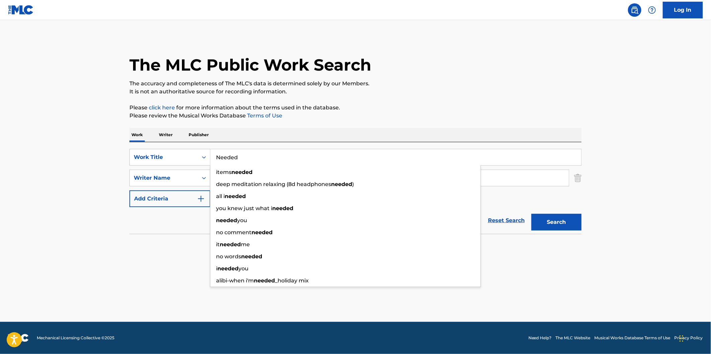
click at [336, 105] on p "Please click here for more information about the terms used in the database." at bounding box center [355, 108] width 452 height 8
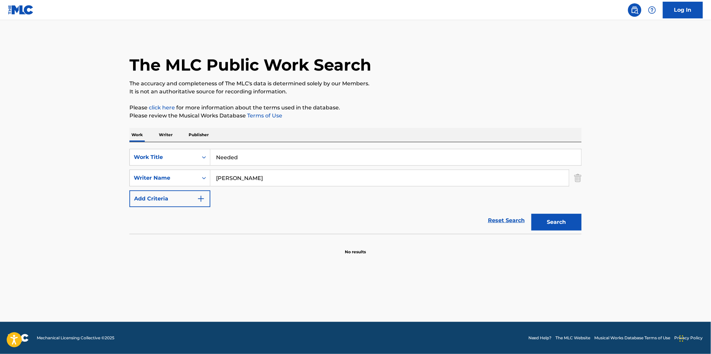
click at [290, 152] on input "Needed" at bounding box center [395, 157] width 371 height 16
click at [436, 98] on div "The MLC Public Work Search The accuracy and completeness of The MLC's data is d…" at bounding box center [355, 146] width 468 height 218
click at [564, 227] on button "Search" at bounding box center [556, 222] width 50 height 17
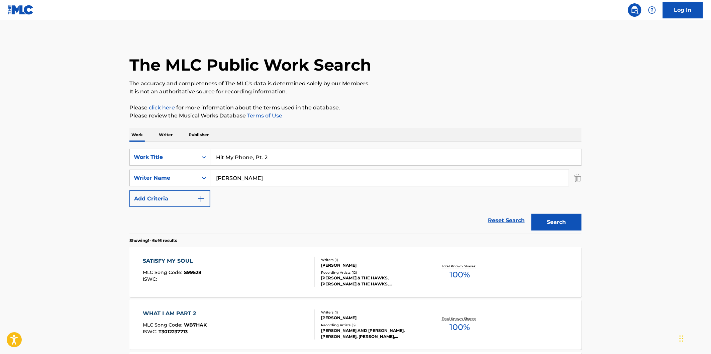
click at [321, 154] on input "Hit My Phone, Pt. 2" at bounding box center [395, 157] width 371 height 16
click at [474, 109] on p "Please click here for more information about the terms used in the database." at bounding box center [355, 108] width 452 height 8
click at [566, 218] on button "Search" at bounding box center [556, 222] width 50 height 17
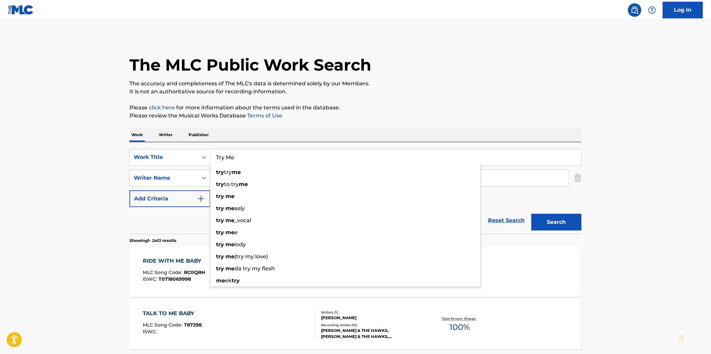
click at [280, 161] on input "Try Me" at bounding box center [395, 157] width 371 height 16
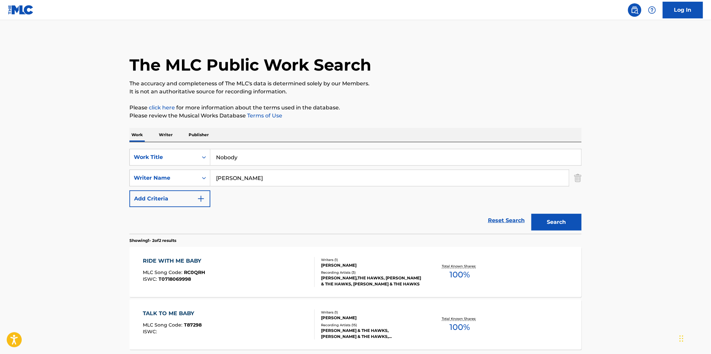
click at [442, 102] on div "The MLC Public Work Search The accuracy and completeness of The MLC's data is d…" at bounding box center [355, 209] width 468 height 344
click at [556, 222] on button "Search" at bounding box center [556, 222] width 50 height 17
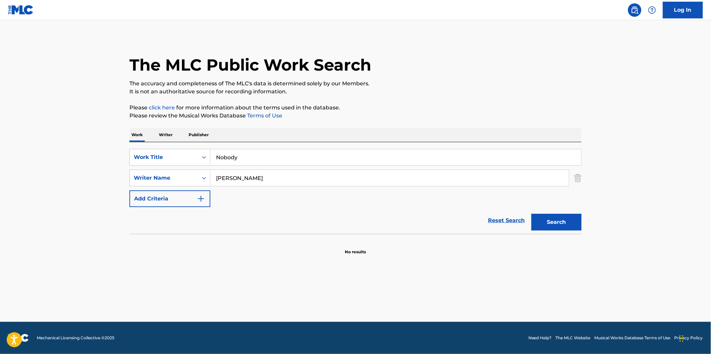
click at [298, 152] on input "Nobody" at bounding box center [395, 157] width 371 height 16
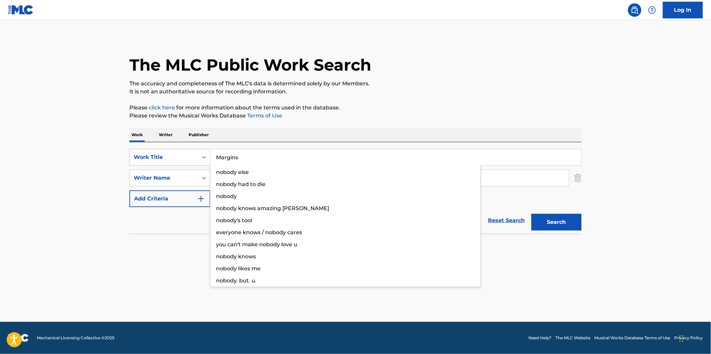
click at [454, 101] on div "The MLC Public Work Search The accuracy and completeness of The MLC's data is d…" at bounding box center [355, 146] width 468 height 218
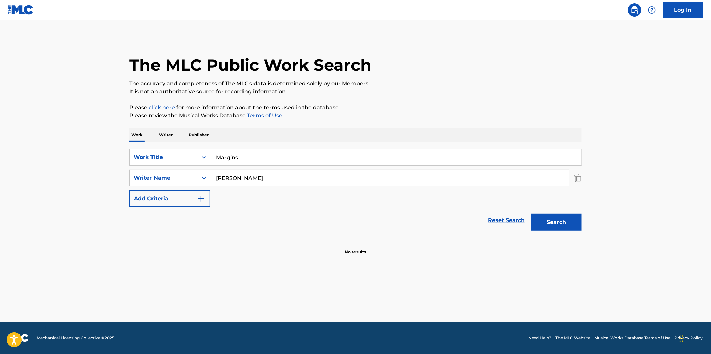
click at [563, 225] on button "Search" at bounding box center [556, 222] width 50 height 17
click at [282, 158] on input "Margins" at bounding box center [395, 157] width 371 height 16
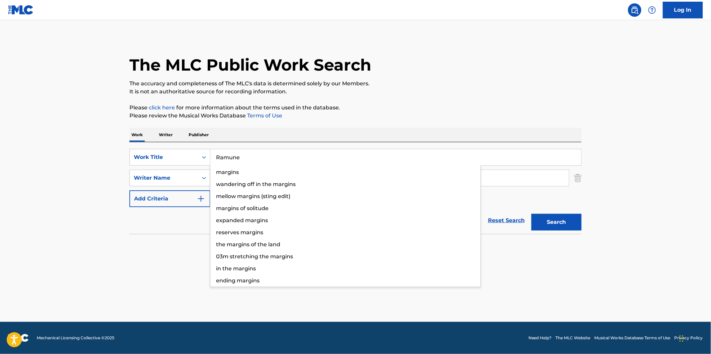
click at [467, 96] on div "The MLC Public Work Search The accuracy and completeness of The MLC's data is d…" at bounding box center [355, 146] width 468 height 218
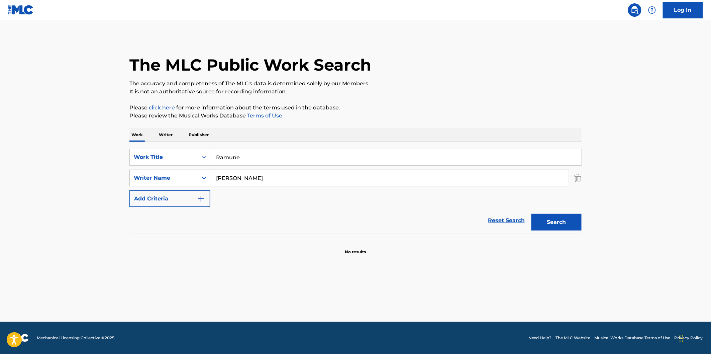
click at [562, 218] on button "Search" at bounding box center [556, 222] width 50 height 17
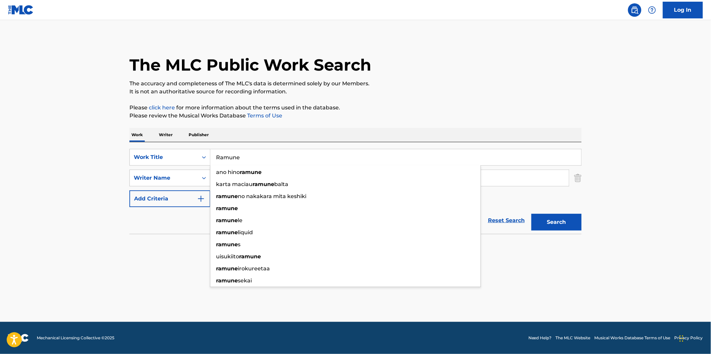
click at [298, 160] on input "Ramune" at bounding box center [395, 157] width 371 height 16
click at [402, 93] on p "It is not an authoritative source for recording information." at bounding box center [355, 92] width 452 height 8
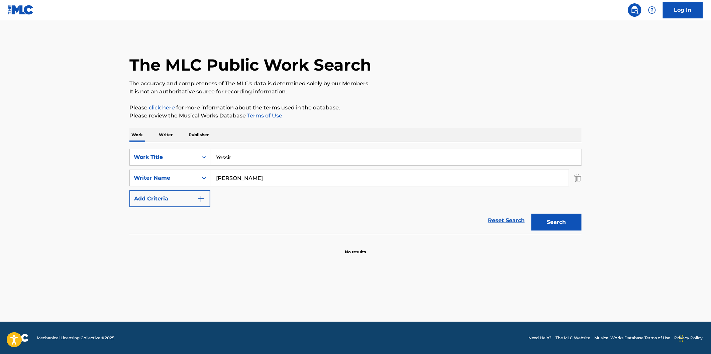
click at [551, 213] on div "Search" at bounding box center [554, 220] width 53 height 27
click at [555, 220] on button "Search" at bounding box center [556, 222] width 50 height 17
click at [304, 158] on input "Yessir" at bounding box center [395, 157] width 371 height 16
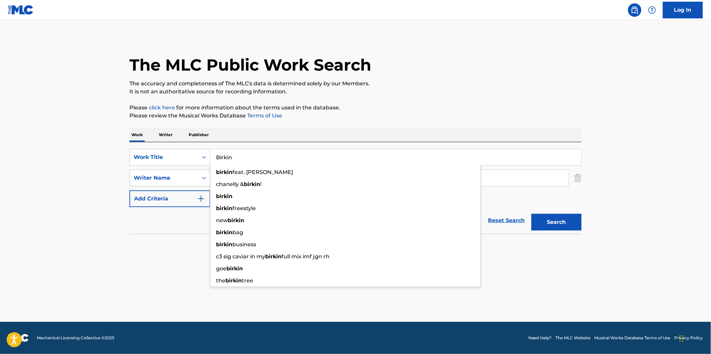
click at [449, 96] on div "The MLC Public Work Search The accuracy and completeness of The MLC's data is d…" at bounding box center [355, 146] width 468 height 218
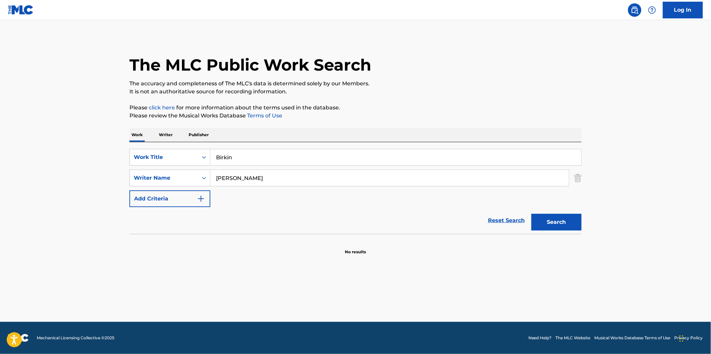
click at [563, 216] on button "Search" at bounding box center [556, 222] width 50 height 17
click at [309, 163] on input "Birkin" at bounding box center [395, 157] width 371 height 16
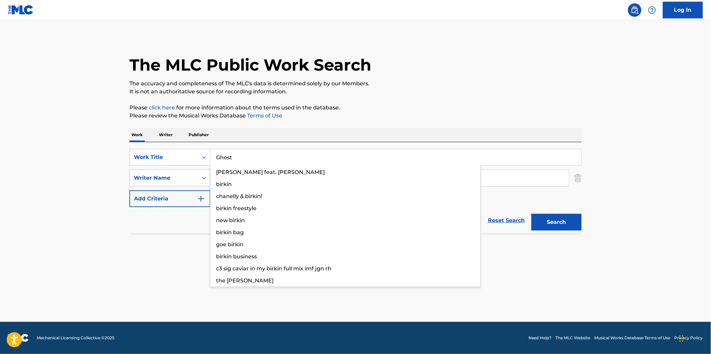
click at [433, 111] on p "Please click here for more information about the terms used in the database." at bounding box center [355, 108] width 452 height 8
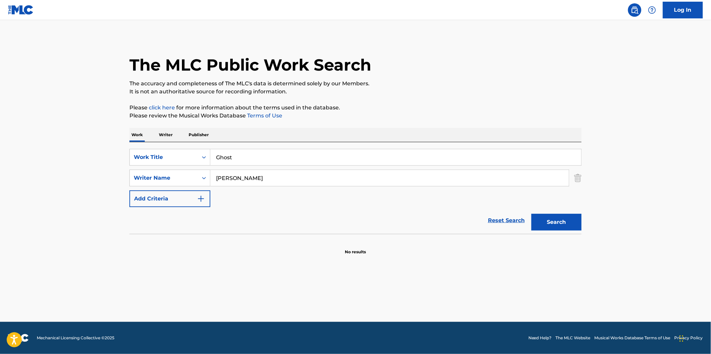
click at [559, 214] on button "Search" at bounding box center [556, 222] width 50 height 17
click at [330, 157] on input "Ghost" at bounding box center [395, 157] width 371 height 16
click at [494, 93] on p "It is not an authoritative source for recording information." at bounding box center [355, 92] width 452 height 8
click at [560, 224] on button "Search" at bounding box center [556, 222] width 50 height 17
click at [266, 162] on input "Purge" at bounding box center [395, 157] width 371 height 16
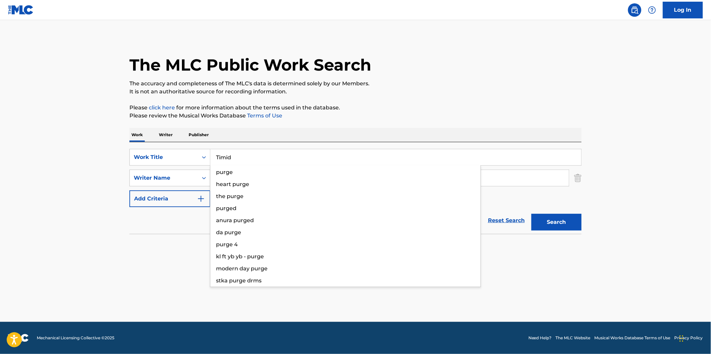
click at [477, 82] on p "The accuracy and completeness of The MLC's data is determined solely by our Mem…" at bounding box center [355, 84] width 452 height 8
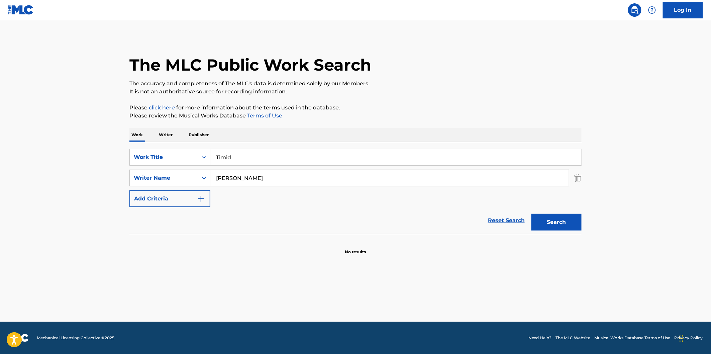
click at [570, 221] on button "Search" at bounding box center [556, 222] width 50 height 17
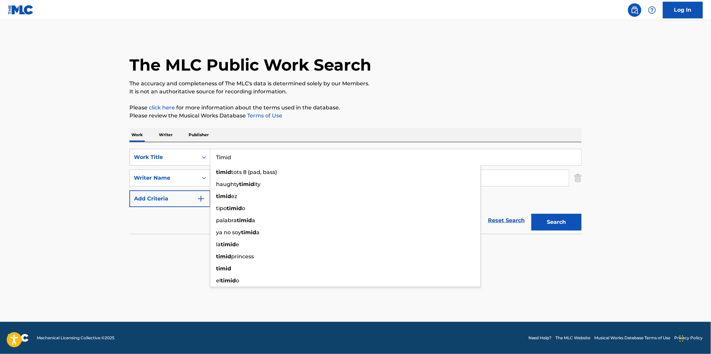
click at [318, 151] on input "Timid" at bounding box center [395, 157] width 371 height 16
click at [486, 88] on p "It is not an authoritative source for recording information." at bounding box center [355, 92] width 452 height 8
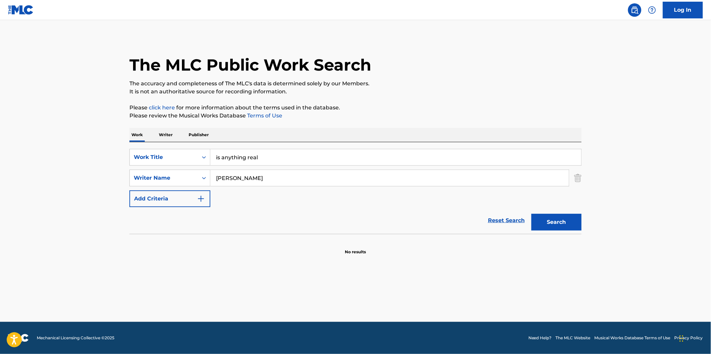
click at [575, 219] on button "Search" at bounding box center [556, 222] width 50 height 17
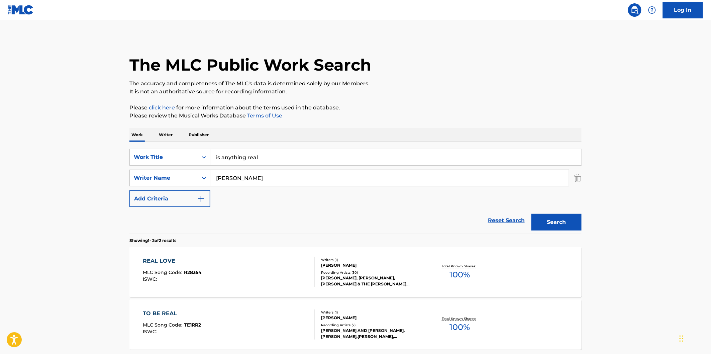
click at [292, 150] on input "is anything real" at bounding box center [395, 157] width 371 height 16
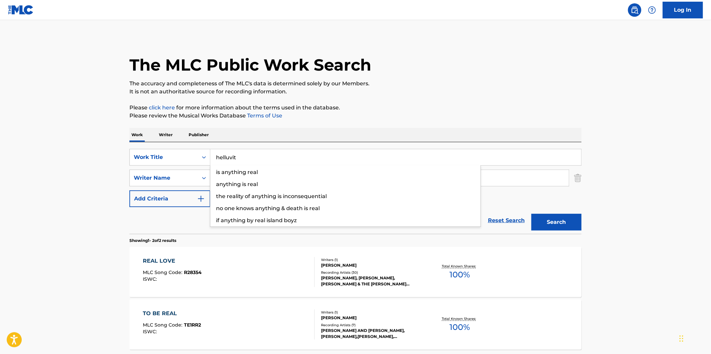
click at [480, 92] on p "It is not an authoritative source for recording information." at bounding box center [355, 92] width 452 height 8
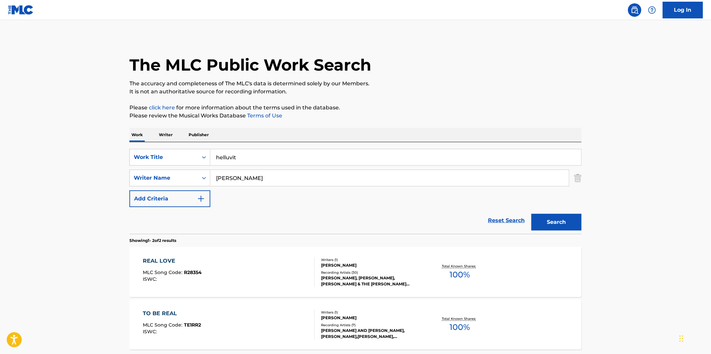
click at [571, 228] on button "Search" at bounding box center [556, 222] width 50 height 17
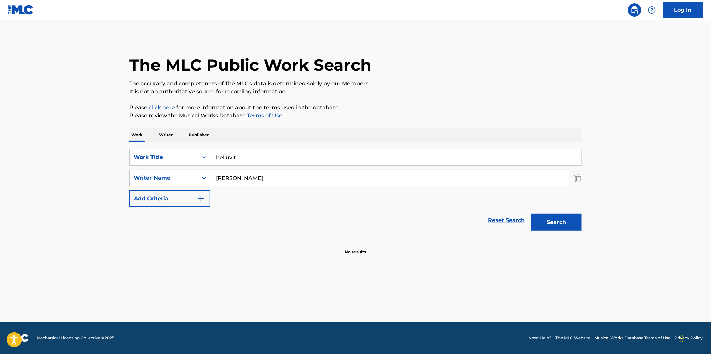
click at [265, 156] on input "helluvit" at bounding box center [395, 157] width 371 height 16
click at [430, 88] on p "It is not an authoritative source for recording information." at bounding box center [355, 92] width 452 height 8
click at [467, 153] on input "illuminati" at bounding box center [395, 157] width 371 height 16
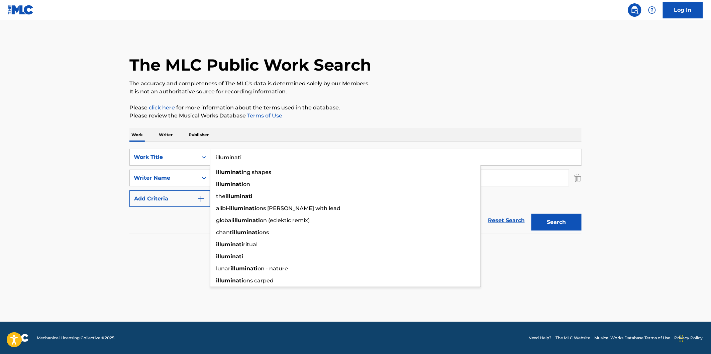
click at [511, 108] on p "Please click here for more information about the terms used in the database." at bounding box center [355, 108] width 452 height 8
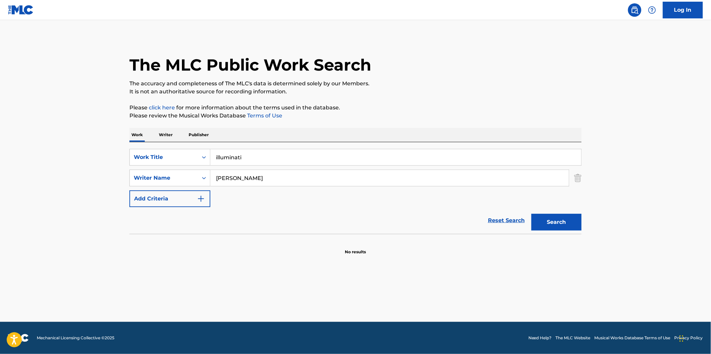
click at [306, 158] on input "illuminati" at bounding box center [395, 157] width 371 height 16
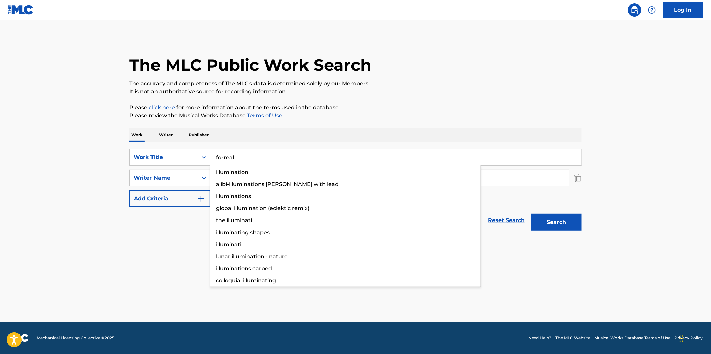
click at [447, 100] on div "The MLC Public Work Search The accuracy and completeness of The MLC's data is d…" at bounding box center [355, 146] width 468 height 218
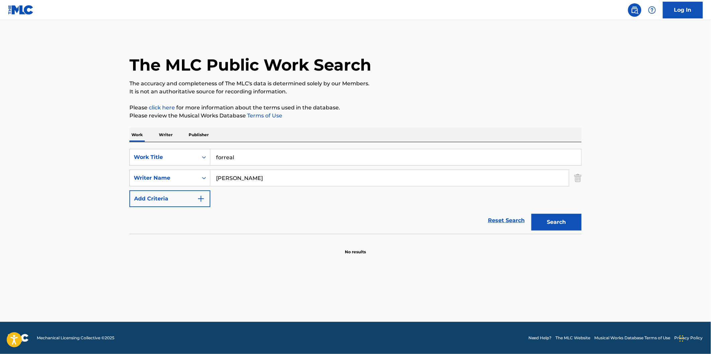
click at [557, 216] on button "Search" at bounding box center [556, 222] width 50 height 17
click at [293, 167] on div "SearchWithCriteria21c372d6-f8f8-406a-85dd-5b9154ee67df Work Title forreal Searc…" at bounding box center [355, 178] width 452 height 58
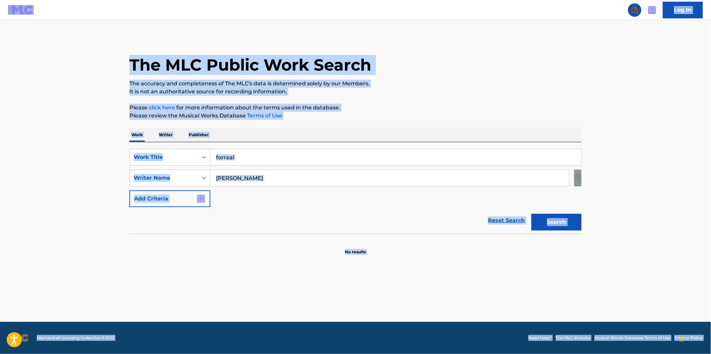
click at [302, 157] on input "forreal" at bounding box center [395, 157] width 371 height 16
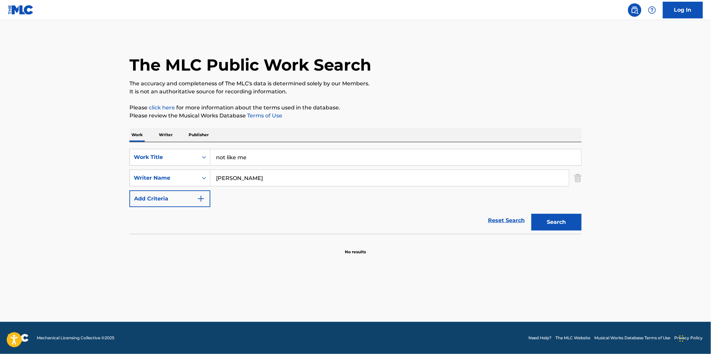
click at [406, 103] on div "The MLC Public Work Search The accuracy and completeness of The MLC's data is d…" at bounding box center [355, 146] width 468 height 218
click at [547, 220] on button "Search" at bounding box center [556, 222] width 50 height 17
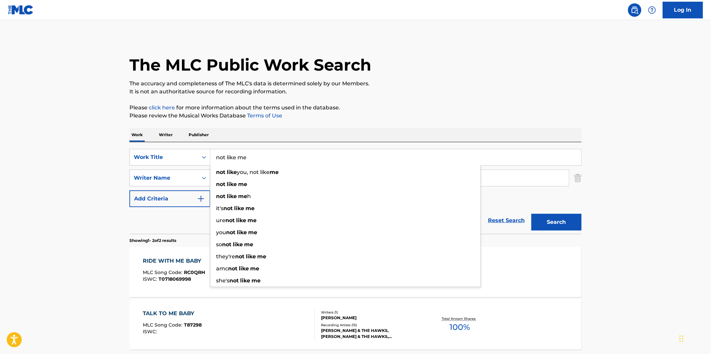
click at [322, 157] on input "not like me" at bounding box center [395, 157] width 371 height 16
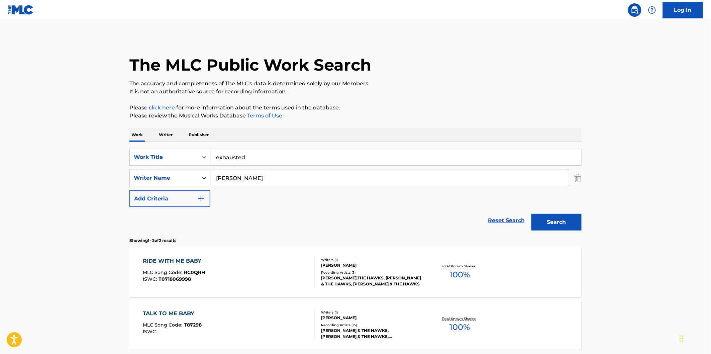
click at [452, 104] on p "Please click here for more information about the terms used in the database." at bounding box center [355, 108] width 452 height 8
click at [557, 223] on button "Search" at bounding box center [556, 222] width 50 height 17
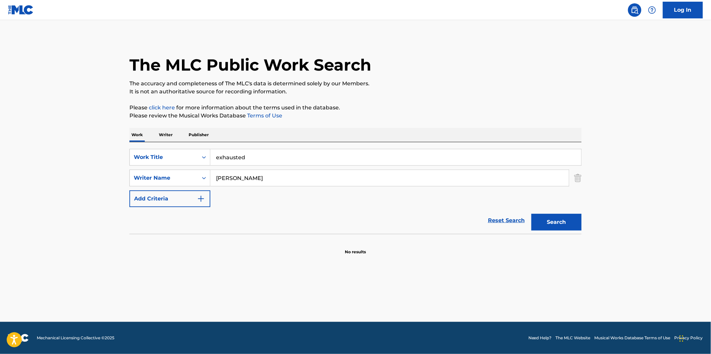
click at [289, 142] on div "SearchWithCriteria21c372d6-f8f8-406a-85dd-5b9154ee67df Work Title exhausted Sea…" at bounding box center [355, 188] width 452 height 92
click at [289, 153] on input "exhausted" at bounding box center [395, 157] width 371 height 16
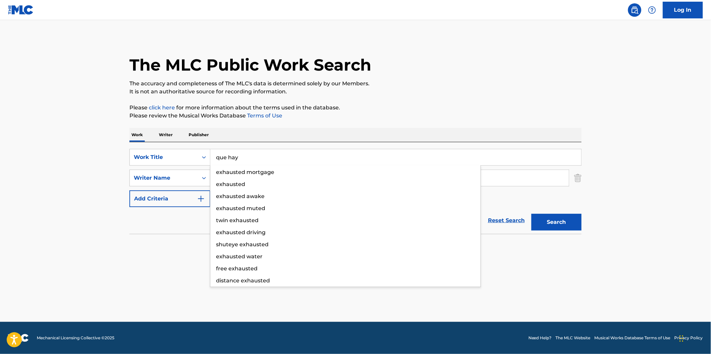
click at [458, 102] on div "The MLC Public Work Search The accuracy and completeness of The MLC's data is d…" at bounding box center [355, 146] width 468 height 218
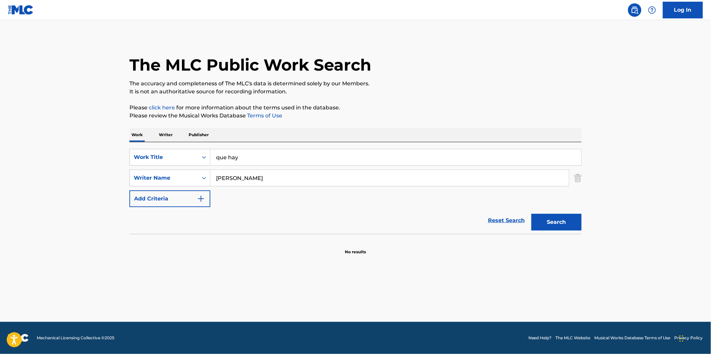
click at [562, 218] on button "Search" at bounding box center [556, 222] width 50 height 17
click at [333, 154] on input "que hay" at bounding box center [395, 157] width 371 height 16
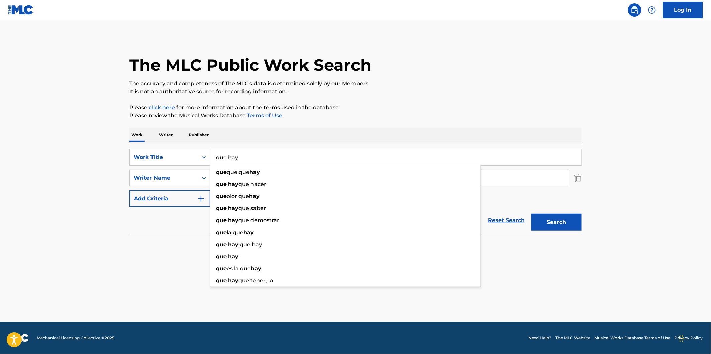
click at [333, 158] on input "que hay" at bounding box center [395, 157] width 371 height 16
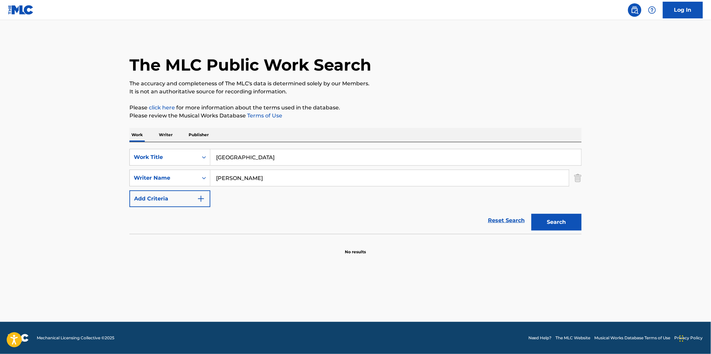
click at [447, 96] on div "The MLC Public Work Search The accuracy and completeness of The MLC's data is d…" at bounding box center [355, 146] width 468 height 218
click at [545, 219] on button "Search" at bounding box center [556, 222] width 50 height 17
click at [312, 162] on input "[GEOGRAPHIC_DATA]" at bounding box center [395, 157] width 371 height 16
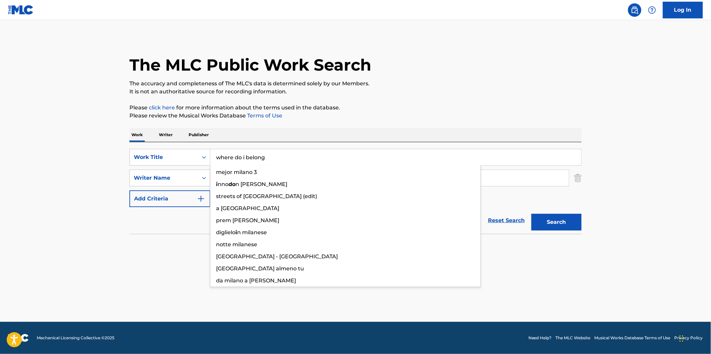
click at [450, 94] on p "It is not an authoritative source for recording information." at bounding box center [355, 92] width 452 height 8
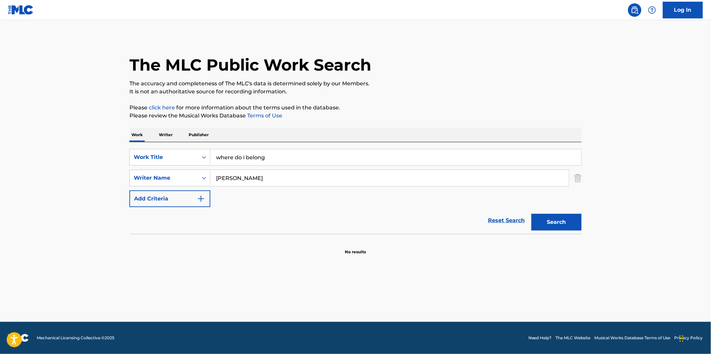
click at [572, 221] on button "Search" at bounding box center [556, 222] width 50 height 17
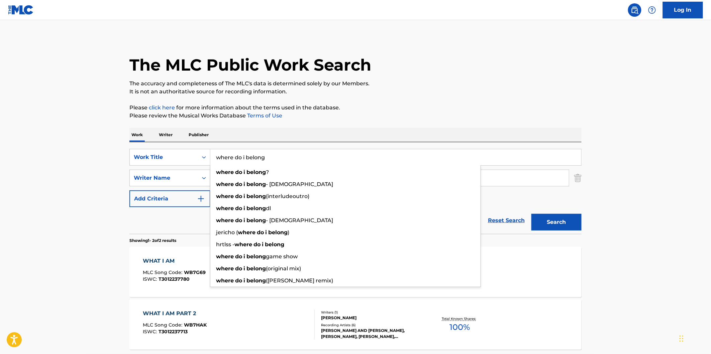
click at [320, 155] on input "where do i belong" at bounding box center [395, 157] width 371 height 16
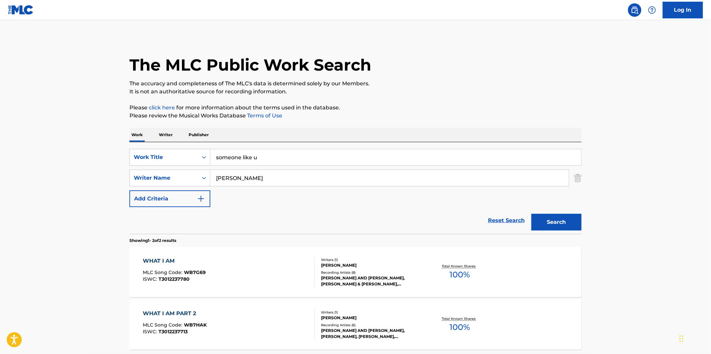
click at [428, 109] on p "Please click here for more information about the terms used in the database." at bounding box center [355, 108] width 452 height 8
click at [561, 223] on button "Search" at bounding box center [556, 222] width 50 height 17
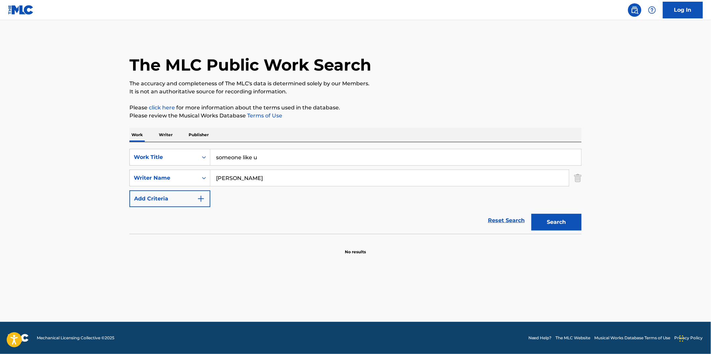
click at [289, 158] on input "someone like u" at bounding box center [395, 157] width 371 height 16
click at [462, 87] on p "The accuracy and completeness of The MLC's data is determined solely by our Mem…" at bounding box center [355, 84] width 452 height 8
click at [552, 217] on button "Search" at bounding box center [556, 222] width 50 height 17
click at [261, 149] on input "gps" at bounding box center [395, 157] width 371 height 16
click at [430, 86] on p "The accuracy and completeness of The MLC's data is determined solely by our Mem…" at bounding box center [355, 84] width 452 height 8
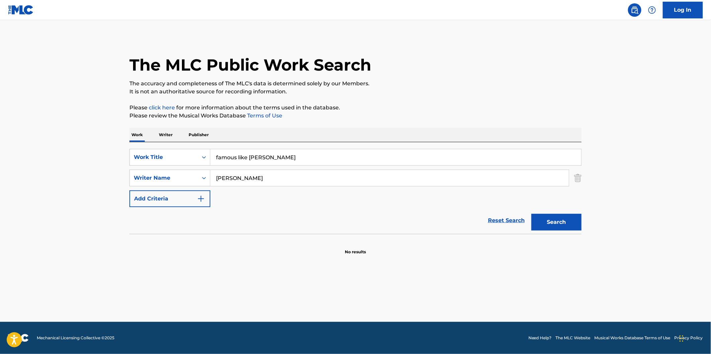
click at [563, 212] on div "Search" at bounding box center [554, 220] width 53 height 27
click at [561, 221] on button "Search" at bounding box center [556, 222] width 50 height 17
click at [274, 151] on input "famous like [PERSON_NAME]" at bounding box center [395, 157] width 371 height 16
click at [456, 91] on p "It is not an authoritative source for recording information." at bounding box center [355, 92] width 452 height 8
click at [562, 238] on section "No results" at bounding box center [355, 245] width 452 height 17
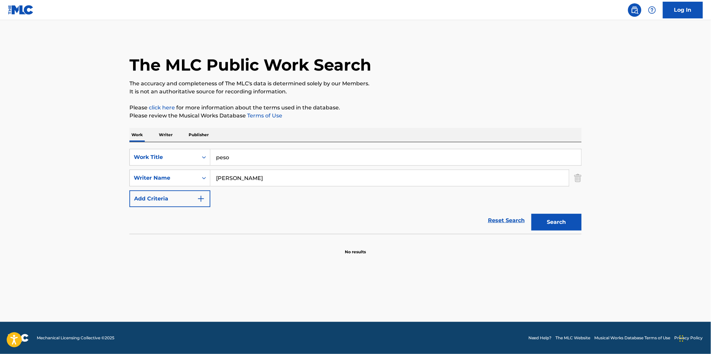
click at [565, 223] on button "Search" at bounding box center [556, 222] width 50 height 17
click at [253, 153] on input "peso" at bounding box center [395, 157] width 371 height 16
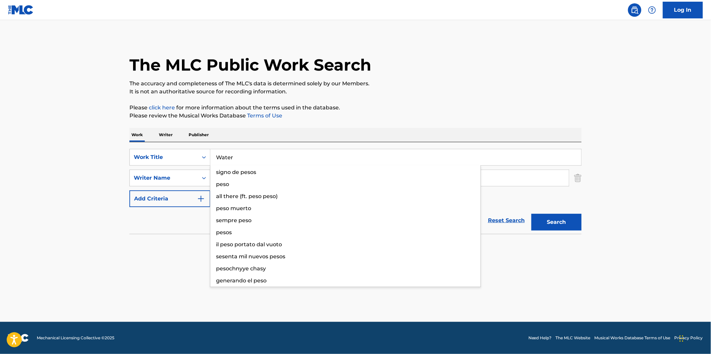
click at [489, 69] on div "The MLC Public Work Search" at bounding box center [355, 61] width 452 height 49
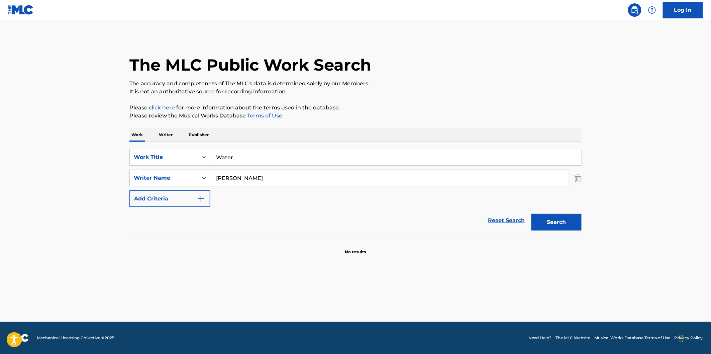
click at [547, 217] on button "Search" at bounding box center [556, 222] width 50 height 17
click at [271, 154] on input "Water" at bounding box center [395, 157] width 371 height 16
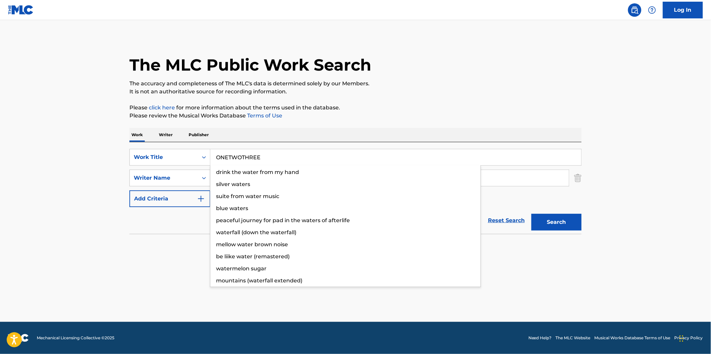
click at [444, 106] on p "Please click here for more information about the terms used in the database." at bounding box center [355, 108] width 452 height 8
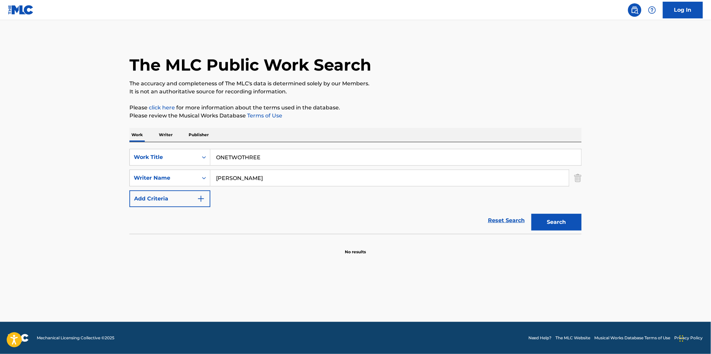
click at [555, 224] on button "Search" at bounding box center [556, 222] width 50 height 17
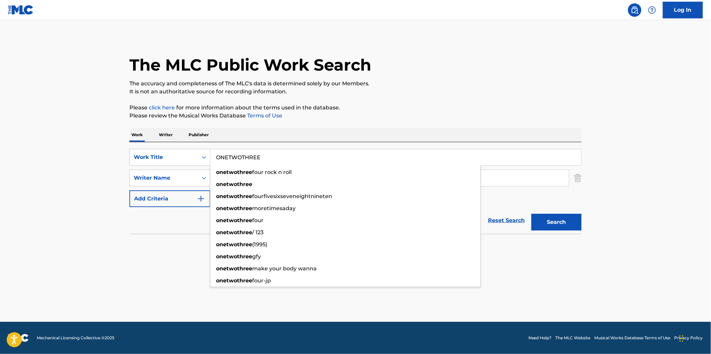
click at [324, 156] on input "ONETWOTHREE" at bounding box center [395, 157] width 371 height 16
click at [325, 149] on input "ONETWOTHREE" at bounding box center [395, 157] width 371 height 16
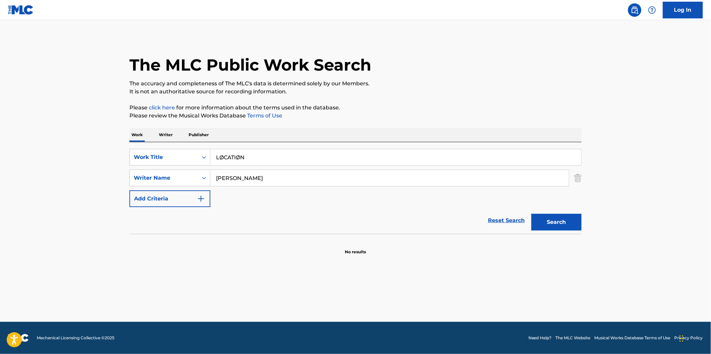
click at [475, 87] on p "The accuracy and completeness of The MLC's data is determined solely by our Mem…" at bounding box center [355, 84] width 452 height 8
click at [550, 228] on button "Search" at bounding box center [556, 222] width 50 height 17
click at [275, 144] on div "SearchWithCriteria21c372d6-f8f8-406a-85dd-5b9154ee67df Work Title LØCATIØN Sear…" at bounding box center [355, 188] width 452 height 92
click at [275, 153] on input "LØCATIØN" at bounding box center [395, 157] width 371 height 16
click at [531, 214] on button "Search" at bounding box center [556, 222] width 50 height 17
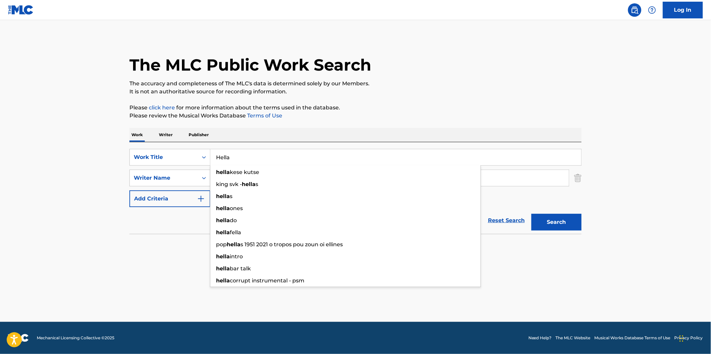
click at [376, 105] on p "Please click here for more information about the terms used in the database." at bounding box center [355, 108] width 452 height 8
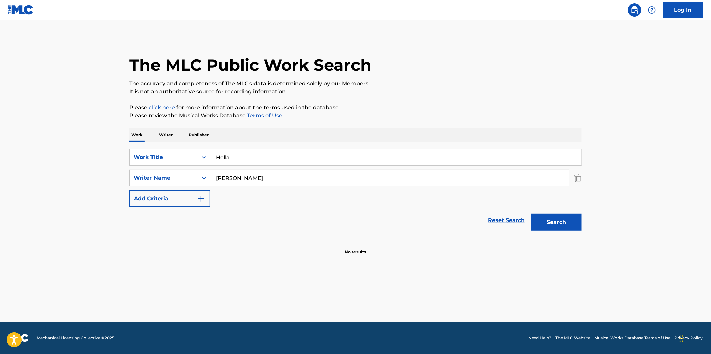
click at [271, 163] on input "Hella" at bounding box center [395, 157] width 371 height 16
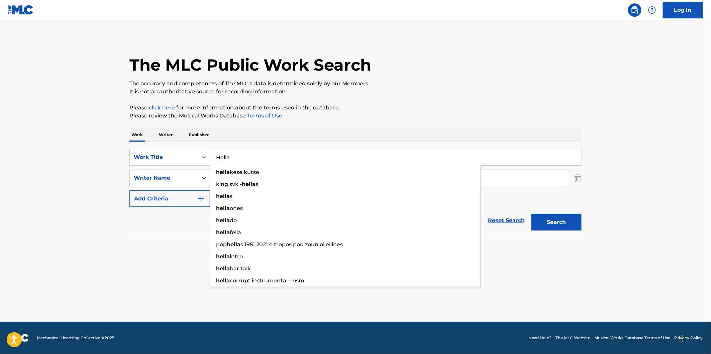
click at [277, 157] on input "Hella" at bounding box center [395, 157] width 371 height 16
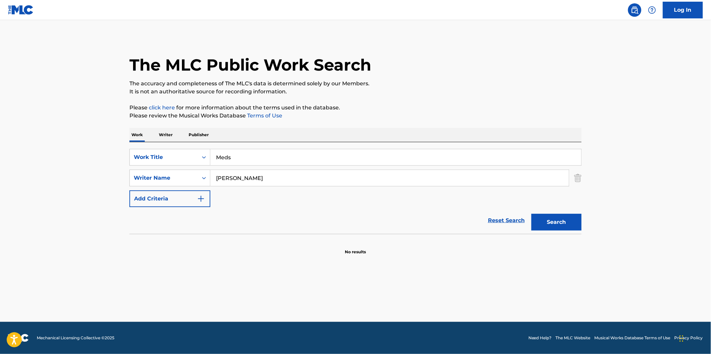
click at [398, 104] on p "Please click here for more information about the terms used in the database." at bounding box center [355, 108] width 452 height 8
click at [577, 225] on button "Search" at bounding box center [556, 222] width 50 height 17
click at [286, 147] on div "SearchWithCriteria21c372d6-f8f8-406a-85dd-5b9154ee67df Work Title Meds SearchWi…" at bounding box center [355, 188] width 452 height 92
click at [286, 153] on input "Meds" at bounding box center [395, 157] width 371 height 16
click at [427, 90] on p "It is not an authoritative source for recording information." at bounding box center [355, 92] width 452 height 8
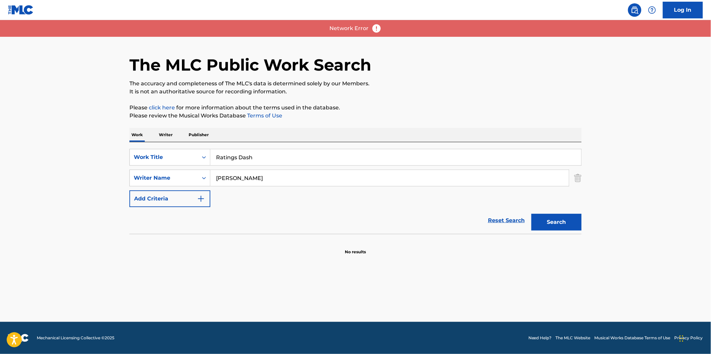
click at [350, 156] on input "Ratings Dash" at bounding box center [395, 157] width 371 height 16
click at [503, 115] on p "Please review the Musical Works Database Terms of Use" at bounding box center [355, 116] width 452 height 8
click at [573, 223] on button "Search" at bounding box center [556, 222] width 50 height 17
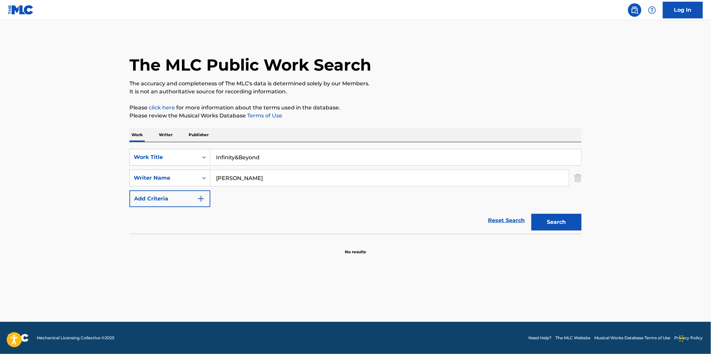
click at [326, 139] on div "Work Writer Publisher" at bounding box center [355, 135] width 452 height 14
click at [325, 151] on input "Infinity&Beyond" at bounding box center [395, 157] width 371 height 16
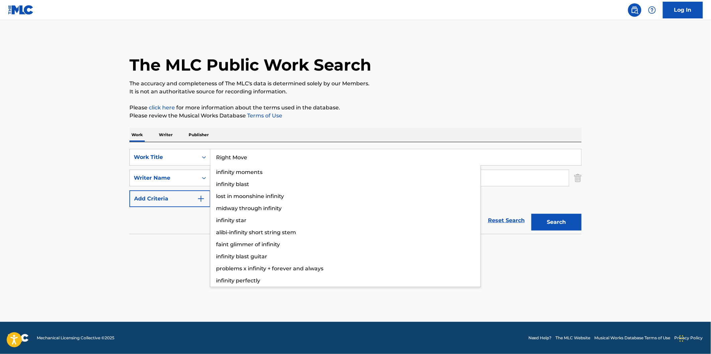
click at [439, 108] on p "Please click here for more information about the terms used in the database." at bounding box center [355, 108] width 452 height 8
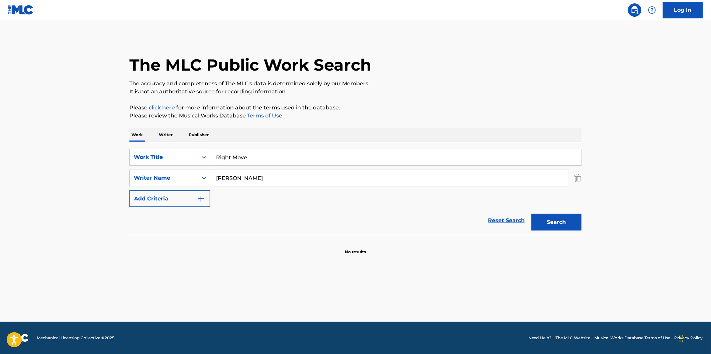
click at [549, 219] on button "Search" at bounding box center [556, 222] width 50 height 17
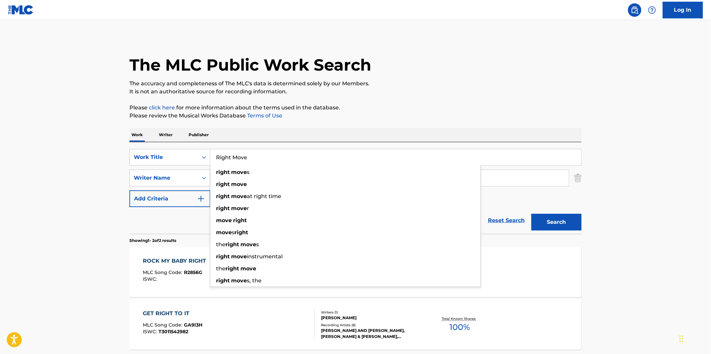
click at [330, 159] on input "Right Move" at bounding box center [395, 157] width 371 height 16
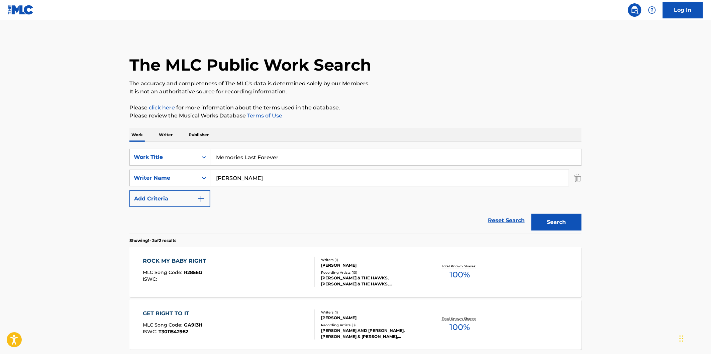
click at [463, 97] on div "The MLC Public Work Search The accuracy and completeness of The MLC's data is d…" at bounding box center [355, 209] width 468 height 344
click at [565, 226] on button "Search" at bounding box center [556, 222] width 50 height 17
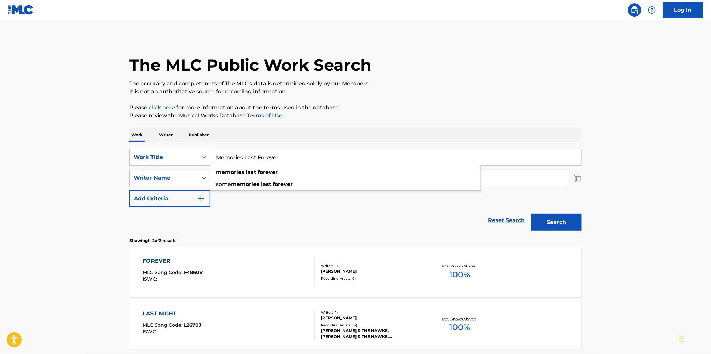
click at [300, 156] on input "Memories Last Forever" at bounding box center [395, 157] width 371 height 16
click at [469, 99] on div "The MLC Public Work Search The accuracy and completeness of The MLC's data is d…" at bounding box center [355, 209] width 468 height 344
click at [566, 218] on button "Search" at bounding box center [556, 222] width 50 height 17
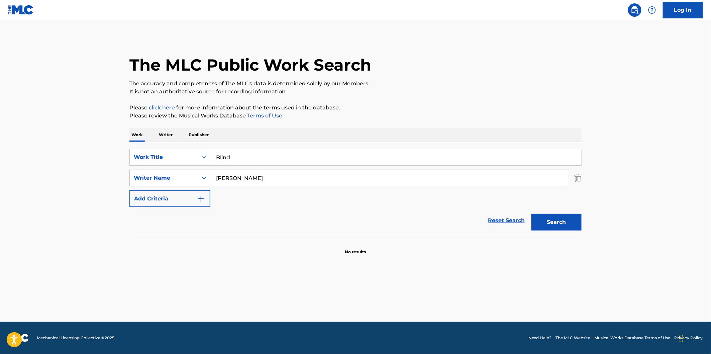
click at [283, 149] on input "Blind" at bounding box center [395, 157] width 371 height 16
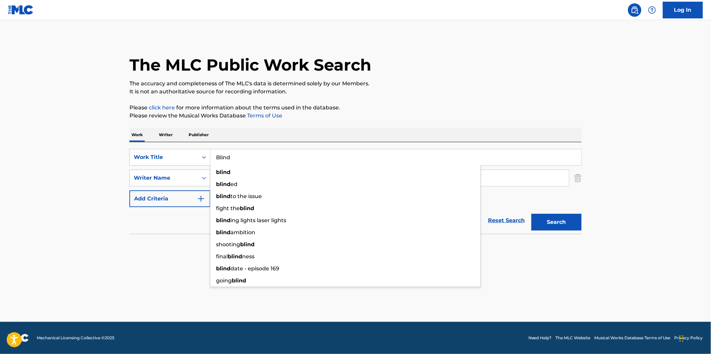
click at [283, 160] on input "Blind" at bounding box center [395, 157] width 371 height 16
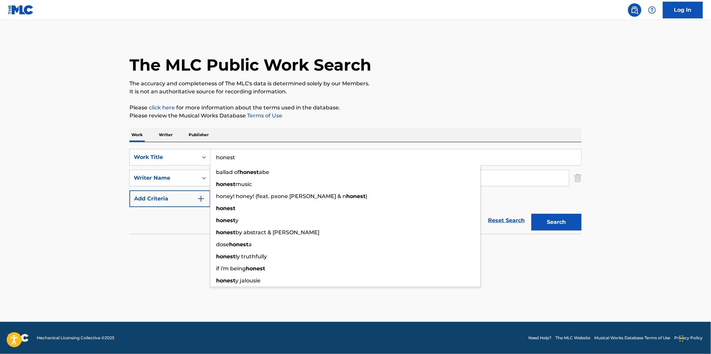
click at [400, 108] on p "Please click here for more information about the terms used in the database." at bounding box center [355, 108] width 452 height 8
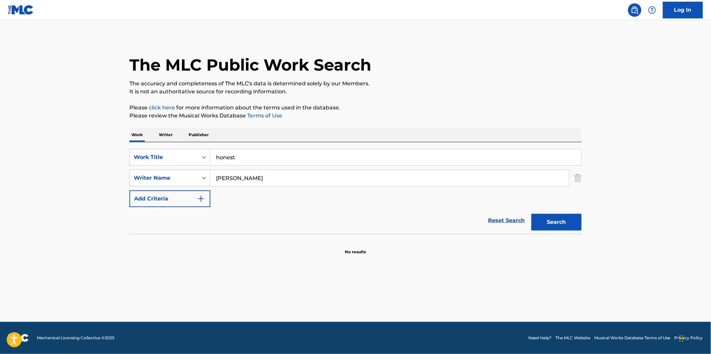
click at [557, 219] on button "Search" at bounding box center [556, 222] width 50 height 17
click at [347, 155] on input "honest" at bounding box center [395, 157] width 371 height 16
click at [472, 89] on p "It is not an authoritative source for recording information." at bounding box center [355, 92] width 452 height 8
click at [569, 213] on div "Search" at bounding box center [554, 220] width 53 height 27
click at [569, 218] on button "Search" at bounding box center [556, 222] width 50 height 17
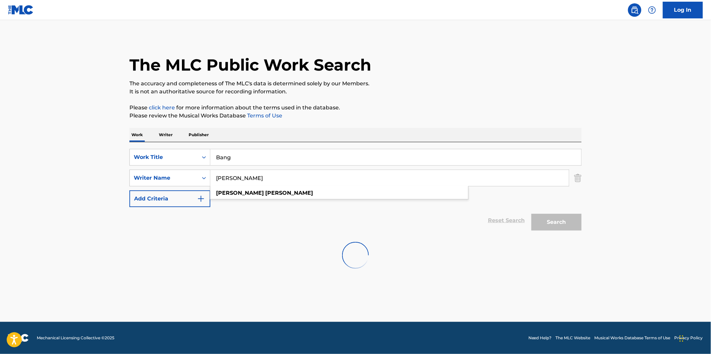
click at [316, 170] on input "[PERSON_NAME]" at bounding box center [389, 178] width 358 height 16
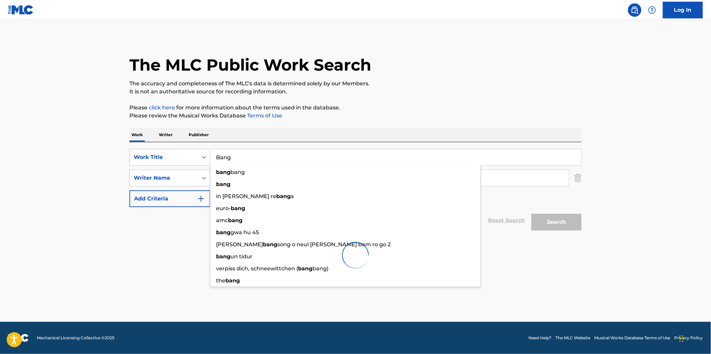
click at [319, 157] on input "Bang" at bounding box center [395, 157] width 371 height 16
type input "[PERSON_NAME]"
click at [428, 97] on div "The MLC Public Work Search The accuracy and completeness of The MLC's data is d…" at bounding box center [355, 157] width 468 height 240
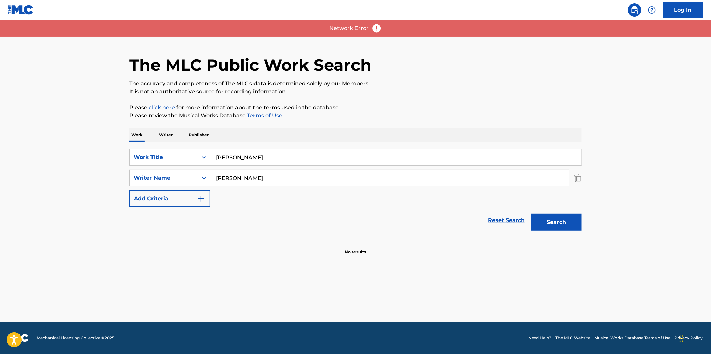
click at [378, 31] on img at bounding box center [376, 28] width 10 height 10
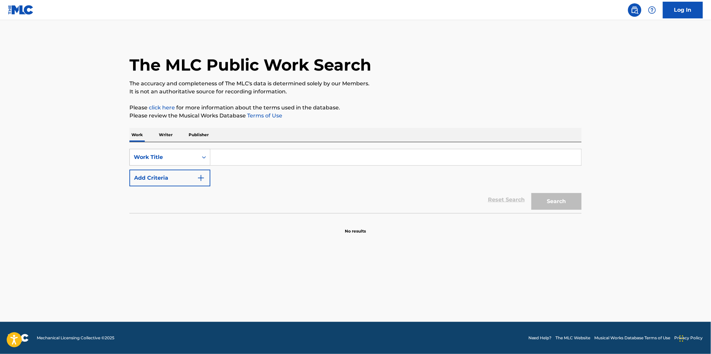
click at [196, 156] on div "Work Title" at bounding box center [164, 157] width 68 height 13
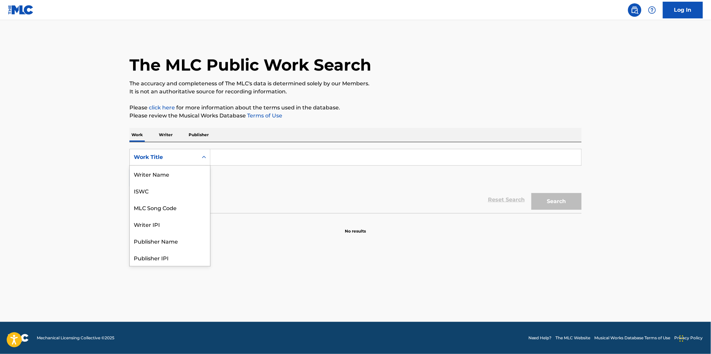
scroll to position [33, 0]
click at [181, 188] on div "Writer IPI" at bounding box center [170, 190] width 80 height 17
click at [256, 161] on input "Search Form" at bounding box center [395, 157] width 371 height 16
paste input "[PERSON_NAME]"
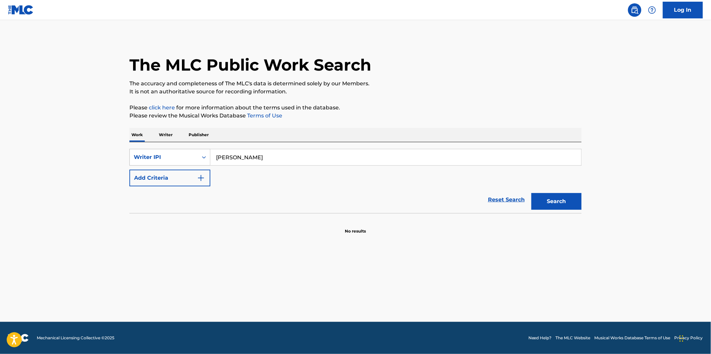
type input "[PERSON_NAME]"
click at [196, 158] on div "Writer IPI" at bounding box center [164, 157] width 68 height 13
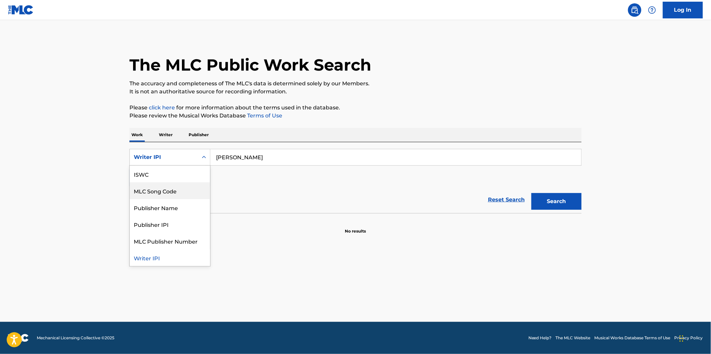
scroll to position [0, 0]
click at [177, 176] on div "Work Title" at bounding box center [170, 173] width 80 height 17
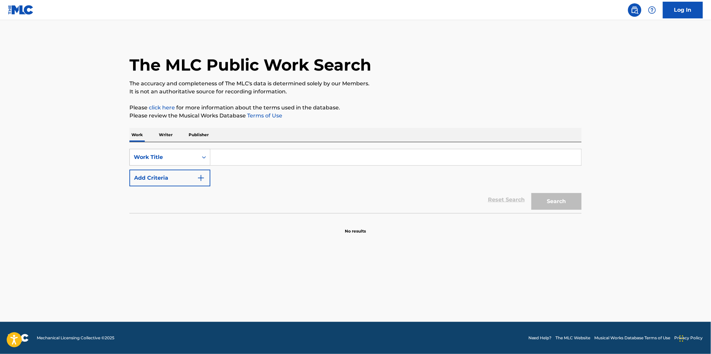
click at [183, 151] on div "Work Title" at bounding box center [164, 157] width 68 height 13
click at [176, 177] on div "Writer Name" at bounding box center [170, 173] width 80 height 17
click at [263, 163] on input "Search Form" at bounding box center [395, 157] width 371 height 16
paste input "[PERSON_NAME]"
click at [570, 193] on button "Search" at bounding box center [556, 201] width 50 height 17
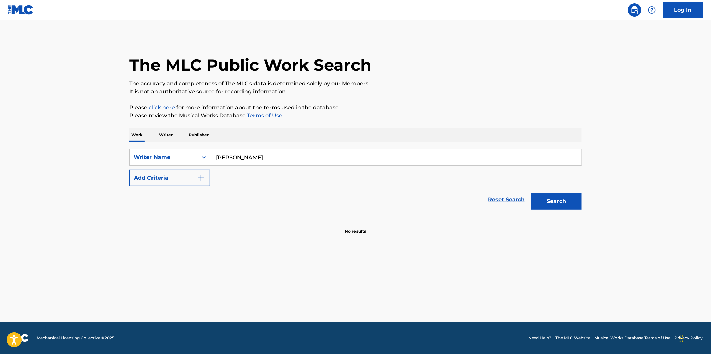
click at [247, 154] on input "[PERSON_NAME]" at bounding box center [395, 157] width 371 height 16
click at [223, 154] on input "[PERSON_NAME]" at bounding box center [395, 157] width 371 height 16
type input "[PERSON_NAME]"
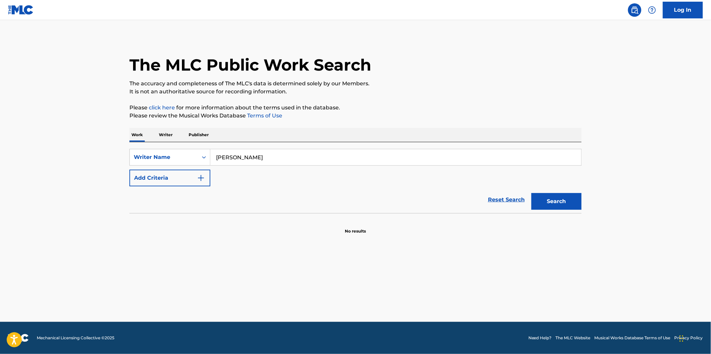
click at [530, 203] on div "Search" at bounding box center [554, 199] width 53 height 27
click at [538, 203] on button "Search" at bounding box center [556, 201] width 50 height 17
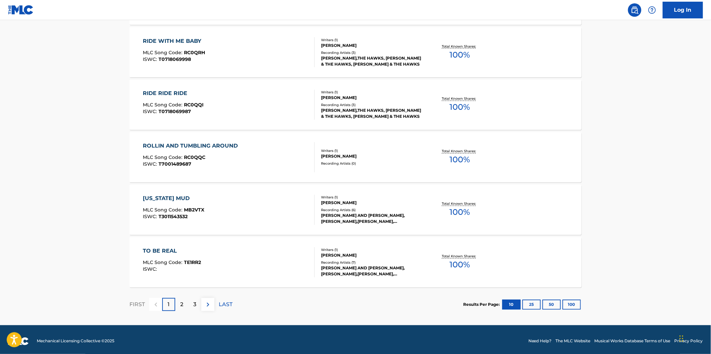
scroll to position [464, 0]
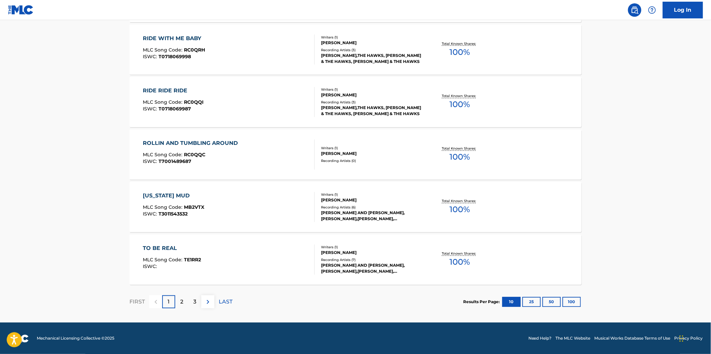
click at [572, 300] on button "100" at bounding box center [571, 302] width 18 height 10
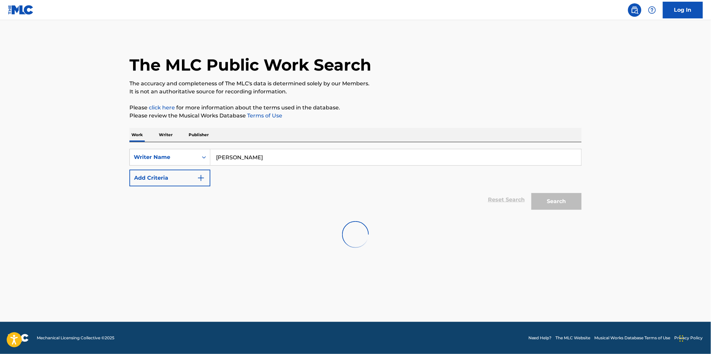
scroll to position [0, 0]
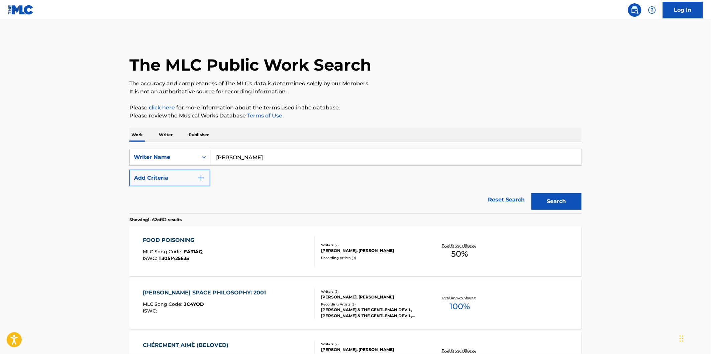
click at [268, 158] on input "[PERSON_NAME]" at bounding box center [395, 157] width 371 height 16
click at [277, 156] on input "[PERSON_NAME]" at bounding box center [395, 157] width 371 height 16
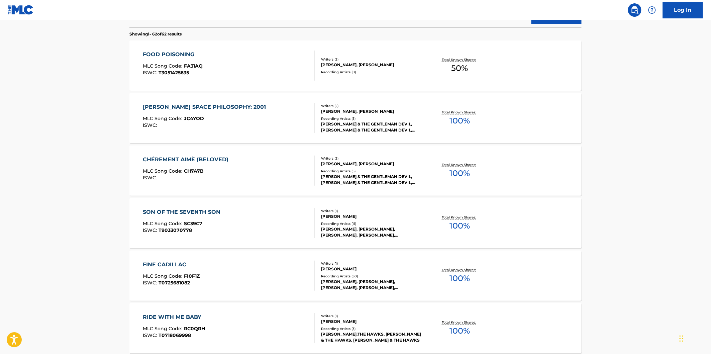
scroll to position [37, 0]
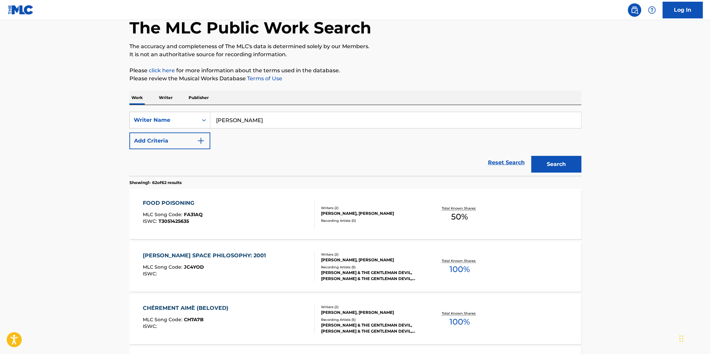
click at [193, 141] on button "Add Criteria" at bounding box center [169, 140] width 81 height 17
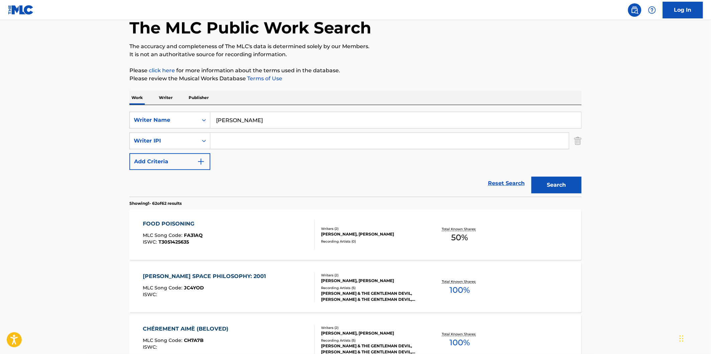
click at [204, 131] on div "SearchWithCriteria5b372ed7-7d1c-4f33-895d-1dc1b17dff51 Writer Name John Grimald…" at bounding box center [355, 141] width 452 height 58
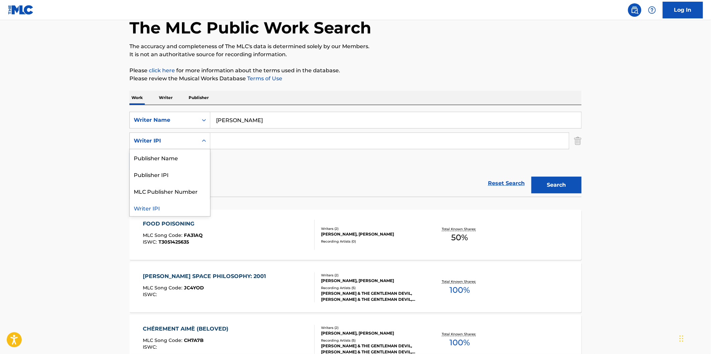
click at [189, 140] on div "Writer IPI" at bounding box center [164, 141] width 60 height 8
click at [176, 153] on div "Publisher Name" at bounding box center [170, 157] width 80 height 17
click at [188, 146] on div "Publisher Name" at bounding box center [164, 140] width 68 height 13
click at [188, 123] on div "Writer Name" at bounding box center [164, 120] width 60 height 8
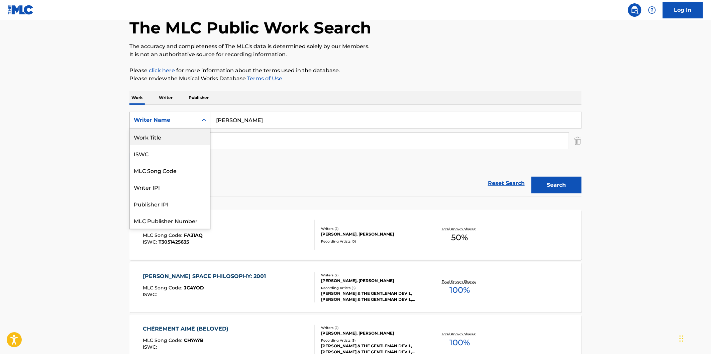
click at [185, 140] on div "Work Title" at bounding box center [170, 136] width 80 height 17
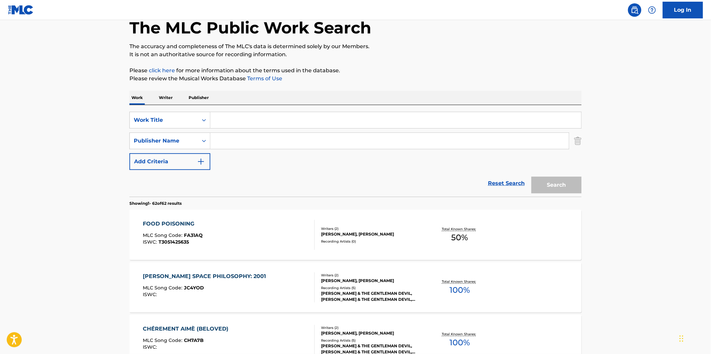
click at [239, 124] on input "Search Form" at bounding box center [395, 120] width 371 height 16
paste input "Right Move"
type input "Right Move"
click at [191, 139] on div "Publisher Name" at bounding box center [164, 141] width 60 height 8
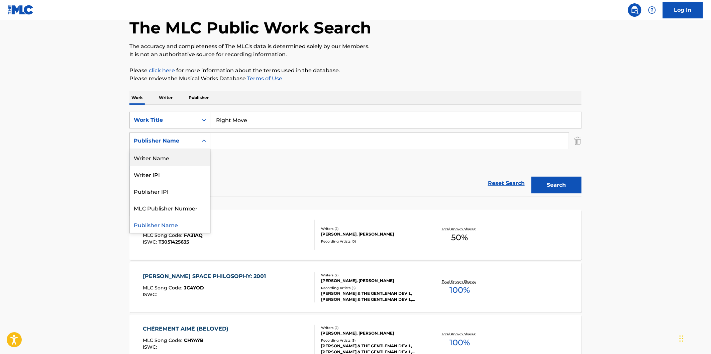
click at [179, 159] on div "Writer Name" at bounding box center [170, 157] width 80 height 17
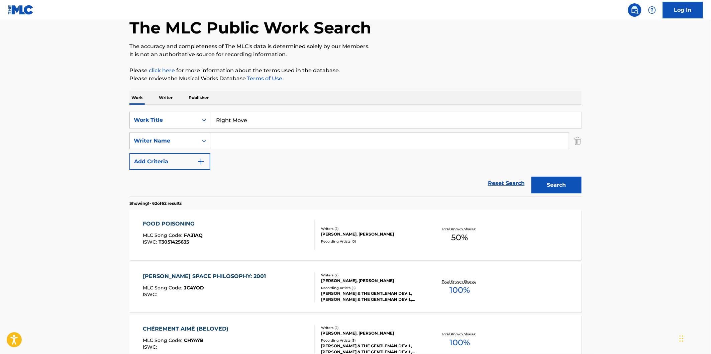
click at [298, 139] on input "Search Form" at bounding box center [389, 141] width 358 height 16
paste input "[PERSON_NAME]"
click at [249, 141] on input "[PERSON_NAME]" at bounding box center [389, 141] width 358 height 16
click at [293, 139] on input "[PERSON_NAME]" at bounding box center [389, 141] width 358 height 16
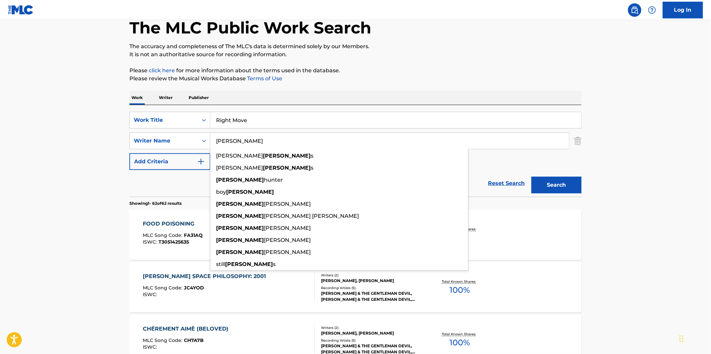
paste input "[PERSON_NAME]"
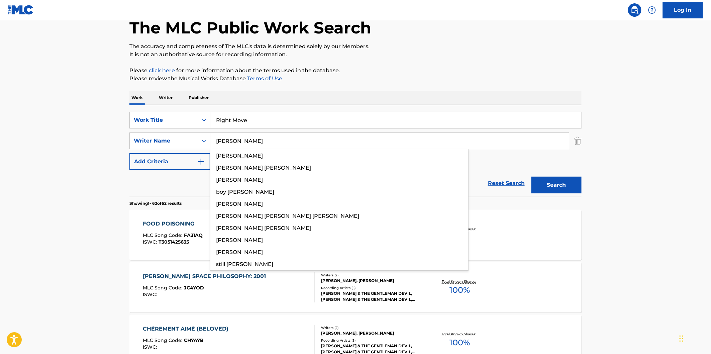
click at [257, 138] on input "[PERSON_NAME]" at bounding box center [389, 141] width 358 height 16
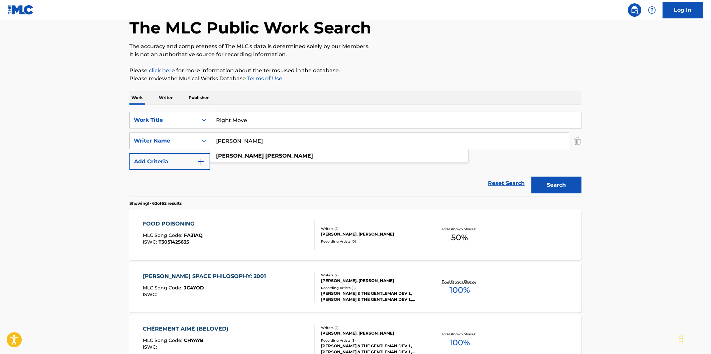
click at [252, 138] on input "[PERSON_NAME]" at bounding box center [389, 141] width 358 height 16
paste input "Grimaldi"
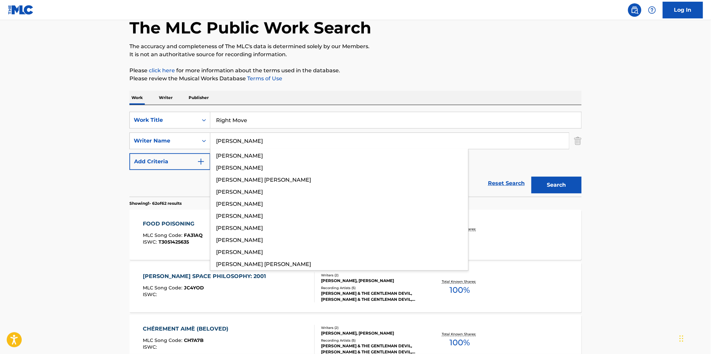
type input "Grimaldi"
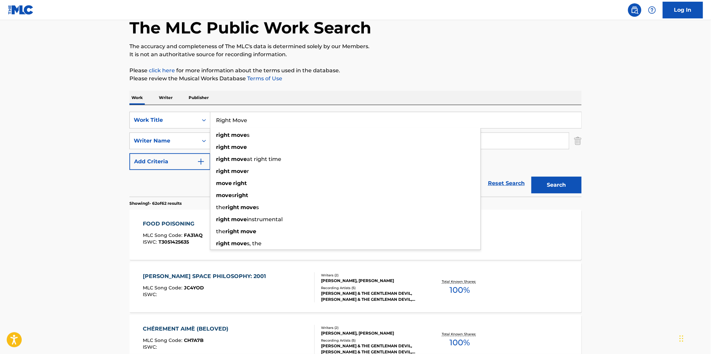
click at [331, 121] on input "Right Move" at bounding box center [395, 120] width 371 height 16
paste input "Memories Last Forever"
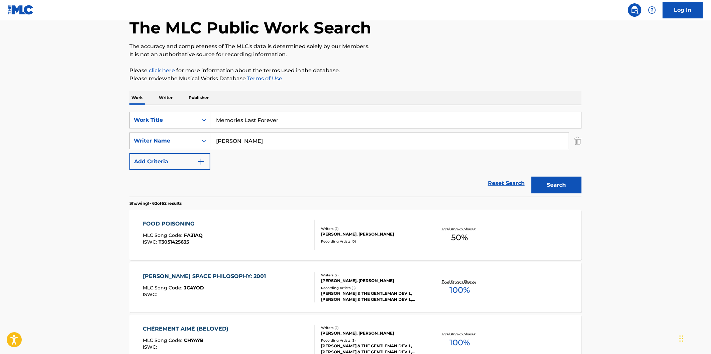
click at [550, 179] on button "Search" at bounding box center [556, 184] width 50 height 17
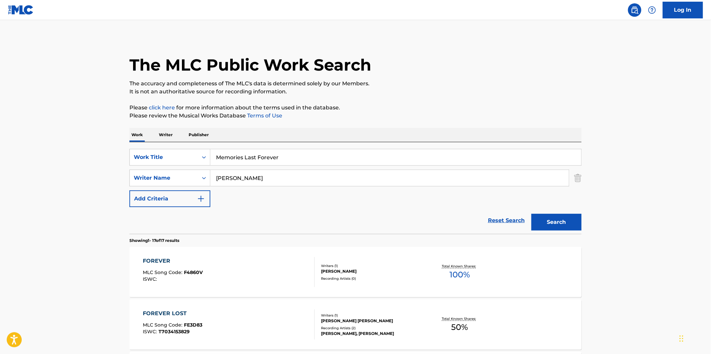
click at [312, 152] on input "Memories Last Forever" at bounding box center [395, 157] width 371 height 16
paste input "Batman & Robin"
click at [468, 95] on p "It is not an authoritative source for recording information." at bounding box center [355, 92] width 452 height 8
click at [556, 223] on button "Search" at bounding box center [556, 222] width 50 height 17
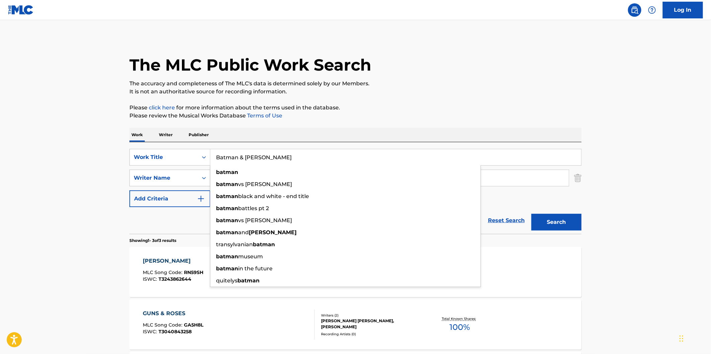
click at [338, 151] on input "Batman & Robin" at bounding box center [395, 157] width 371 height 16
paste input "Same Day"
click at [563, 210] on div "Search" at bounding box center [554, 220] width 53 height 27
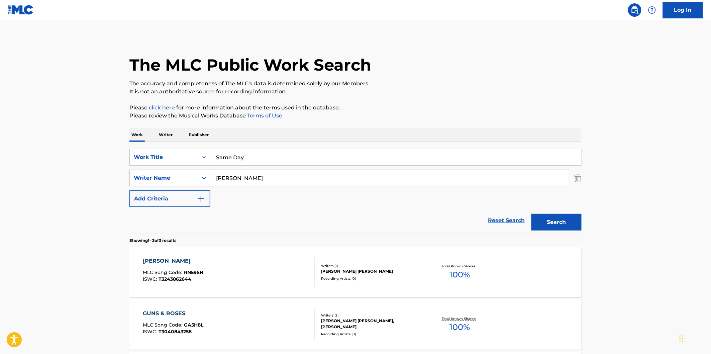
click at [565, 219] on button "Search" at bounding box center [556, 222] width 50 height 17
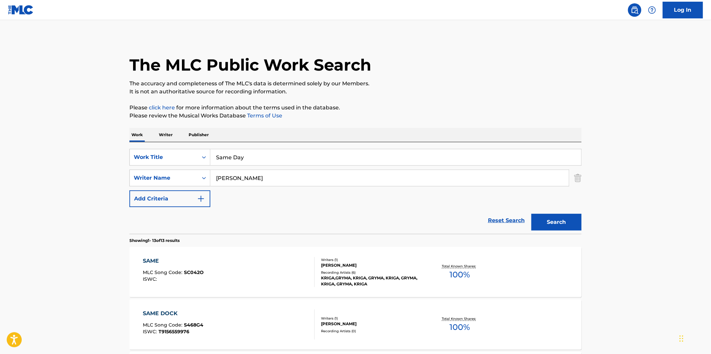
click at [319, 156] on input "Same Day" at bounding box center [395, 157] width 371 height 16
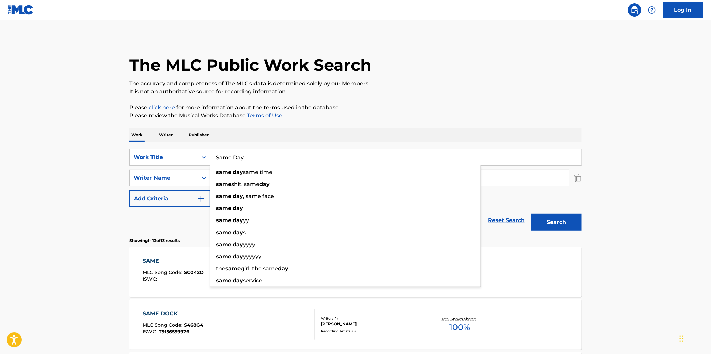
paste input "he Know"
click at [475, 94] on p "It is not an authoritative source for recording information." at bounding box center [355, 92] width 452 height 8
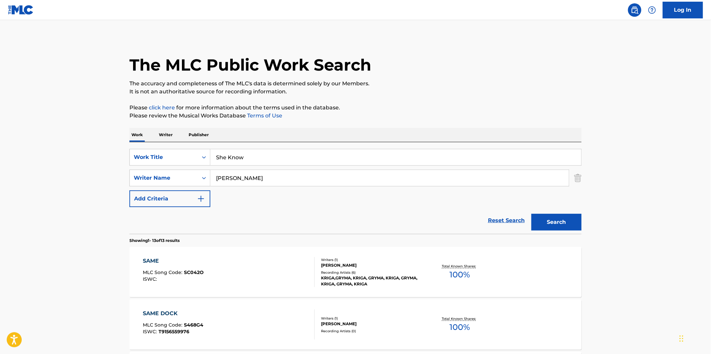
click at [542, 217] on button "Search" at bounding box center [556, 222] width 50 height 17
click at [350, 149] on div "She Know" at bounding box center [395, 157] width 371 height 17
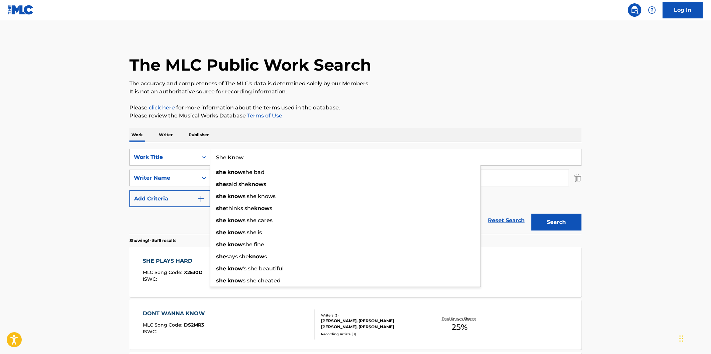
click at [350, 155] on input "She Know" at bounding box center [395, 157] width 371 height 16
paste input "Rico Suave"
click at [485, 102] on div "The MLC Public Work Search The accuracy and completeness of The MLC's data is d…" at bounding box center [355, 287] width 468 height 501
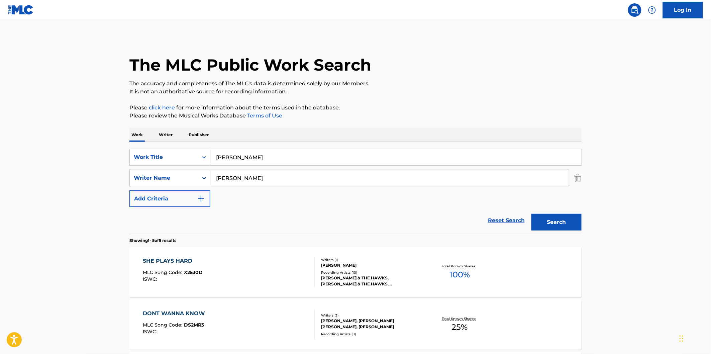
click at [569, 222] on button "Search" at bounding box center [556, 222] width 50 height 17
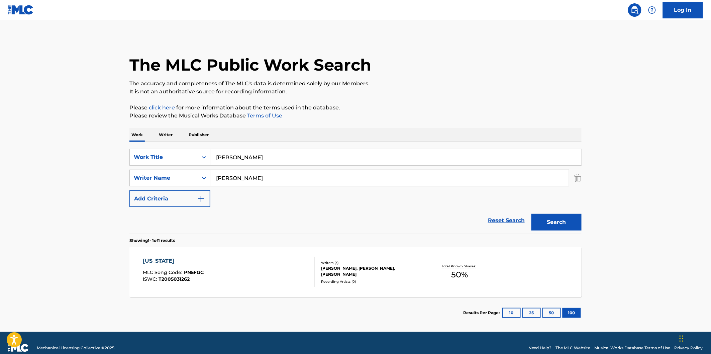
click at [259, 151] on input "Rico Suave" at bounding box center [395, 157] width 371 height 16
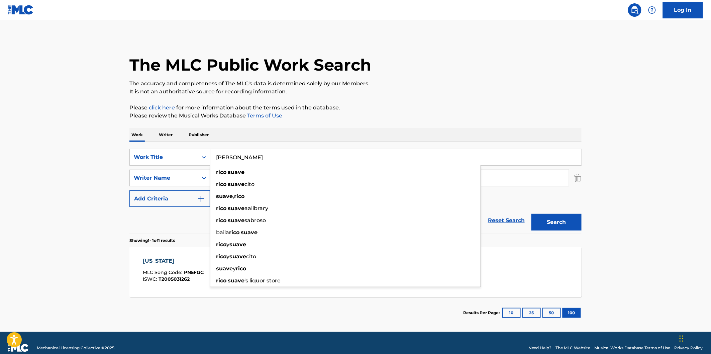
paste input "She Know"
click at [474, 104] on p "Please click here for more information about the terms used in the database." at bounding box center [355, 108] width 452 height 8
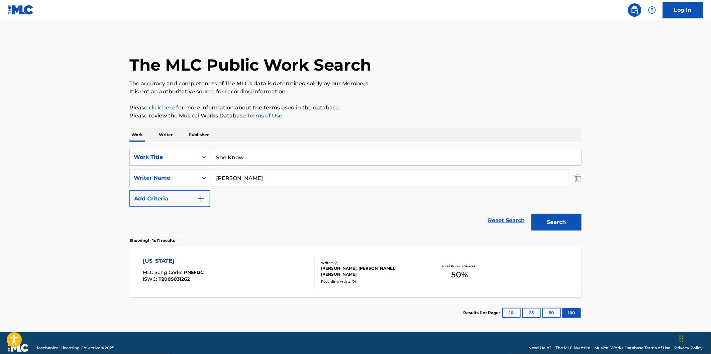
click at [555, 223] on button "Search" at bounding box center [556, 222] width 50 height 17
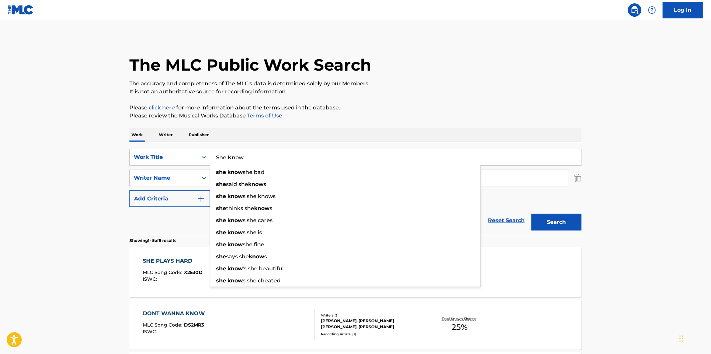
click at [306, 156] on input "She Know" at bounding box center [395, 157] width 371 height 16
paste input "Batman & Robin"
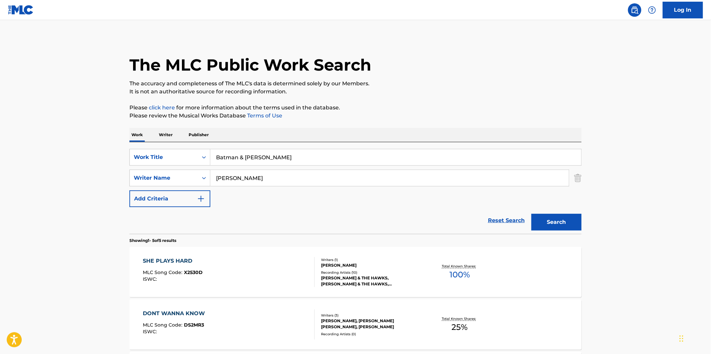
click at [580, 229] on button "Search" at bounding box center [556, 222] width 50 height 17
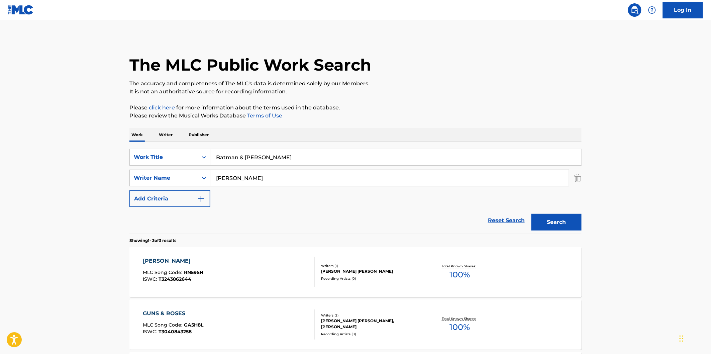
click at [310, 155] on input "Batman & Robin" at bounding box center [395, 157] width 371 height 16
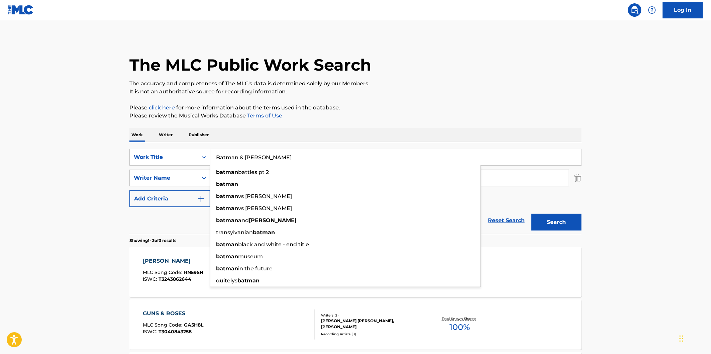
paste input "GHOST MODE"
click at [420, 109] on p "Please click here for more information about the terms used in the database." at bounding box center [355, 108] width 452 height 8
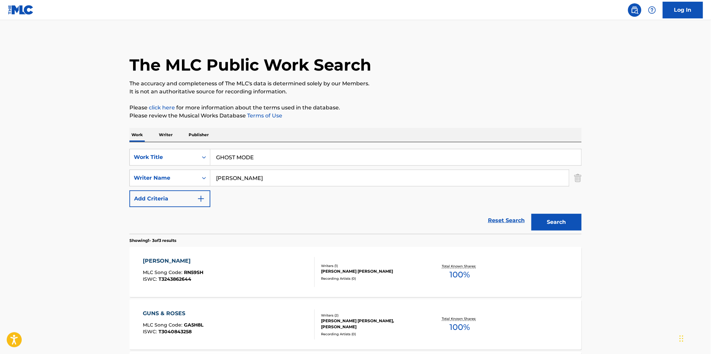
click at [562, 210] on div "Search" at bounding box center [554, 220] width 53 height 27
click at [562, 215] on button "Search" at bounding box center [556, 222] width 50 height 17
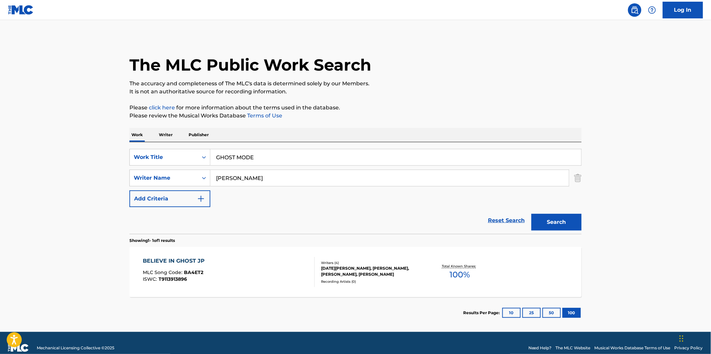
click at [330, 146] on div "SearchWithCriteria9207a61f-c31a-461c-a209-7660b1472651 Work Title GHOST MODE Se…" at bounding box center [355, 188] width 452 height 92
click at [330, 152] on input "GHOST MODE" at bounding box center [395, 157] width 371 height 16
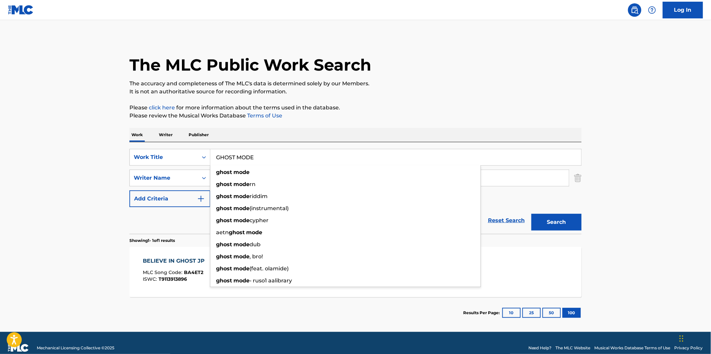
paste input "Count Me Out"
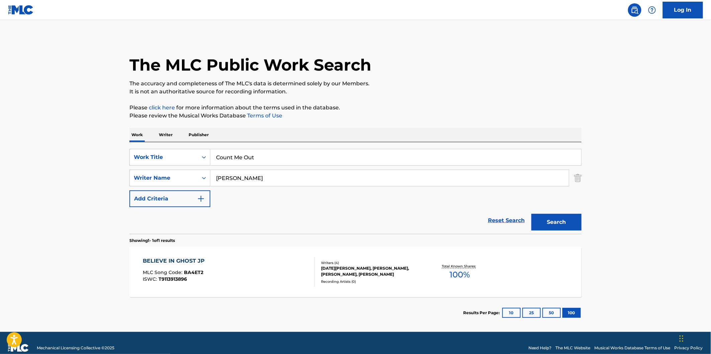
click at [546, 126] on div "The MLC Public Work Search The accuracy and completeness of The MLC's data is d…" at bounding box center [355, 182] width 468 height 291
click at [566, 216] on button "Search" at bounding box center [556, 222] width 50 height 17
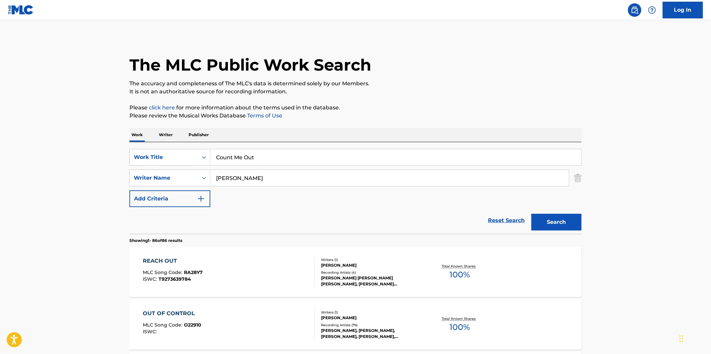
click at [301, 159] on input "Count Me Out" at bounding box center [395, 157] width 371 height 16
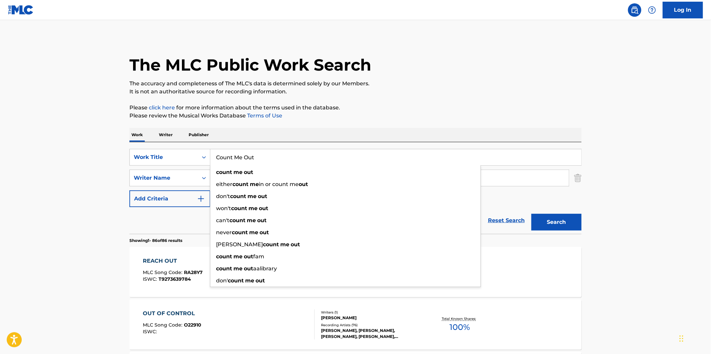
paste input "2Geeked"
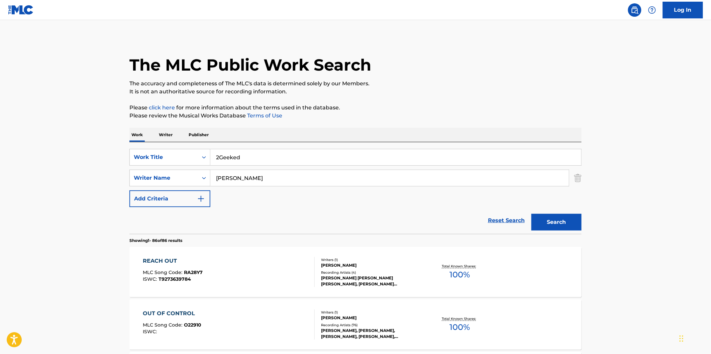
click at [410, 108] on p "Please click here for more information about the terms used in the database." at bounding box center [355, 108] width 452 height 8
click at [553, 219] on button "Search" at bounding box center [556, 222] width 50 height 17
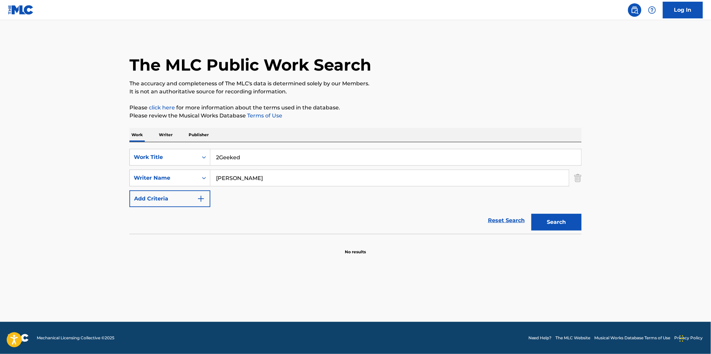
click at [289, 164] on input "2Geeked" at bounding box center [395, 157] width 371 height 16
paste input "Fun"
click at [453, 91] on p "It is not an authoritative source for recording information." at bounding box center [355, 92] width 452 height 8
click at [556, 219] on button "Search" at bounding box center [556, 222] width 50 height 17
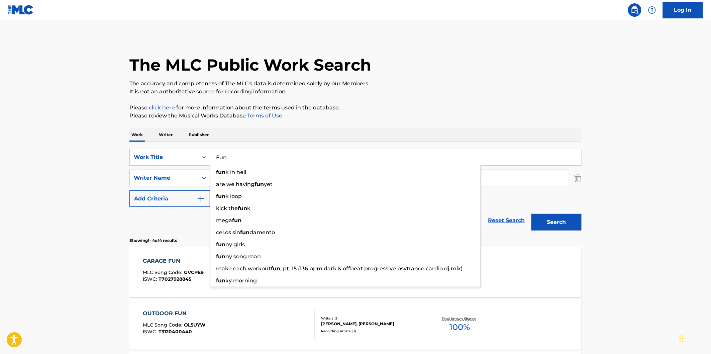
click at [244, 154] on input "Fun" at bounding box center [395, 157] width 371 height 16
paste input "Trust"
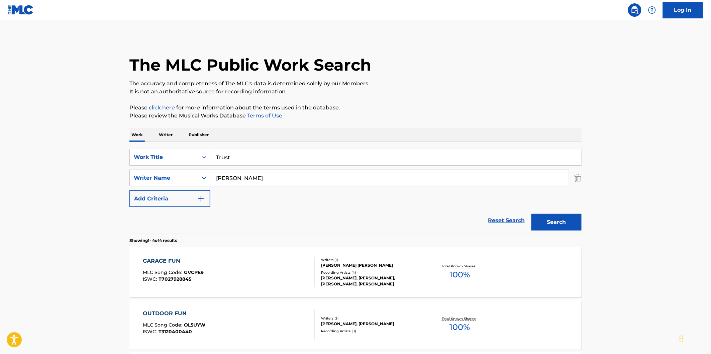
click at [477, 98] on div "The MLC Public Work Search The accuracy and completeness of The MLC's data is d…" at bounding box center [355, 261] width 468 height 449
click at [566, 229] on button "Search" at bounding box center [556, 222] width 50 height 17
click at [315, 156] on input "Trust" at bounding box center [395, 157] width 371 height 16
paste input "ur love don't feel the same now"
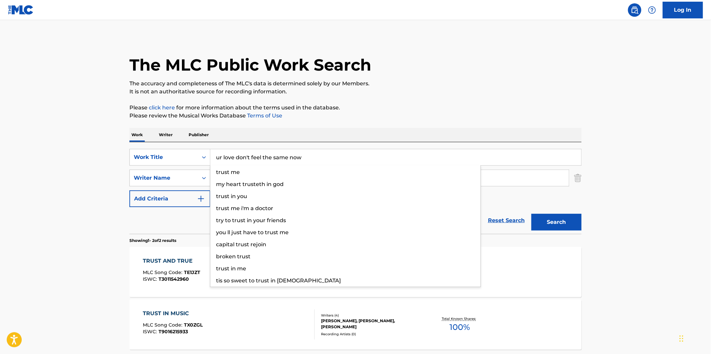
click at [481, 91] on p "It is not an authoritative source for recording information." at bounding box center [355, 92] width 452 height 8
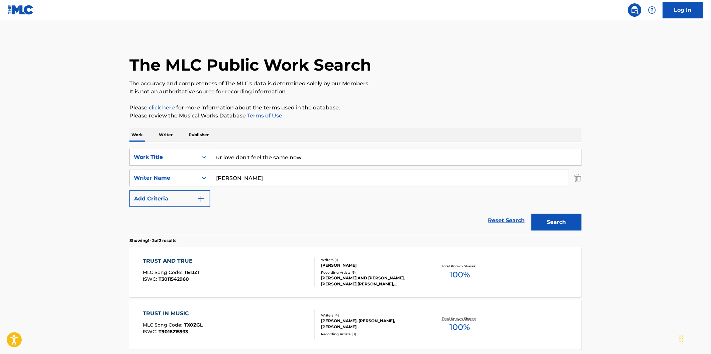
click at [558, 218] on button "Search" at bounding box center [556, 222] width 50 height 17
click at [342, 149] on input "ur love don't feel the same now" at bounding box center [395, 157] width 371 height 16
paste input "Missing Myself"
click at [550, 217] on button "Search" at bounding box center [556, 222] width 50 height 17
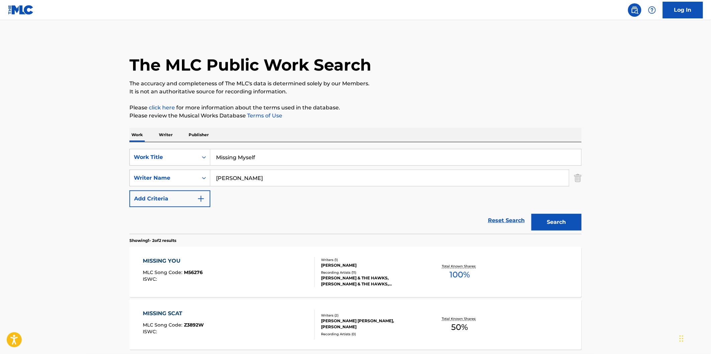
click at [306, 159] on input "Missing Myself" at bounding box center [395, 157] width 371 height 16
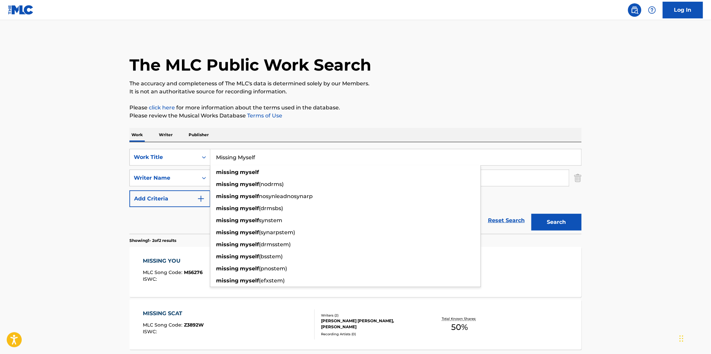
paste input "OLD ME"
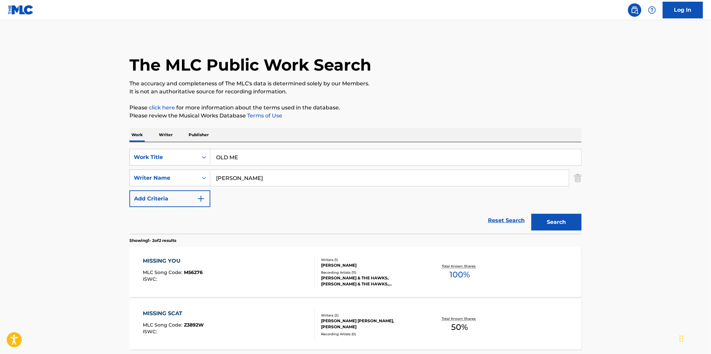
click at [492, 91] on p "It is not an authoritative source for recording information." at bounding box center [355, 92] width 452 height 8
click at [567, 219] on button "Search" at bounding box center [556, 222] width 50 height 17
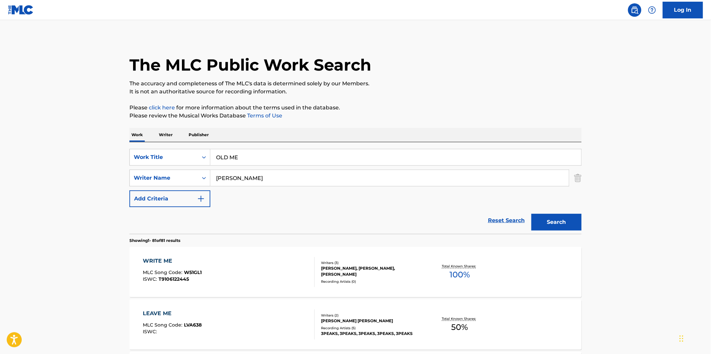
click at [309, 160] on input "OLD ME" at bounding box center [395, 157] width 371 height 16
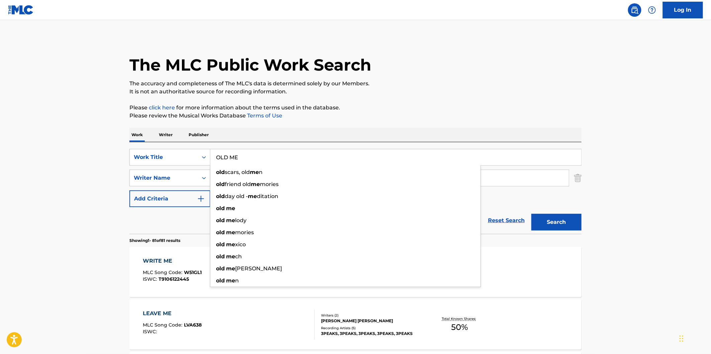
paste input "Top"
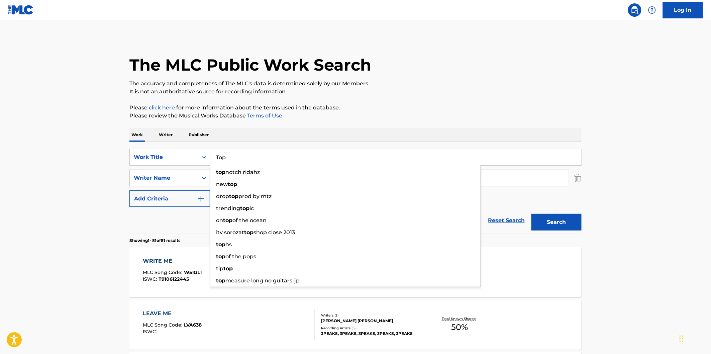
click at [547, 229] on button "Search" at bounding box center [556, 222] width 50 height 17
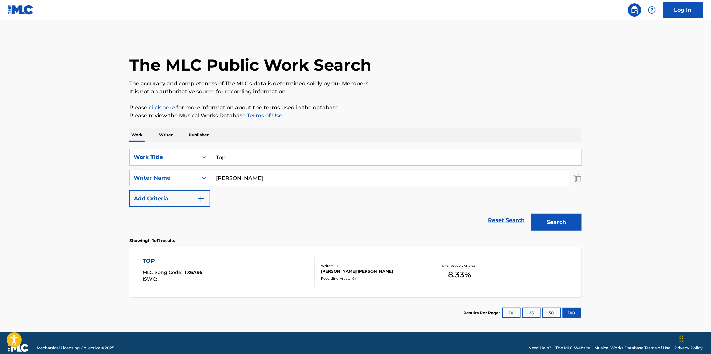
click at [331, 155] on input "Top" at bounding box center [395, 157] width 371 height 16
paste input "she gonna do what she do"
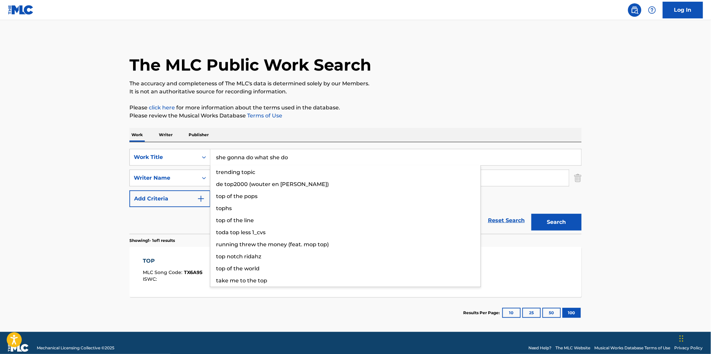
click at [424, 101] on div "The MLC Public Work Search The accuracy and completeness of The MLC's data is d…" at bounding box center [355, 182] width 468 height 291
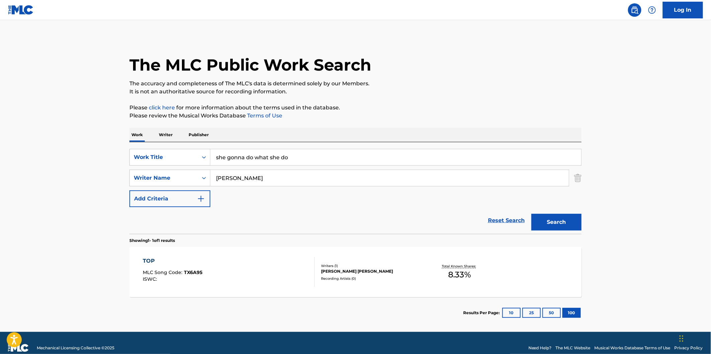
click at [577, 218] on button "Search" at bounding box center [556, 222] width 50 height 17
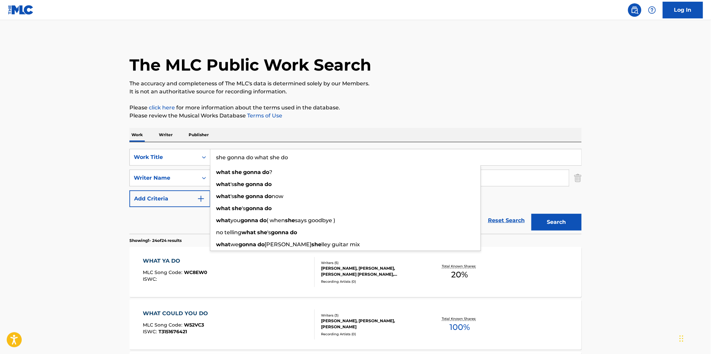
click at [339, 151] on input "she gonna do what she do" at bounding box center [395, 157] width 371 height 16
paste input "IN DIS BITCH"
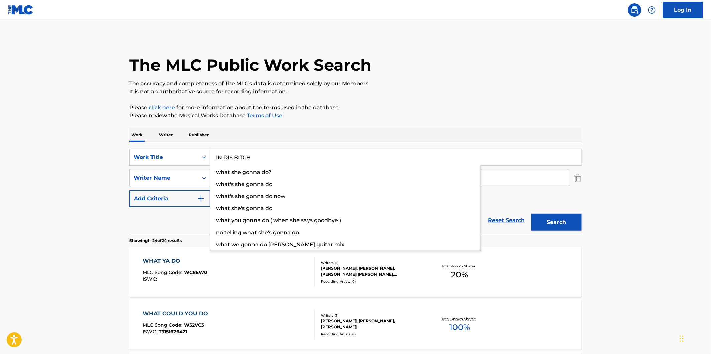
click at [462, 108] on p "Please click here for more information about the terms used in the database." at bounding box center [355, 108] width 452 height 8
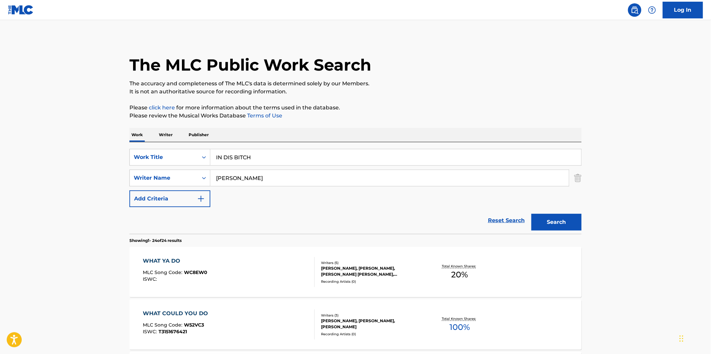
click at [558, 221] on button "Search" at bounding box center [556, 222] width 50 height 17
click at [307, 170] on input "Grimaldi" at bounding box center [389, 178] width 358 height 16
click at [310, 156] on input "IN DIS BITCH" at bounding box center [395, 157] width 371 height 16
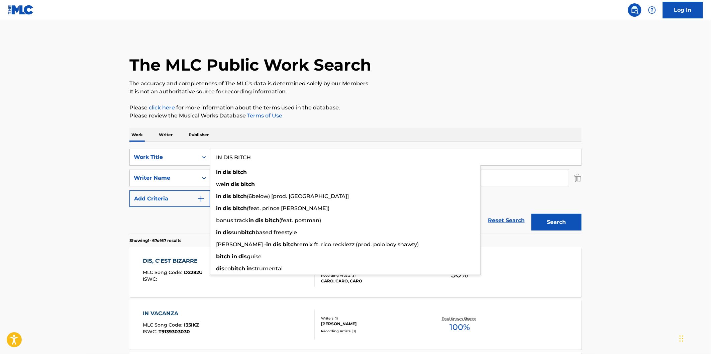
paste input "Paralyzed"
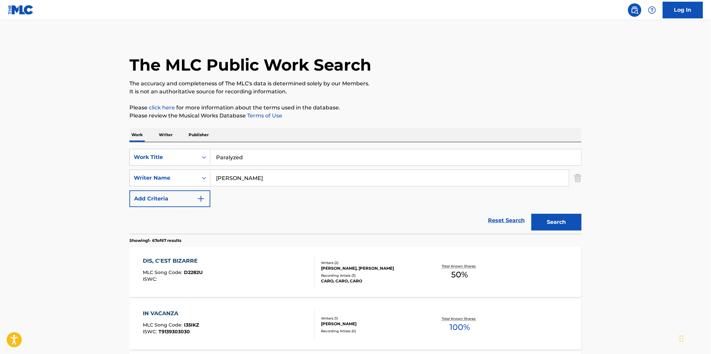
click at [552, 228] on button "Search" at bounding box center [556, 222] width 50 height 17
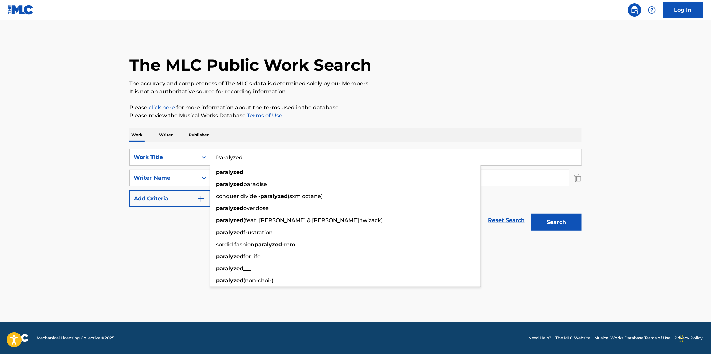
click at [256, 154] on input "Paralyzed" at bounding box center [395, 157] width 371 height 16
paste input "Choosy"
click at [463, 93] on p "It is not an authoritative source for recording information." at bounding box center [355, 92] width 452 height 8
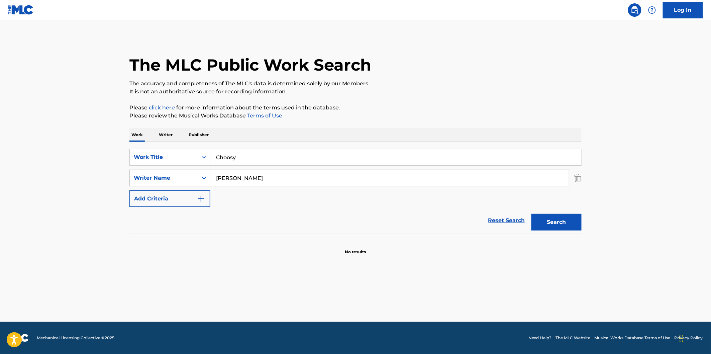
click at [569, 216] on button "Search" at bounding box center [556, 222] width 50 height 17
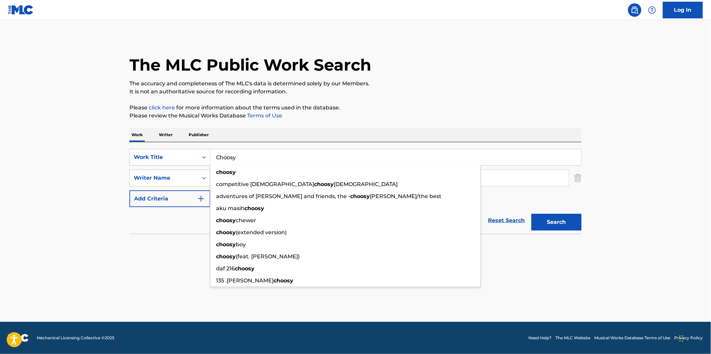
click at [292, 161] on input "Choosy" at bounding box center [395, 157] width 371 height 16
paste input "ONETWOTHREE"
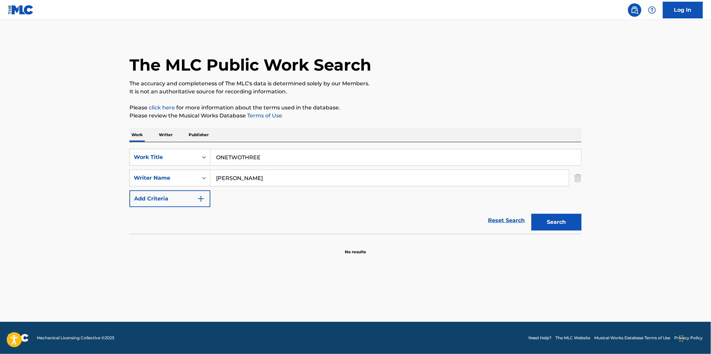
click at [519, 85] on p "The accuracy and completeness of The MLC's data is determined solely by our Mem…" at bounding box center [355, 84] width 452 height 8
click at [564, 221] on button "Search" at bounding box center [556, 222] width 50 height 17
click at [289, 164] on input "ONETWOTHREE" at bounding box center [395, 157] width 371 height 16
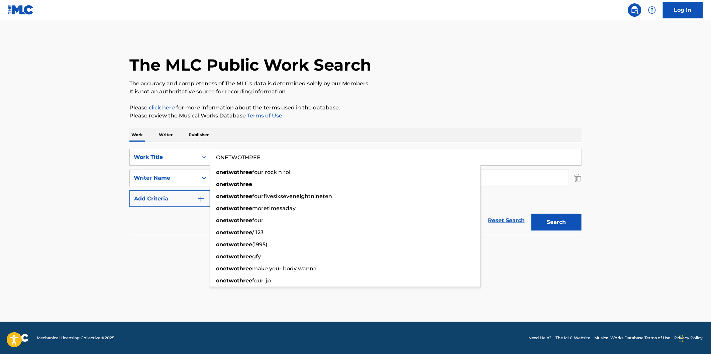
paste input "crush"
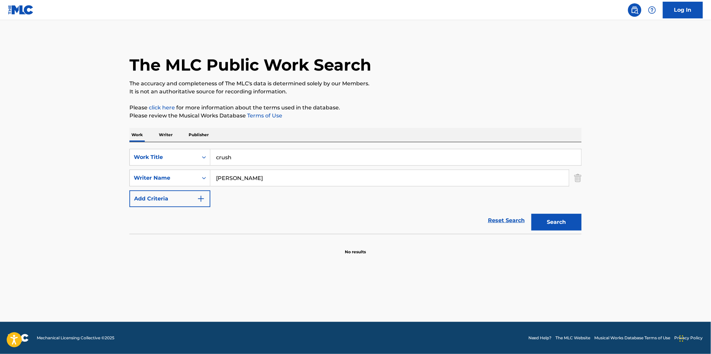
click at [476, 111] on p "Please click here for more information about the terms used in the database." at bounding box center [355, 108] width 452 height 8
click at [549, 221] on button "Search" at bounding box center [556, 222] width 50 height 17
click at [296, 152] on input "crush" at bounding box center [395, 157] width 371 height 16
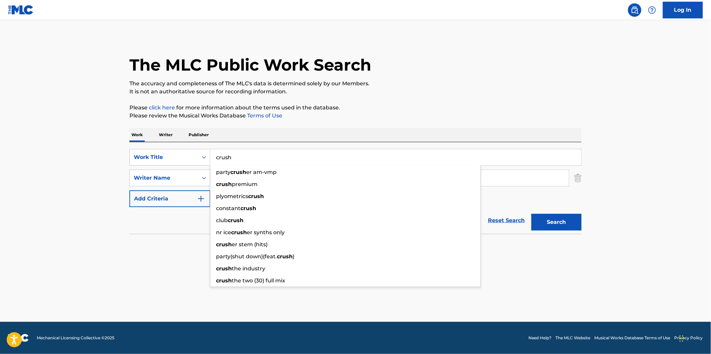
paste input "KID CUDY CYPHER"
click at [499, 96] on div "The MLC Public Work Search The accuracy and completeness of The MLC's data is d…" at bounding box center [355, 146] width 468 height 218
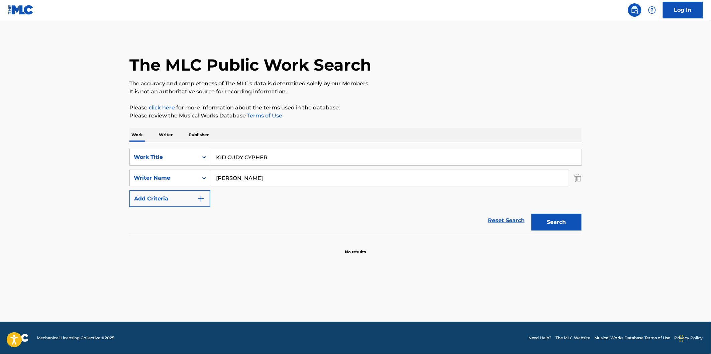
click at [537, 214] on button "Search" at bounding box center [556, 222] width 50 height 17
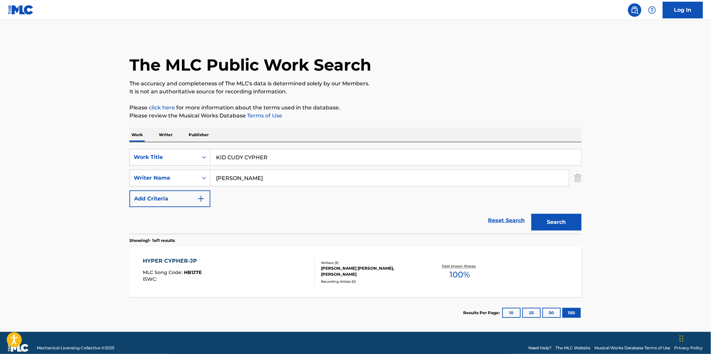
click at [289, 157] on input "KID CUDY CYPHER" at bounding box center [395, 157] width 371 height 16
paste input "Caramel"
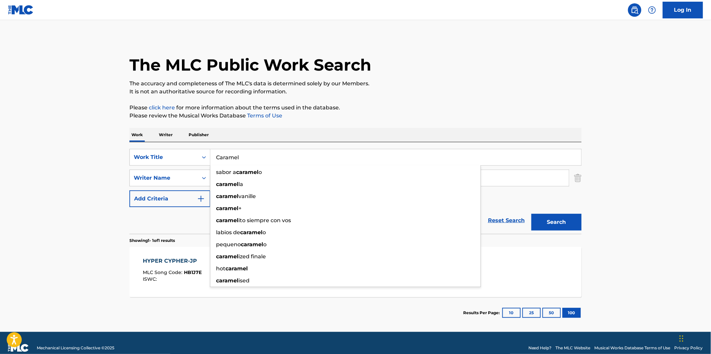
click at [463, 88] on p "It is not an authoritative source for recording information." at bounding box center [355, 92] width 452 height 8
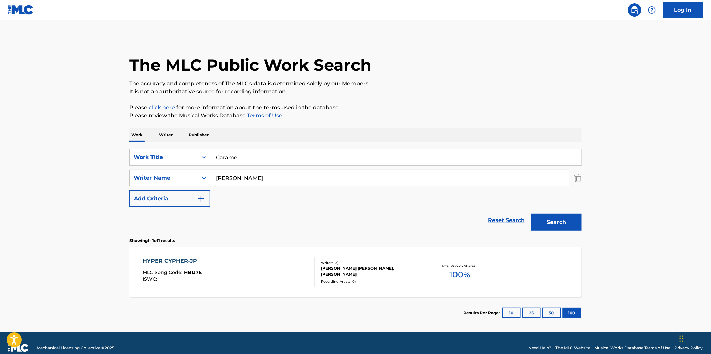
click at [557, 219] on button "Search" at bounding box center [556, 222] width 50 height 17
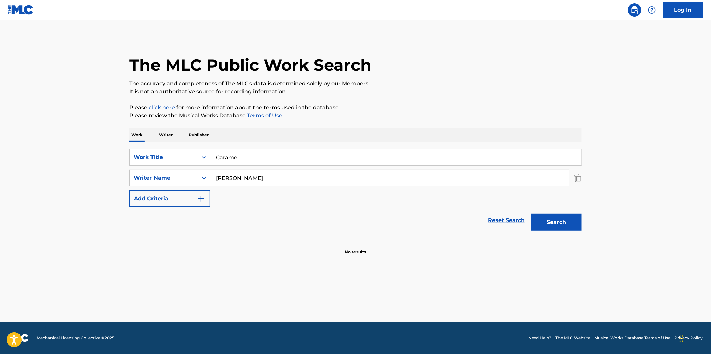
click at [267, 158] on input "Caramel" at bounding box center [395, 157] width 371 height 16
paste input "X EM OUT"
type input "X EM OUT"
click at [493, 85] on p "The accuracy and completeness of The MLC's data is determined solely by our Mem…" at bounding box center [355, 84] width 452 height 8
click at [583, 220] on div "The MLC Public Work Search The accuracy and completeness of The MLC's data is d…" at bounding box center [355, 146] width 468 height 218
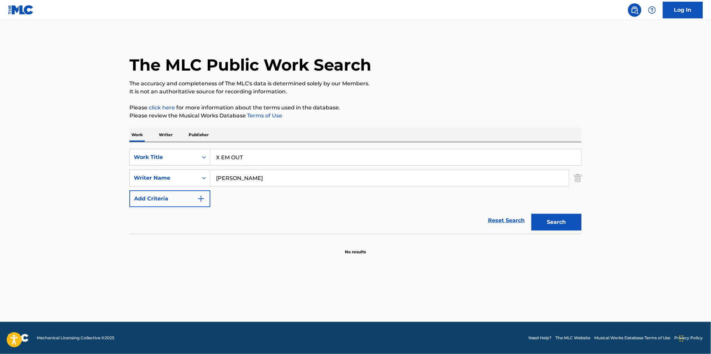
click at [567, 223] on button "Search" at bounding box center [556, 222] width 50 height 17
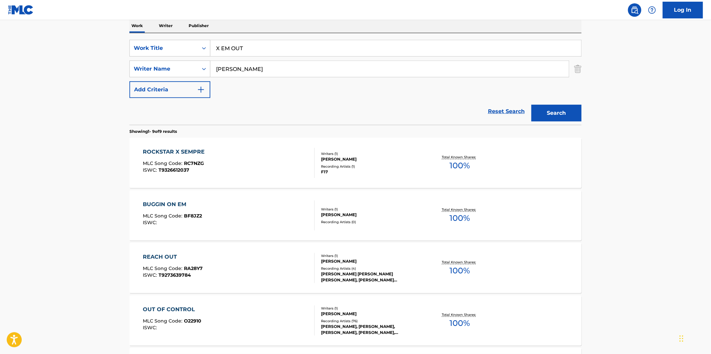
scroll to position [111, 0]
